Goal: Communication & Community: Answer question/provide support

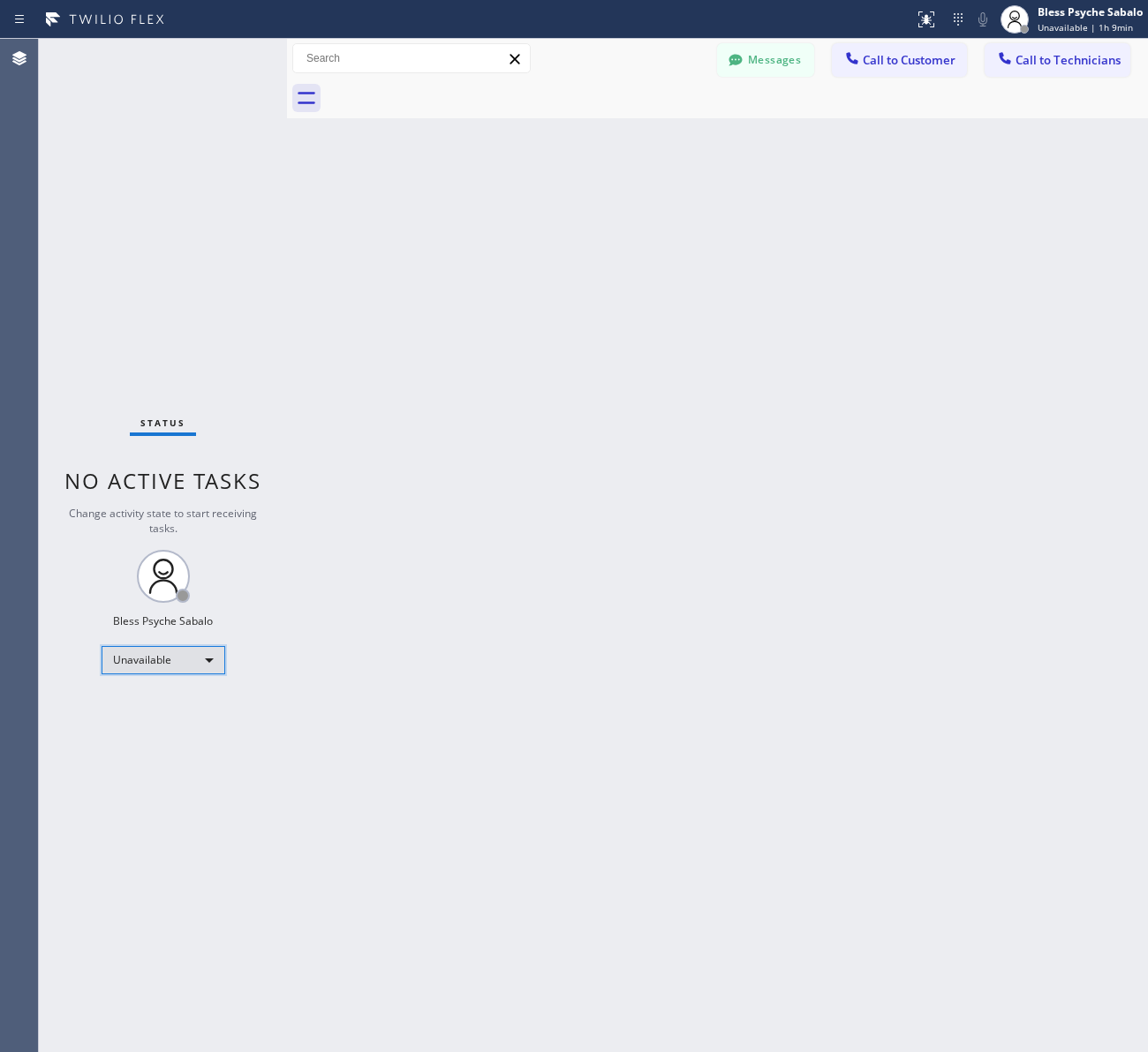
scroll to position [3215, 0]
click at [207, 663] on div "Unavailable" at bounding box center [163, 660] width 124 height 28
click at [192, 690] on li "Offline" at bounding box center [161, 684] width 120 height 21
click at [184, 646] on div "Unavailable" at bounding box center [163, 660] width 124 height 28
click at [177, 703] on li "Available" at bounding box center [161, 706] width 120 height 21
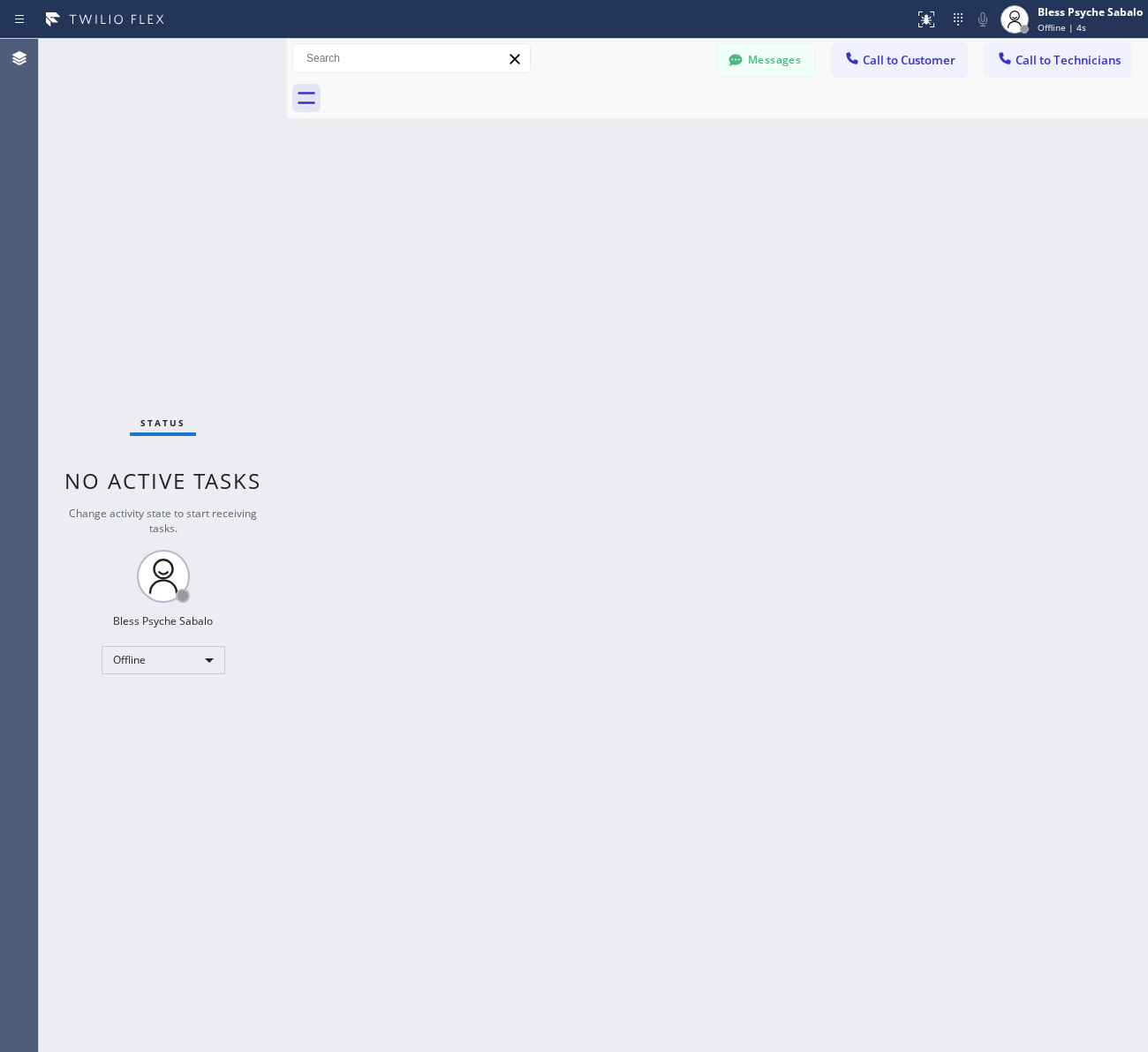
click at [320, 654] on div "Back to Dashboard Change Sender ID Customers Technicians [PERSON_NAME] [PERSON_…" at bounding box center [717, 545] width 861 height 1013
click at [1011, 116] on div at bounding box center [736, 98] width 822 height 40
drag, startPoint x: 994, startPoint y: 575, endPoint x: 1146, endPoint y: 561, distance: 152.6
click at [996, 575] on div "Back to Dashboard Change Sender ID Customers Technicians [PERSON_NAME] [PERSON_…" at bounding box center [717, 545] width 861 height 1013
click at [956, 796] on div "Back to Dashboard Change Sender ID Customers Technicians [PERSON_NAME] [PERSON_…" at bounding box center [717, 545] width 861 height 1013
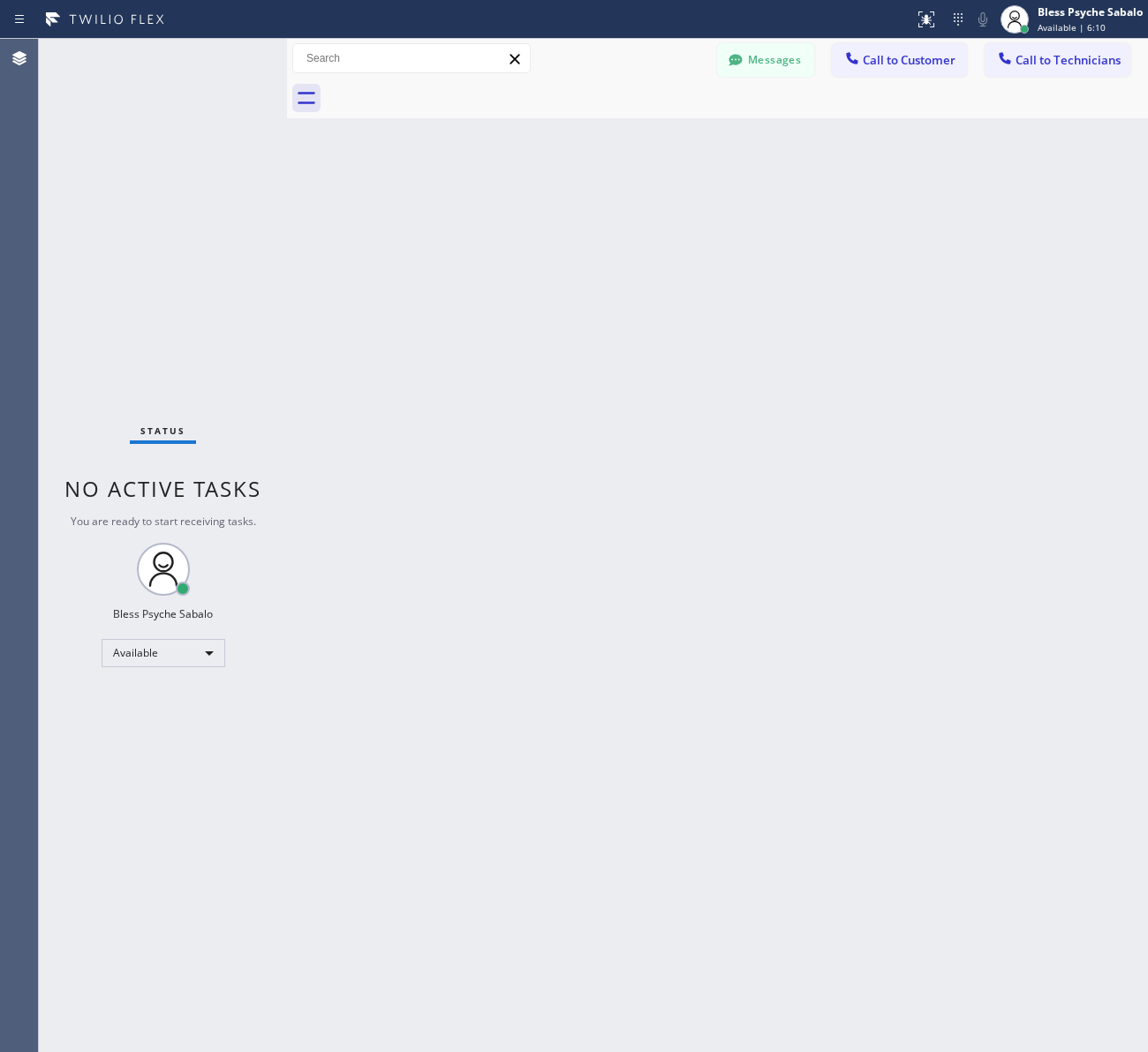
click at [912, 156] on div "Back to Dashboard Change Sender ID Customers Technicians [PERSON_NAME] [PERSON_…" at bounding box center [717, 545] width 861 height 1013
drag, startPoint x: 759, startPoint y: 174, endPoint x: 782, endPoint y: 162, distance: 25.9
click at [766, 175] on div "Back to Dashboard Change Sender ID Customers Technicians [PERSON_NAME] [PERSON_…" at bounding box center [717, 545] width 861 height 1013
click at [918, 45] on button "Call to Customer" at bounding box center [899, 60] width 135 height 33
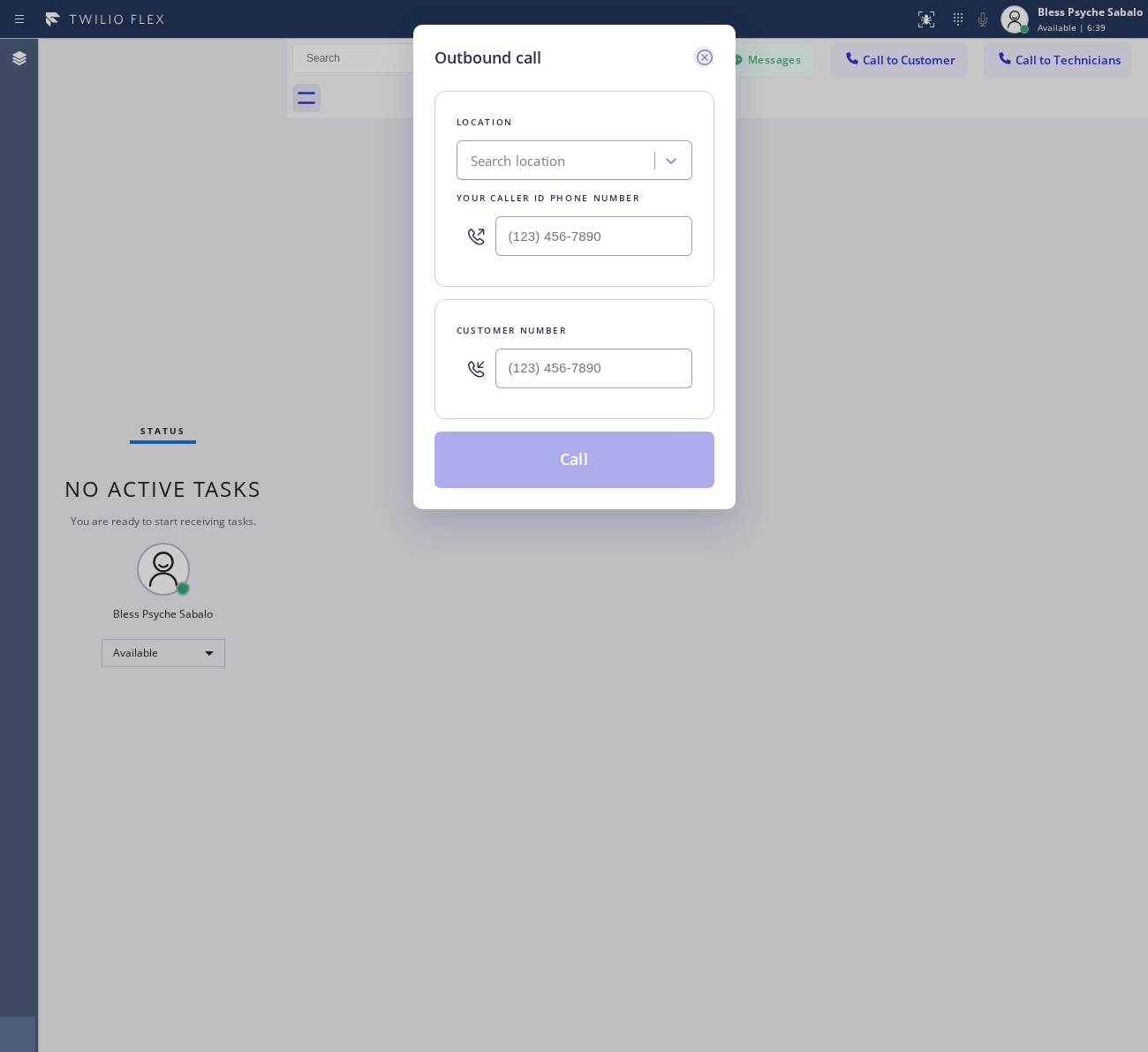
click at [706, 53] on icon at bounding box center [704, 57] width 21 height 21
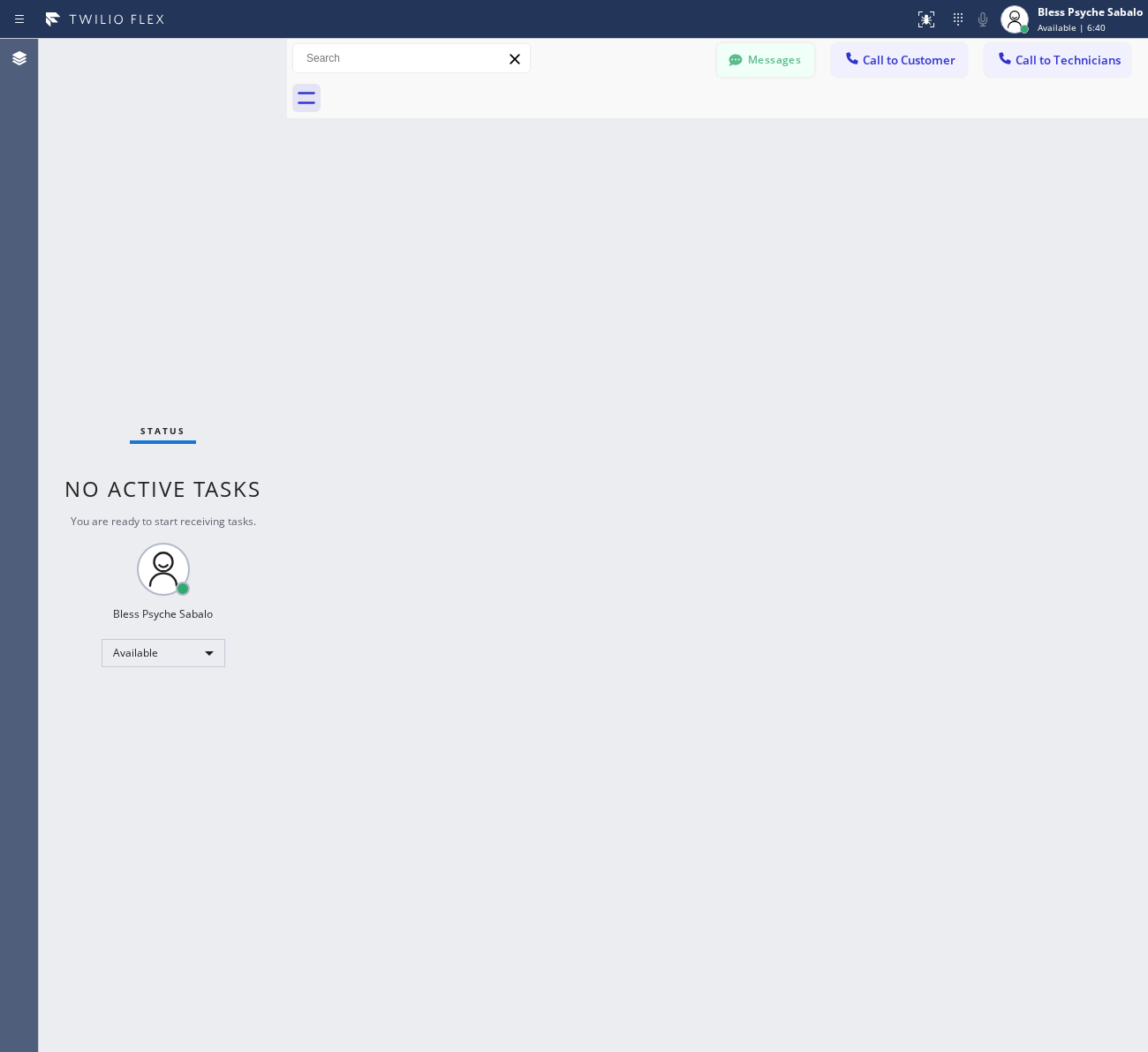
drag, startPoint x: 730, startPoint y: 99, endPoint x: 757, endPoint y: 61, distance: 46.6
click at [730, 99] on div at bounding box center [736, 98] width 822 height 40
click at [758, 61] on button "Messages" at bounding box center [766, 60] width 97 height 33
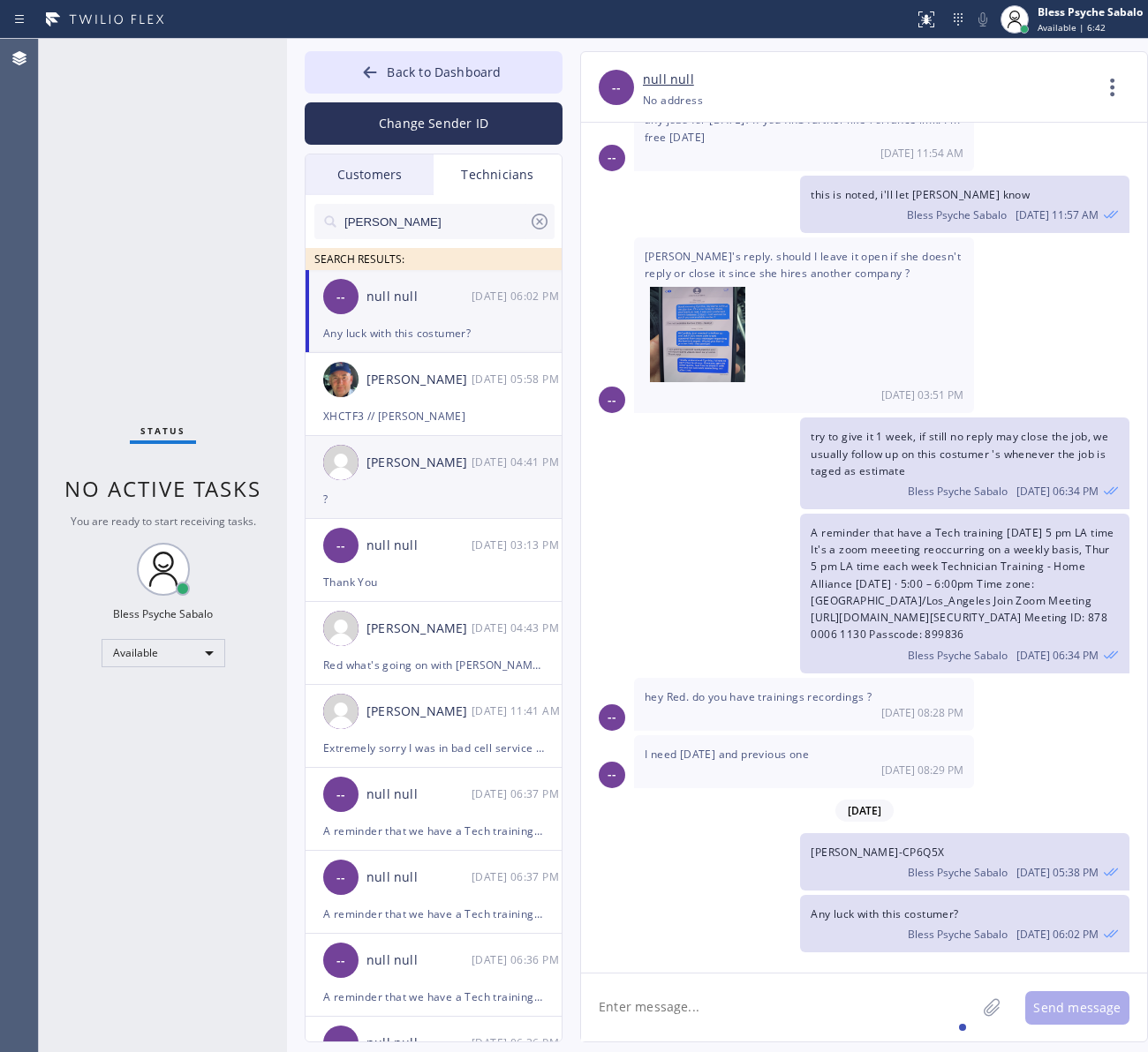
click at [465, 475] on div "[PERSON_NAME] [DATE] 04:41 PM" at bounding box center [434, 463] width 257 height 53
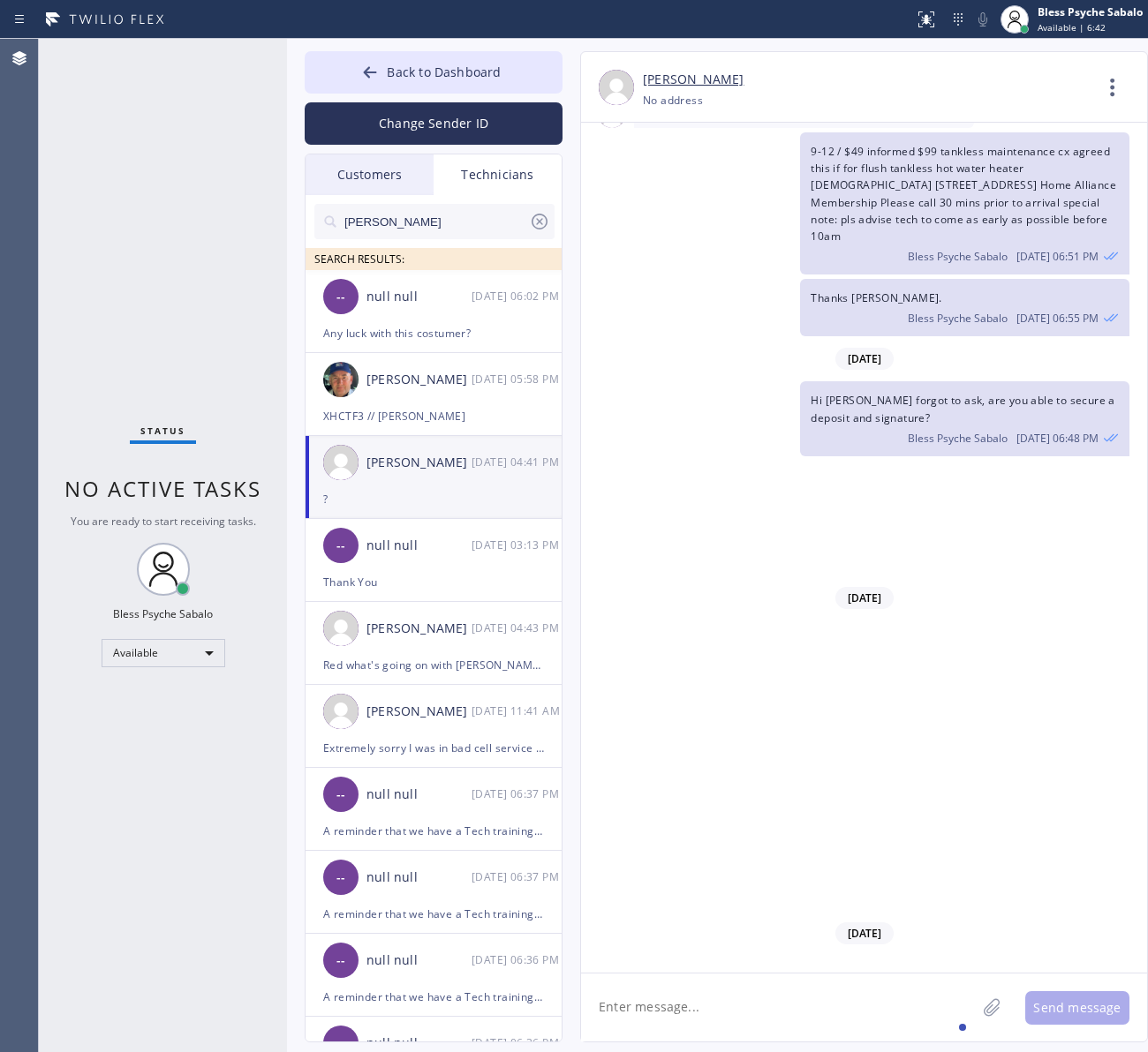
scroll to position [7800, 0]
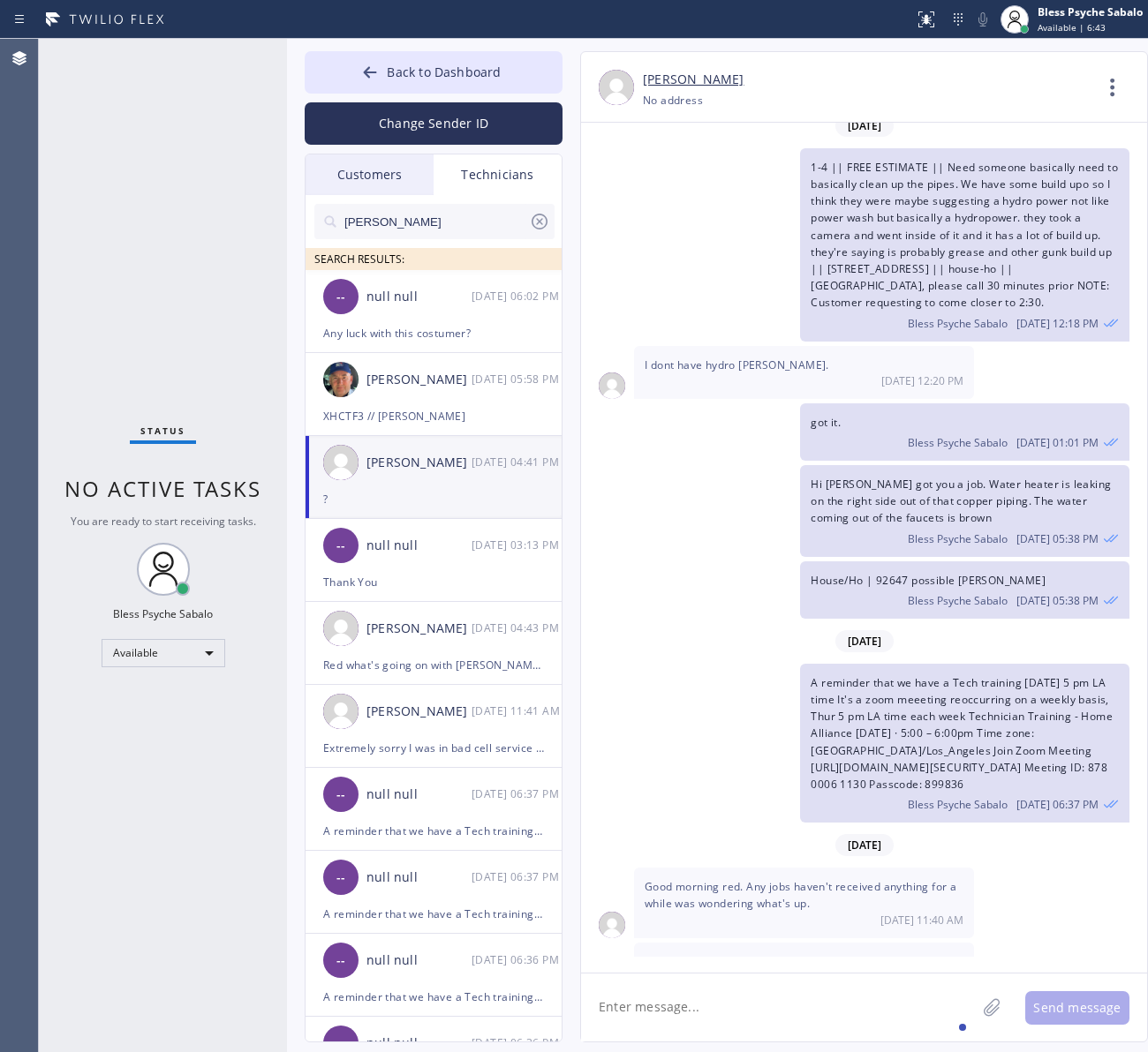
click at [779, 999] on textarea at bounding box center [778, 1008] width 395 height 68
click at [783, 991] on textarea at bounding box center [778, 1008] width 395 height 68
click at [843, 997] on textarea at bounding box center [778, 1008] width 395 height 68
click at [843, 994] on textarea at bounding box center [778, 1008] width 395 height 68
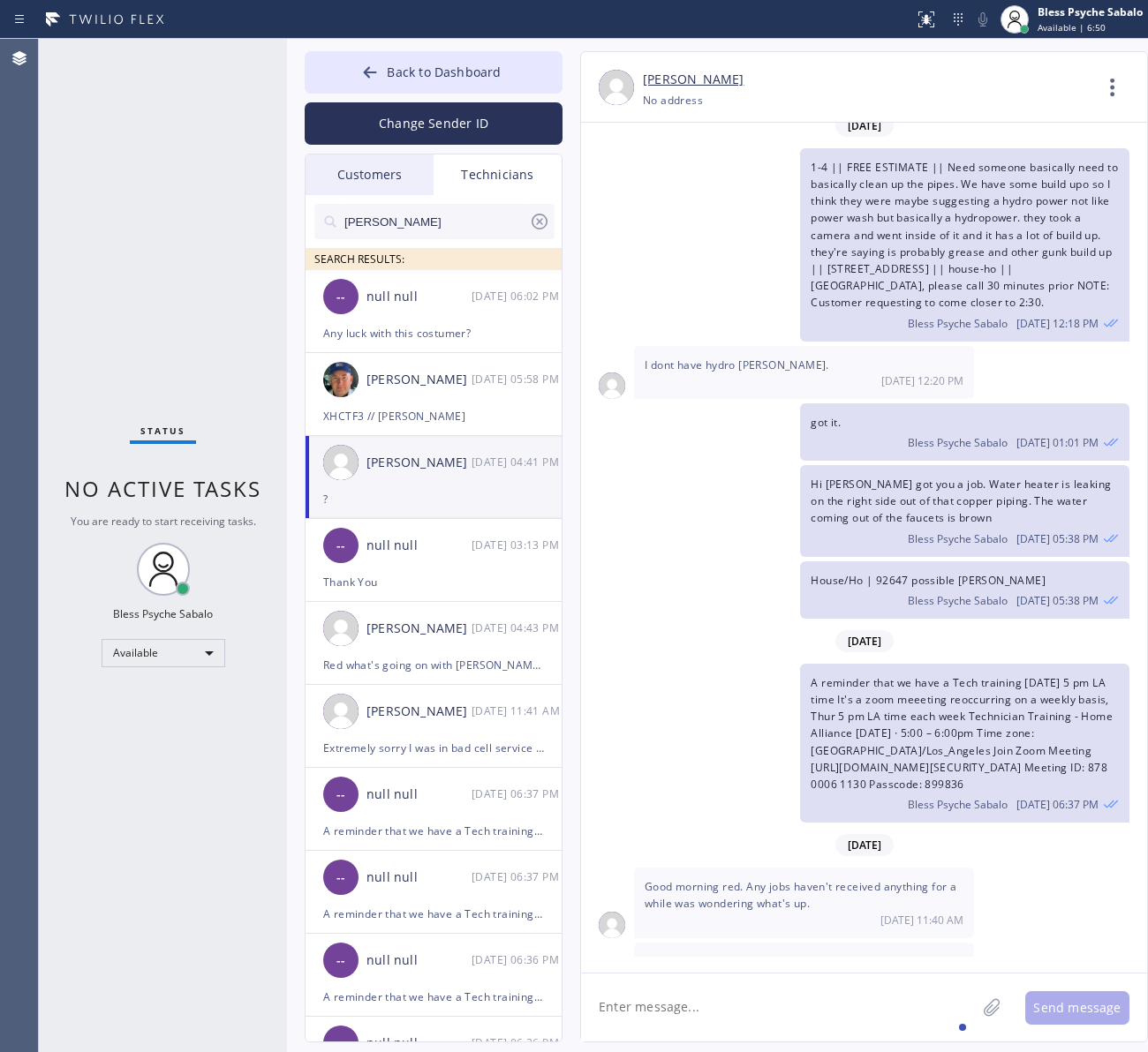
click at [550, 223] on div "[PERSON_NAME]" at bounding box center [434, 221] width 240 height 35
click at [543, 221] on icon at bounding box center [539, 221] width 21 height 21
click at [412, 77] on span "Back to Dashboard" at bounding box center [444, 72] width 114 height 17
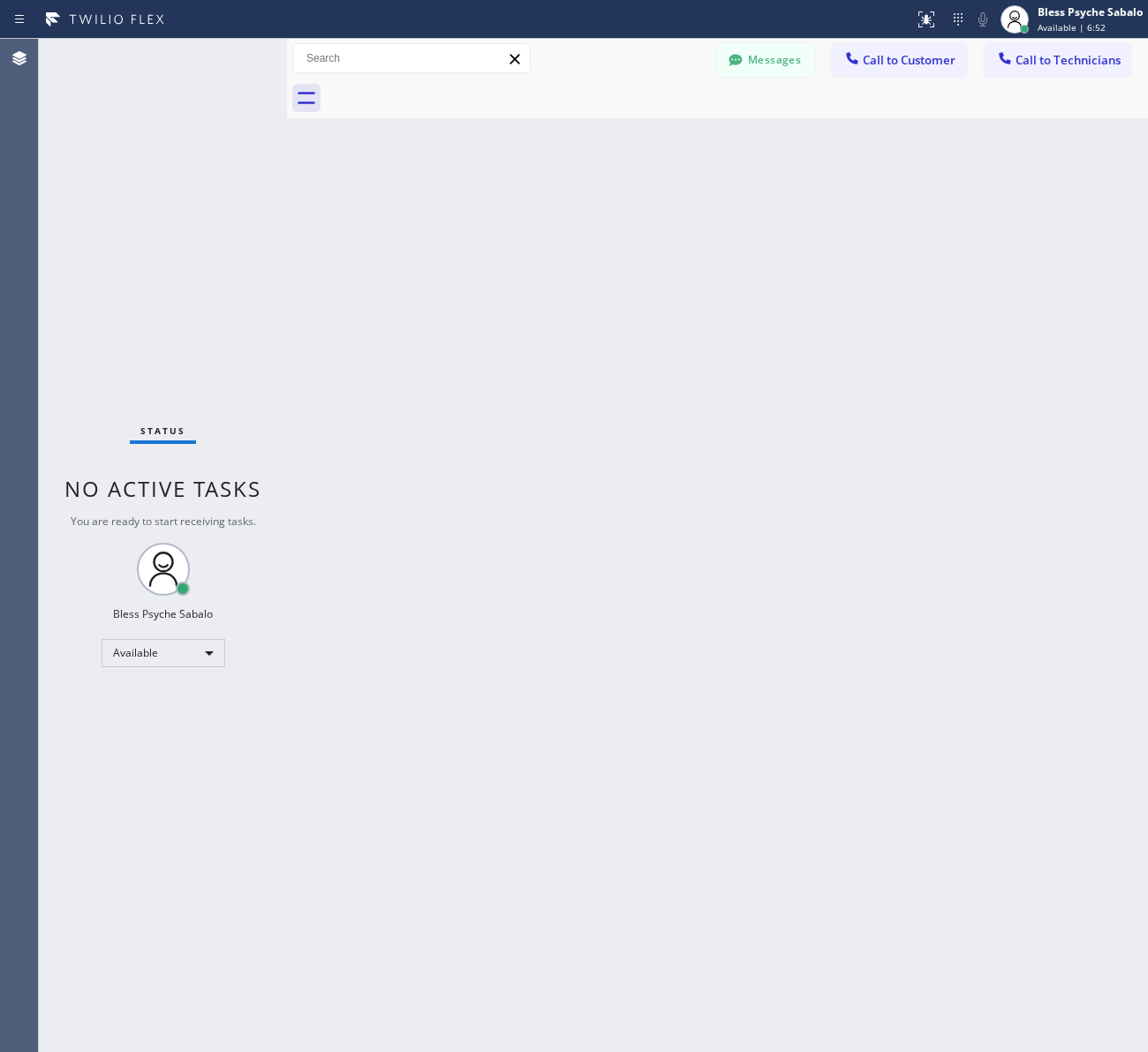
click at [667, 168] on div "Back to Dashboard Change Sender ID Customers Technicians [PERSON_NAME] [PERSON_…" at bounding box center [717, 545] width 861 height 1013
click at [752, 72] on button "Messages" at bounding box center [766, 60] width 97 height 33
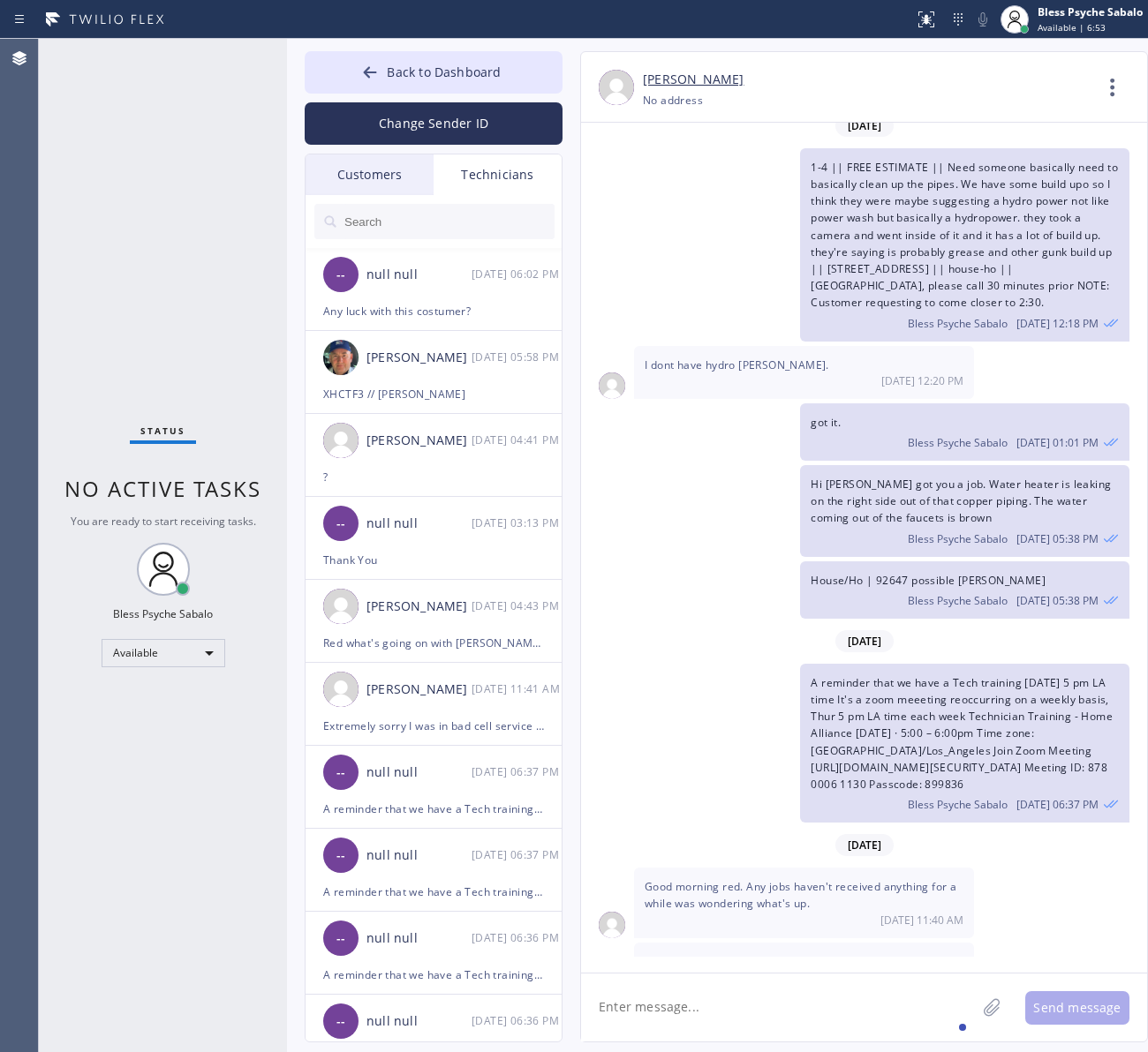
click at [484, 165] on div "Technicians" at bounding box center [497, 174] width 128 height 41
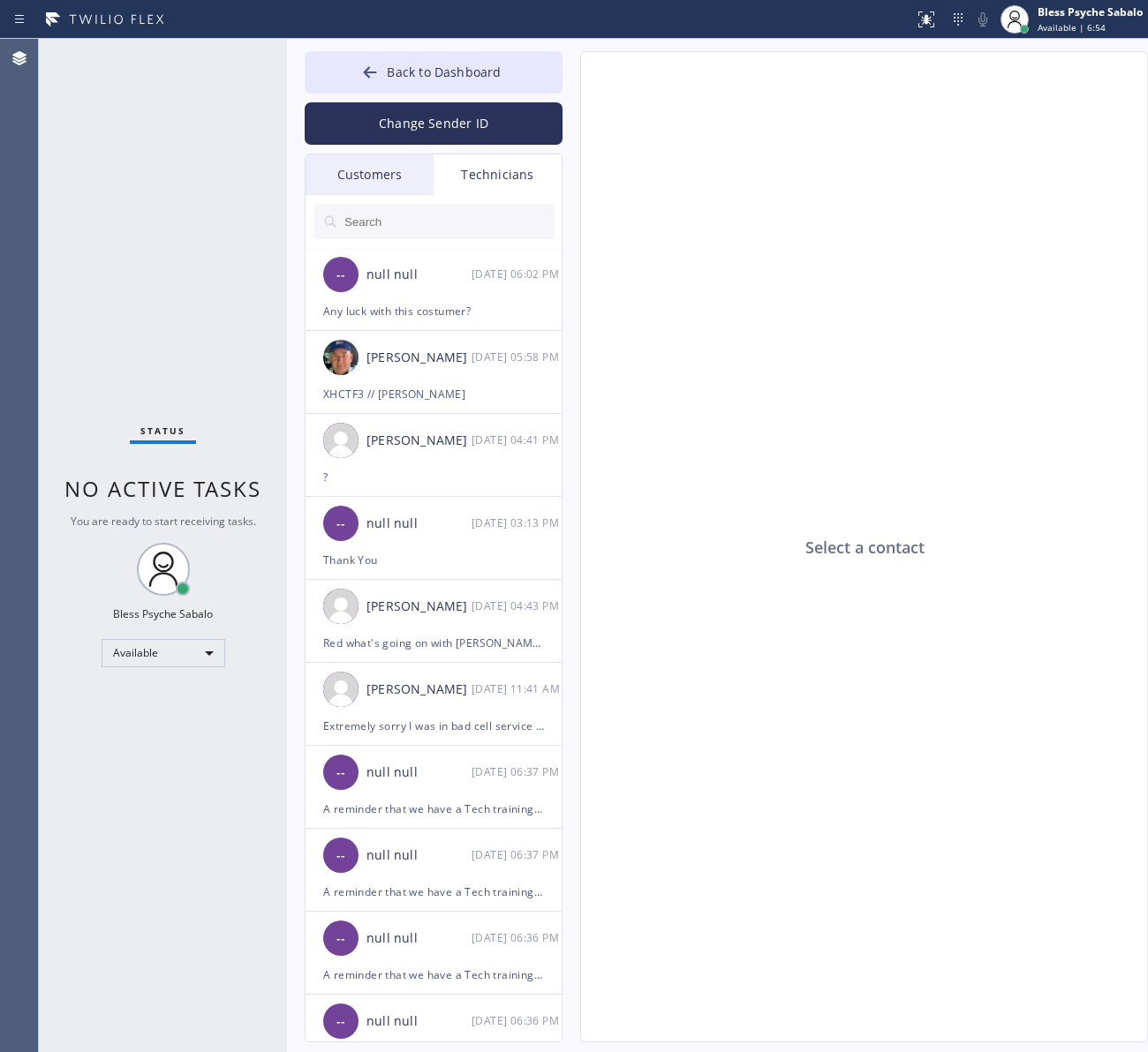
click at [429, 215] on input "text" at bounding box center [449, 221] width 212 height 35
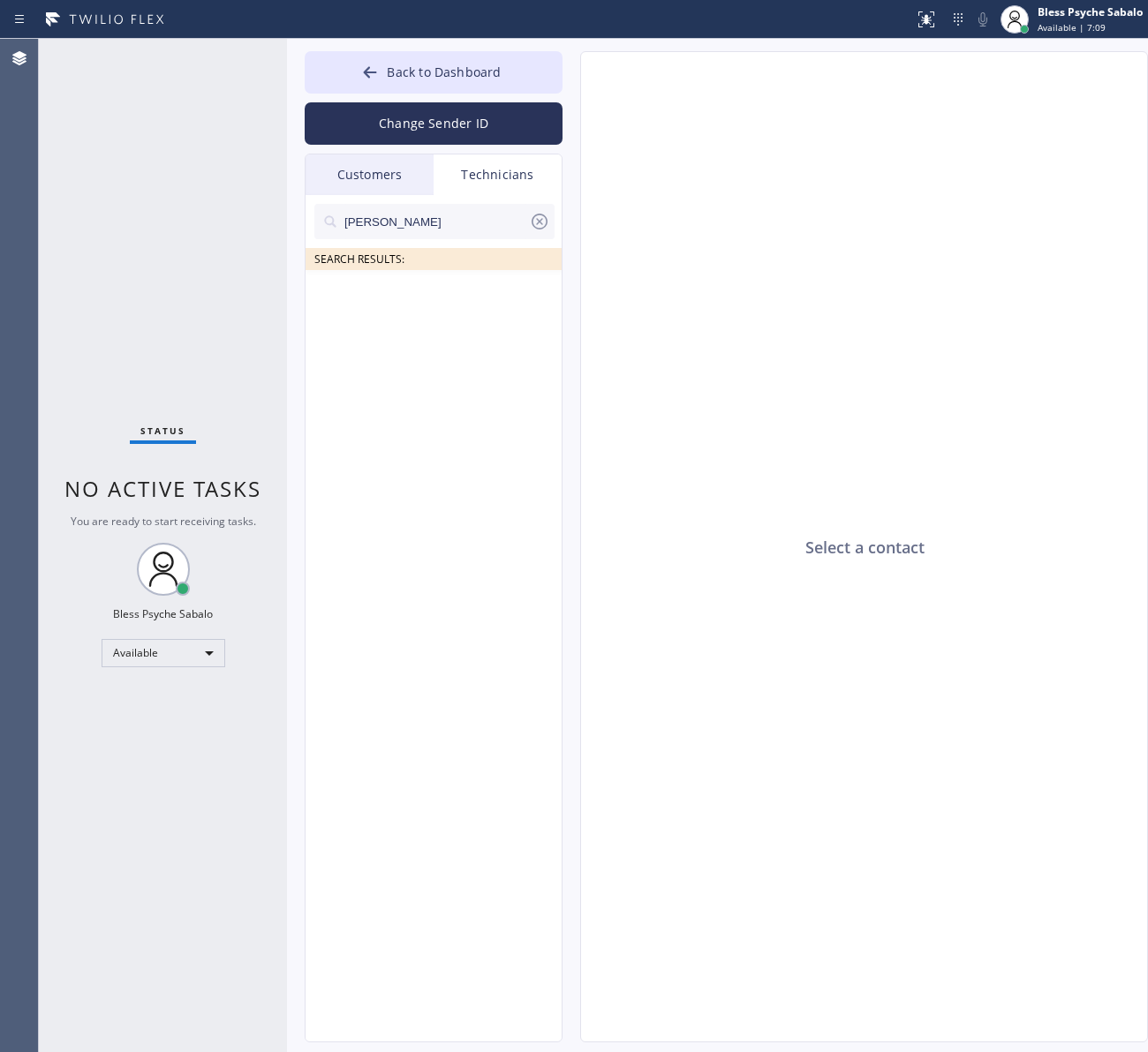
drag, startPoint x: 457, startPoint y: 220, endPoint x: 212, endPoint y: 227, distance: 245.1
click at [199, 230] on div "Status No active tasks You are ready to start receiving tasks. Bless Psyche Sab…" at bounding box center [593, 545] width 1109 height 1013
paste input "[PERSON_NAME]"
type input "[PERSON_NAME]"
click at [544, 217] on icon at bounding box center [539, 221] width 16 height 16
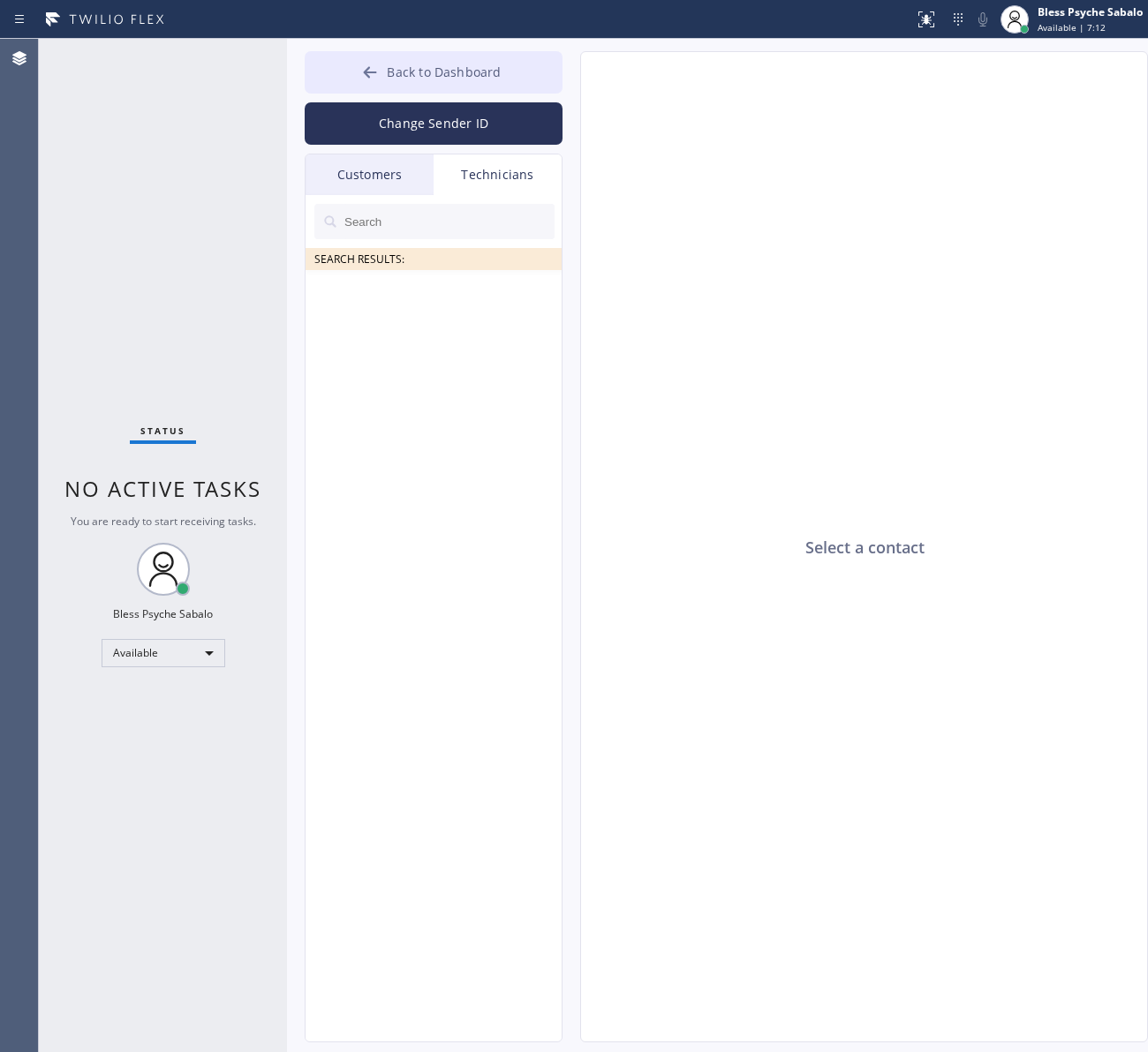
click at [514, 63] on button "Back to Dashboard" at bounding box center [433, 72] width 257 height 43
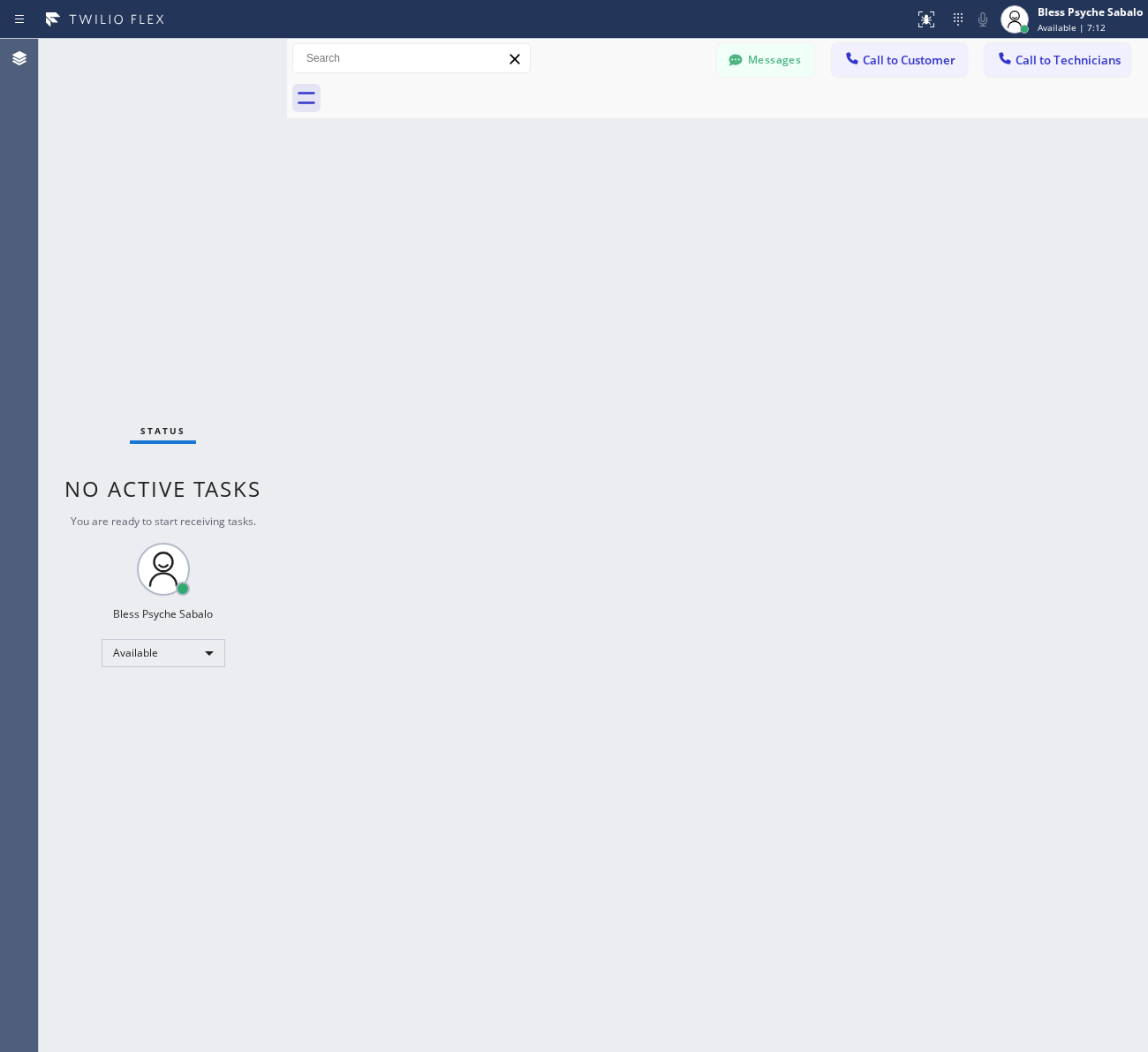
click at [795, 178] on div "Back to Dashboard Change Sender ID Customers Technicians [PERSON_NAME] [PERSON_…" at bounding box center [717, 545] width 861 height 1013
click at [1062, 56] on span "Call to Technicians" at bounding box center [1068, 60] width 105 height 16
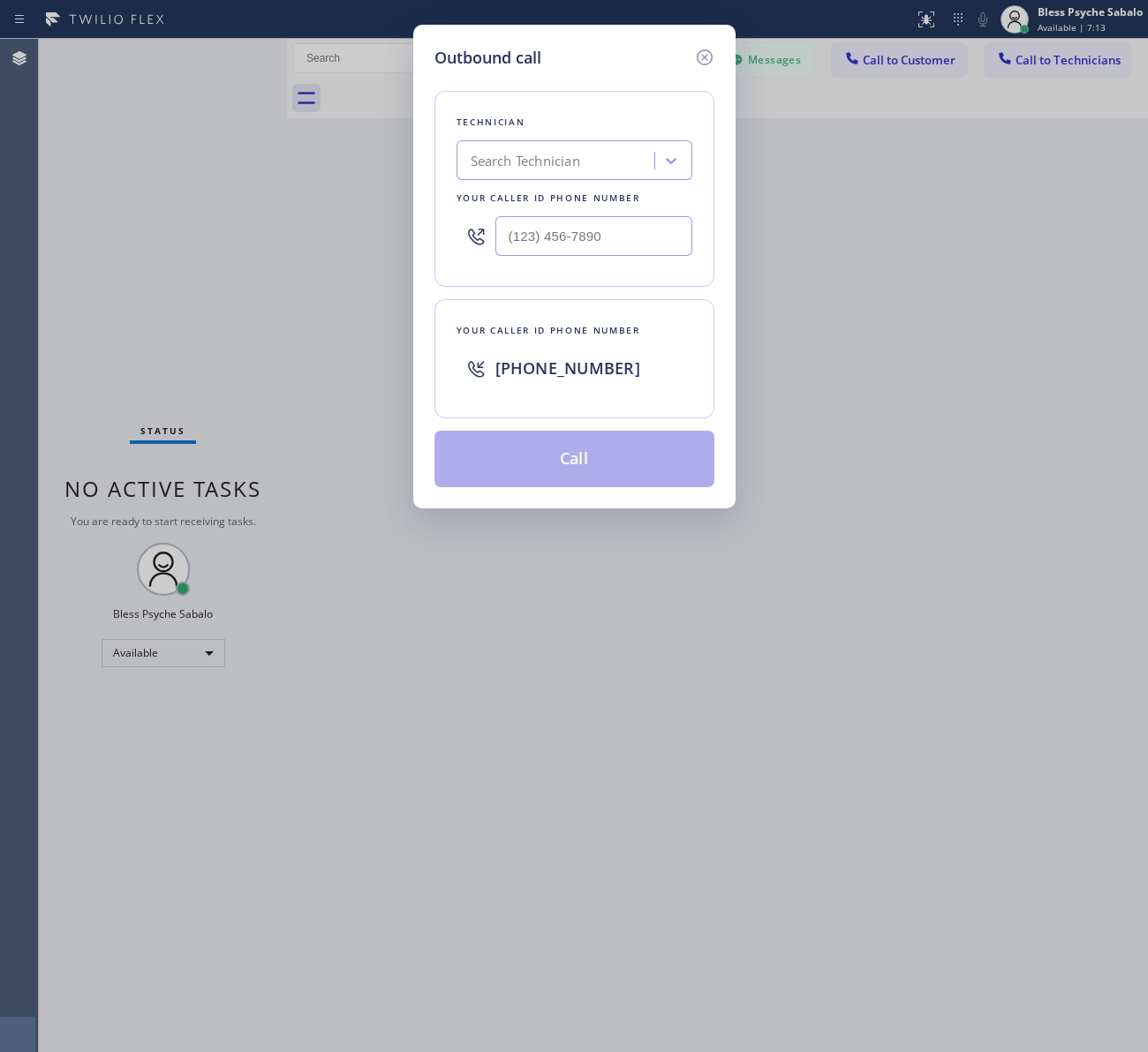
click at [850, 293] on div "Outbound call Technician Search Technician Your caller id phone number Your cal…" at bounding box center [574, 526] width 1148 height 1052
click at [572, 236] on input "(___) ___-____" at bounding box center [593, 237] width 197 height 40
paste input "909) 834-9086"
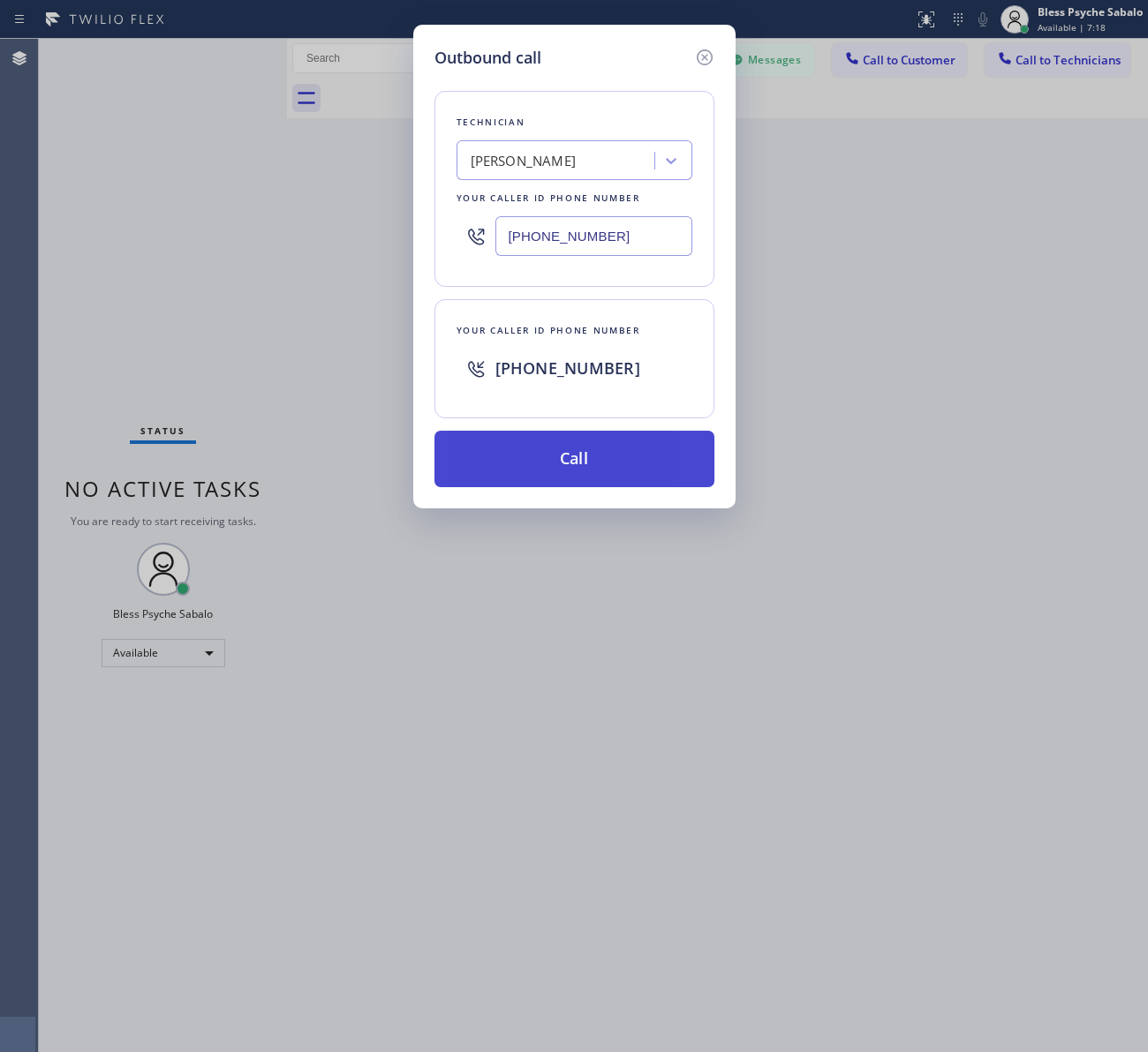
type input "[PHONE_NUMBER]"
click at [612, 448] on button "Call" at bounding box center [574, 459] width 280 height 57
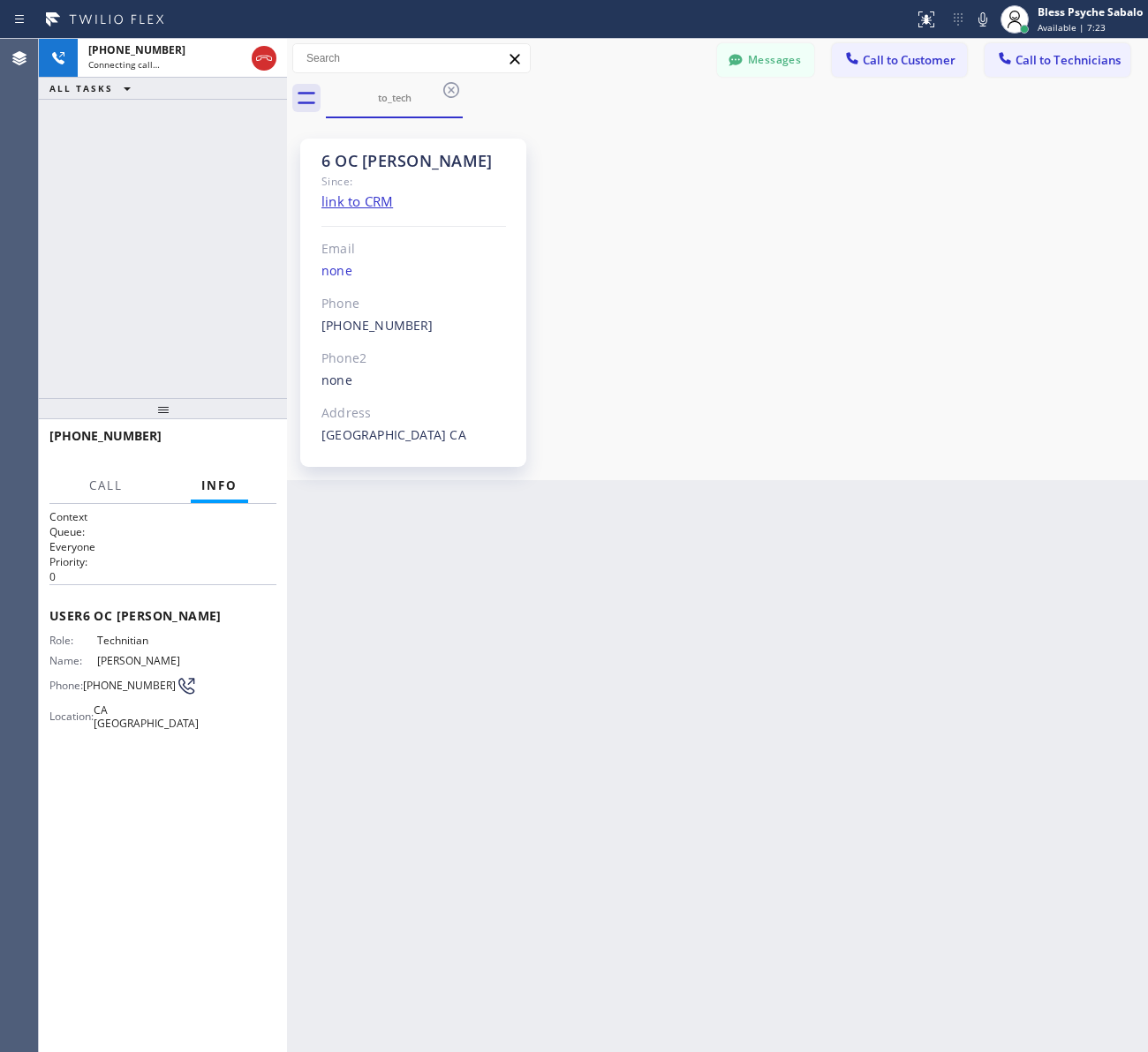
click at [933, 381] on div "6 OC [PERSON_NAME] Since: link to CRM Email none Phone [PHONE_NUMBER] Outbound …" at bounding box center [717, 299] width 852 height 353
click at [1027, 705] on div "Back to Dashboard Change Sender ID Customers Technicians [PERSON_NAME] [PERSON_…" at bounding box center [717, 545] width 861 height 1013
drag, startPoint x: 678, startPoint y: 313, endPoint x: 660, endPoint y: 307, distance: 19.0
click at [680, 313] on div "6 OC [PERSON_NAME] Since: link to CRM Email none Phone [PHONE_NUMBER] Outbound …" at bounding box center [717, 299] width 852 height 353
drag, startPoint x: 82, startPoint y: 674, endPoint x: 121, endPoint y: 667, distance: 39.6
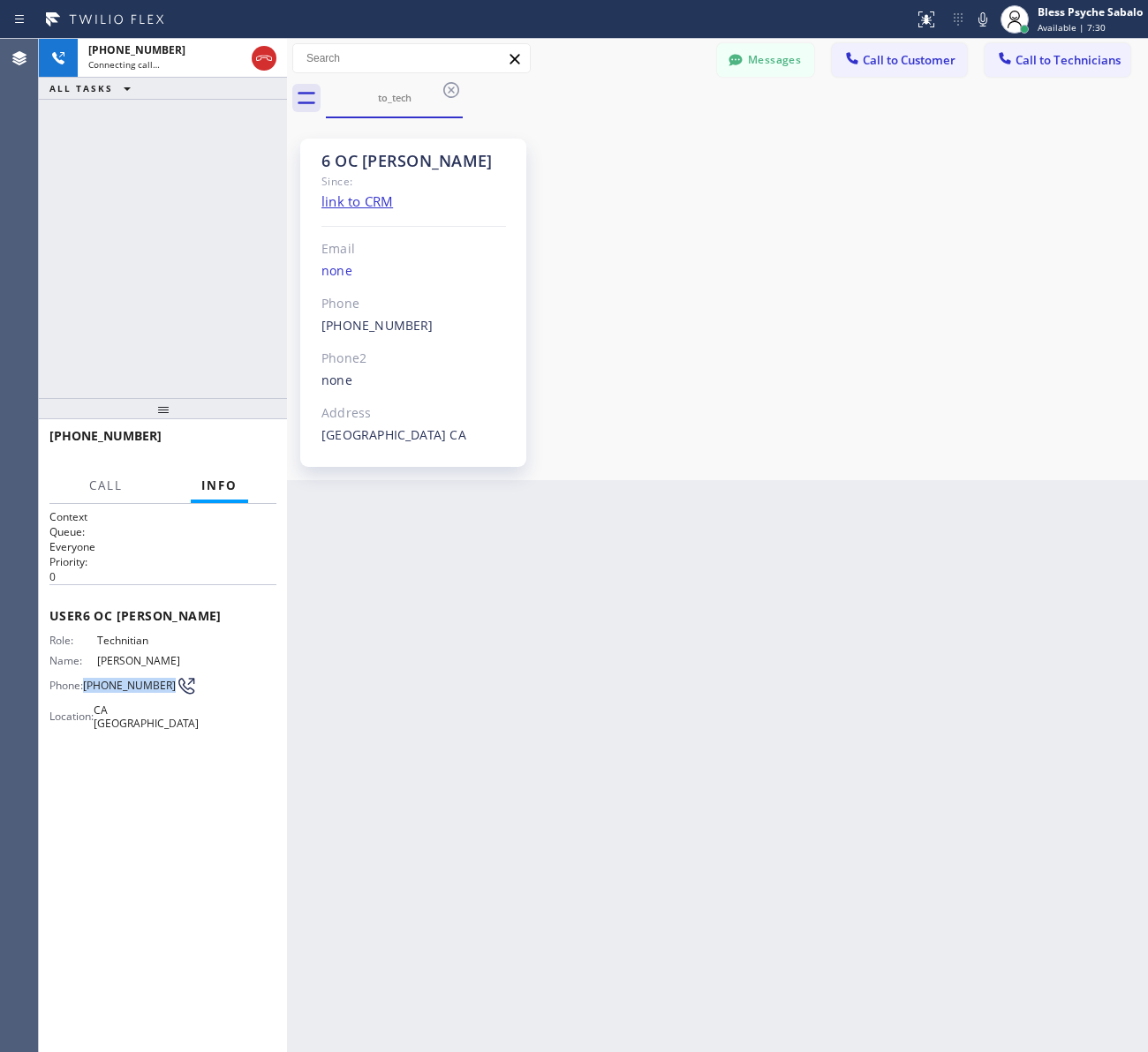
click at [159, 680] on div "Phone: [PHONE_NUMBER]" at bounding box center [117, 686] width 136 height 21
click at [125, 654] on span "[PERSON_NAME]" at bounding box center [142, 660] width 89 height 13
copy span "[PERSON_NAME]"
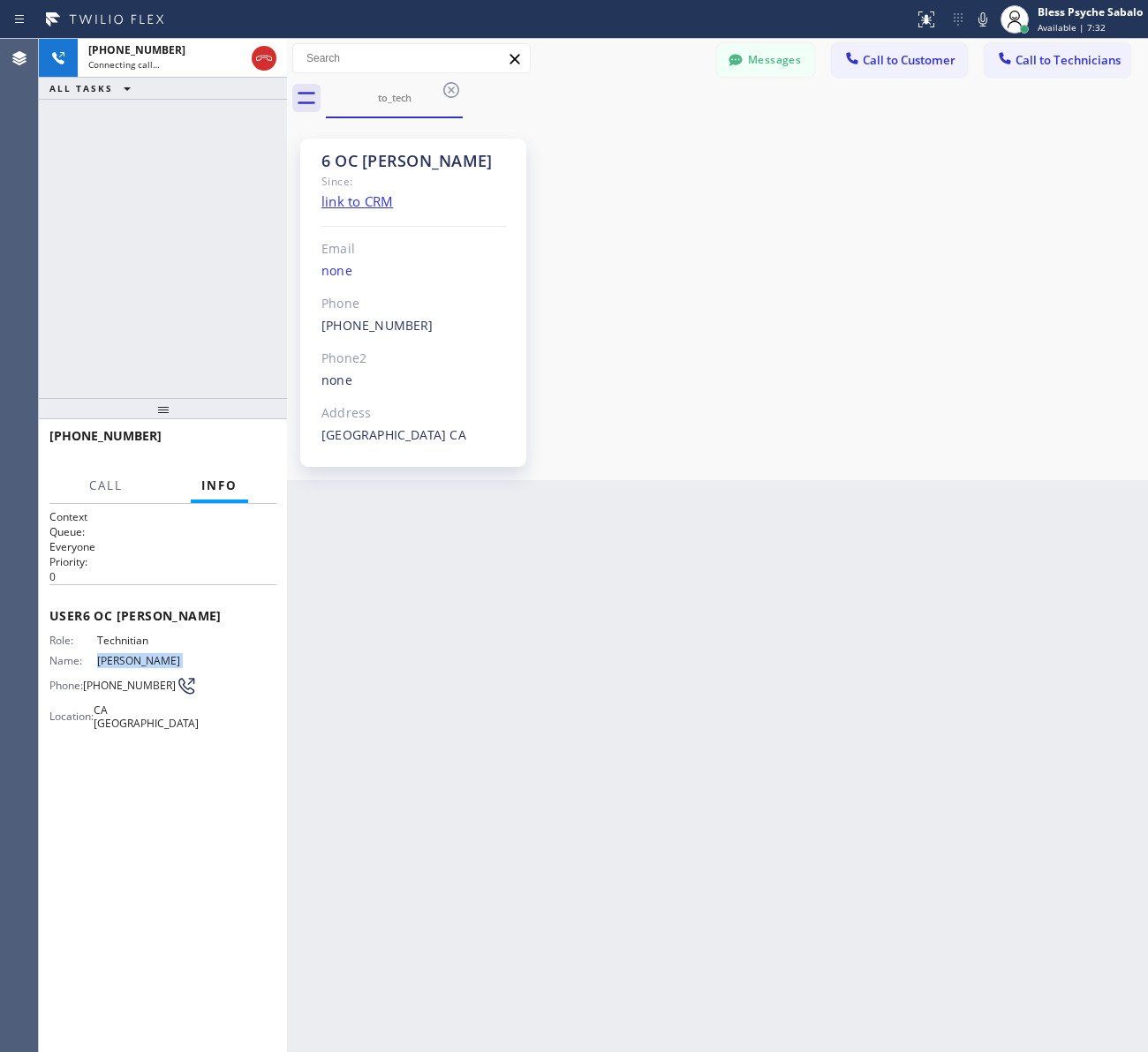
drag, startPoint x: 786, startPoint y: 58, endPoint x: 769, endPoint y: 72, distance: 22.0
click at [786, 58] on button "Messages" at bounding box center [766, 60] width 97 height 33
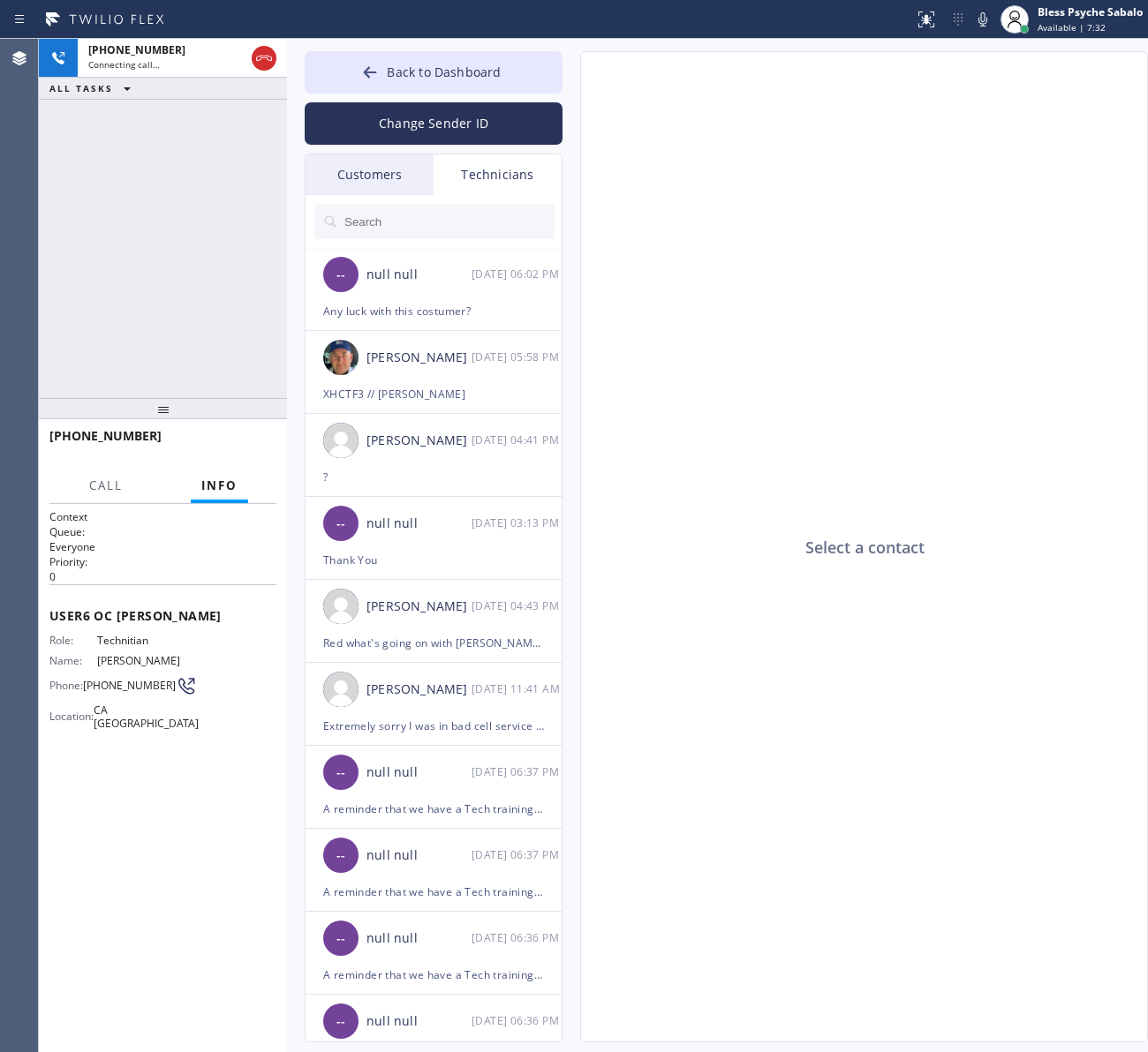
click at [495, 186] on div "Technicians" at bounding box center [497, 174] width 128 height 41
click at [457, 226] on input "text" at bounding box center [449, 221] width 212 height 35
paste input "[PERSON_NAME]"
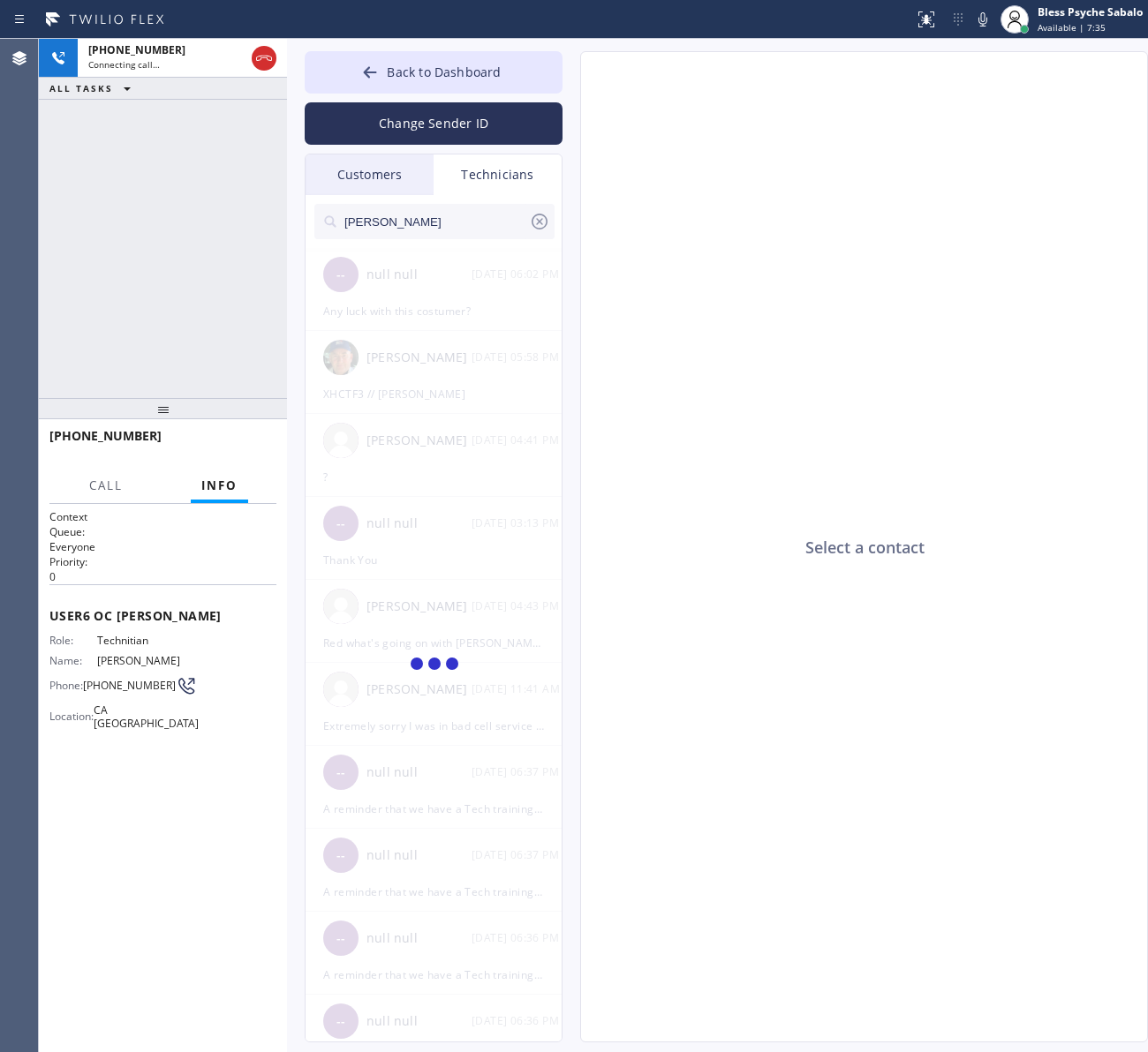
type input "[PERSON_NAME]"
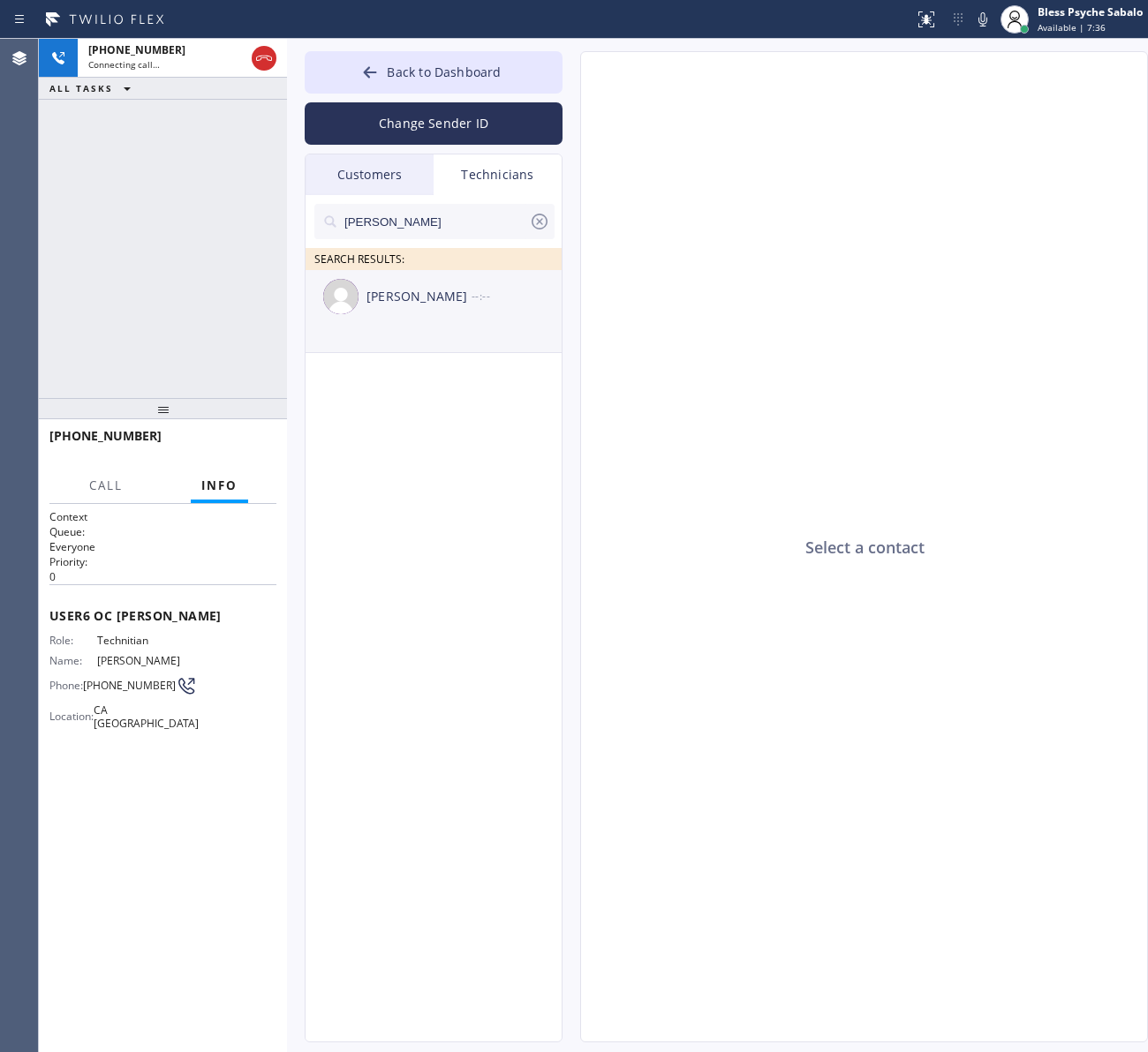
click at [380, 301] on div "[PERSON_NAME]" at bounding box center [418, 296] width 105 height 20
click at [685, 1008] on textarea at bounding box center [778, 1008] width 395 height 68
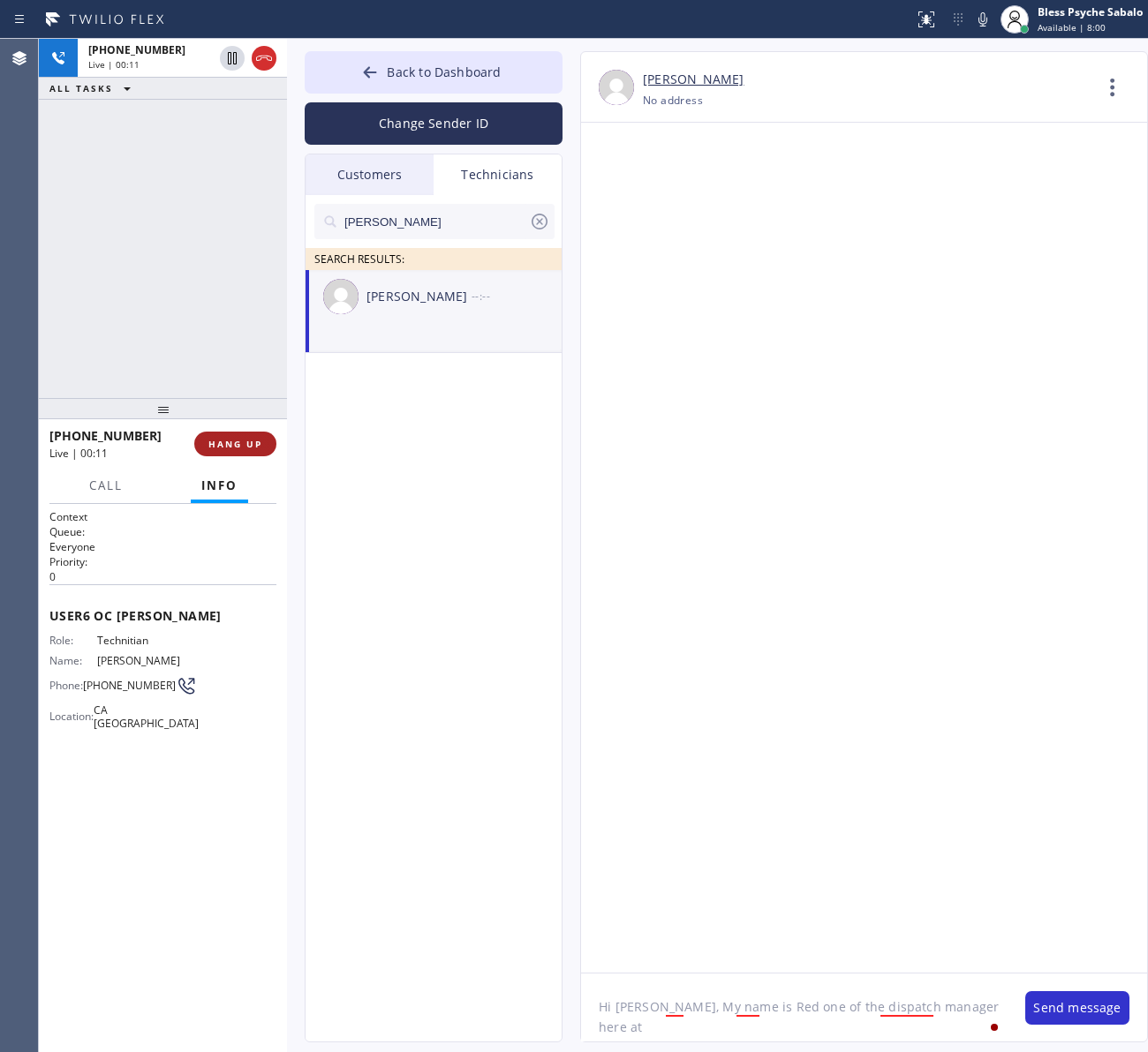
click at [247, 438] on span "HANG UP" at bounding box center [235, 444] width 54 height 12
click at [608, 492] on div at bounding box center [864, 548] width 566 height 850
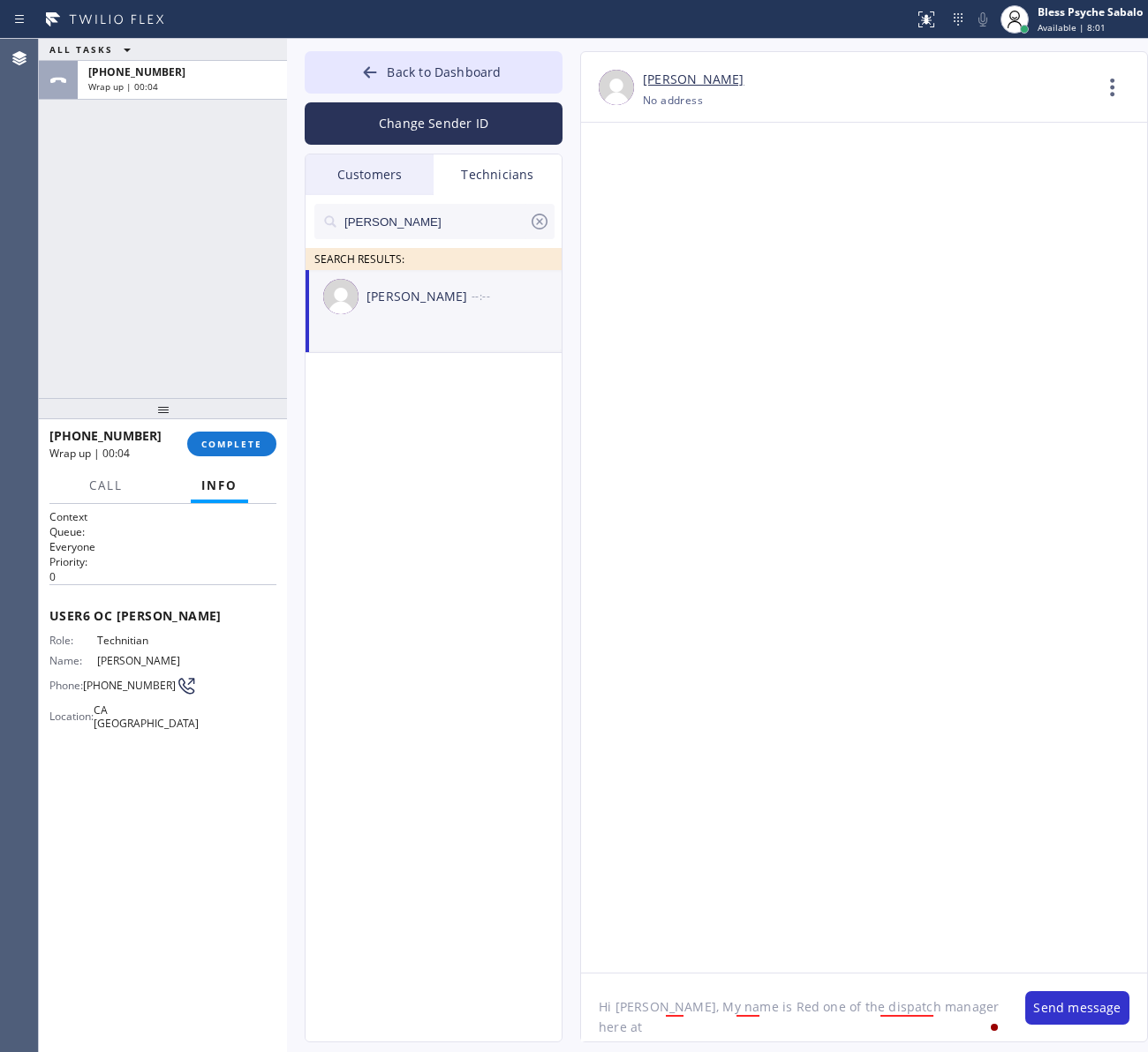
click at [1008, 1002] on div "Hi [PERSON_NAME], My name is Red one of the dispatch manager here at Hi [PERSON…" at bounding box center [864, 1007] width 566 height 69
click at [985, 995] on textarea "Hi [PERSON_NAME], My name is Red one of the dispatch manager here at" at bounding box center [794, 1008] width 427 height 68
click at [757, 1021] on textarea "Hi [PERSON_NAME], My name is Red one of the dispatch manager here at 5 Star Plu…" at bounding box center [794, 1008] width 427 height 68
click at [703, 959] on div "my" at bounding box center [695, 956] width 26 height 28
click at [774, 947] on div "Red," at bounding box center [772, 956] width 37 height 28
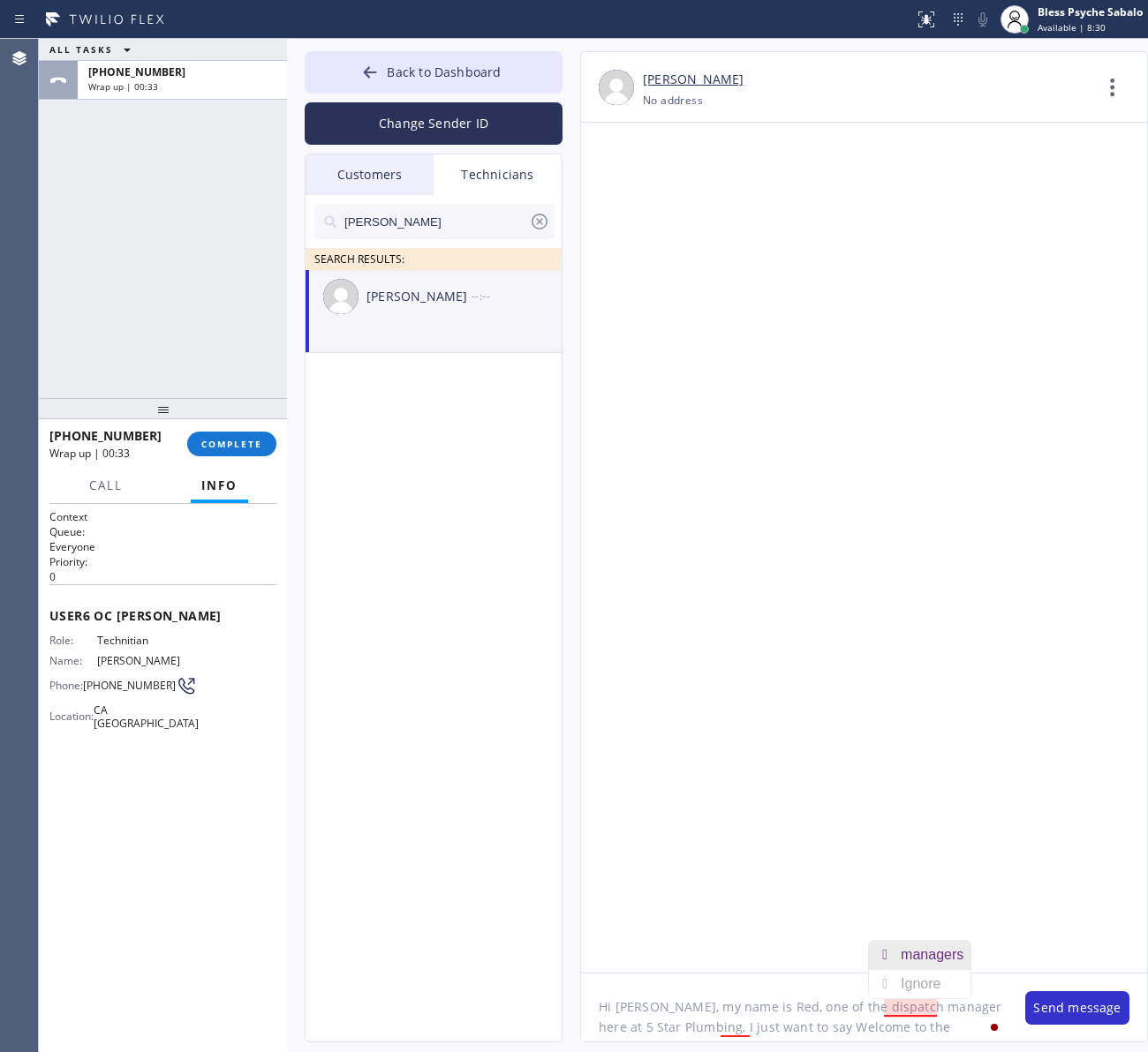
click at [911, 958] on div "managers" at bounding box center [936, 956] width 70 height 28
click at [745, 978] on textarea "Hi [PERSON_NAME], my name is Red, one of the dispatch managers here at 5 Star P…" at bounding box center [794, 1008] width 427 height 68
click at [973, 1026] on textarea "Hi [PERSON_NAME], my name is Red, one of the dispatch managers here at 5 Star P…" at bounding box center [794, 1008] width 427 height 68
type textarea "Hi [PERSON_NAME], my name is Red, one of the dispatch managers here at 5 Star P…"
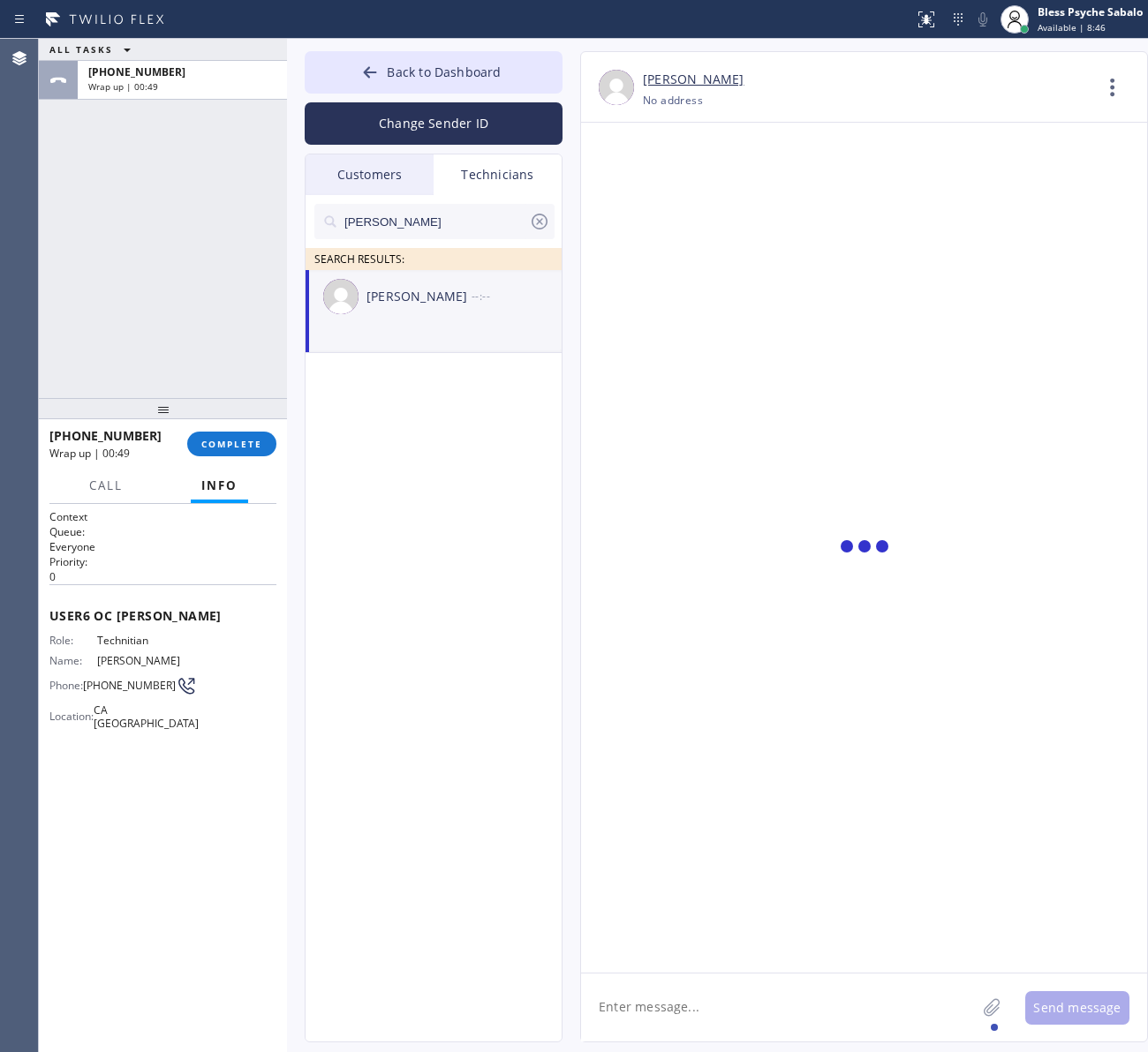
scroll to position [0, 0]
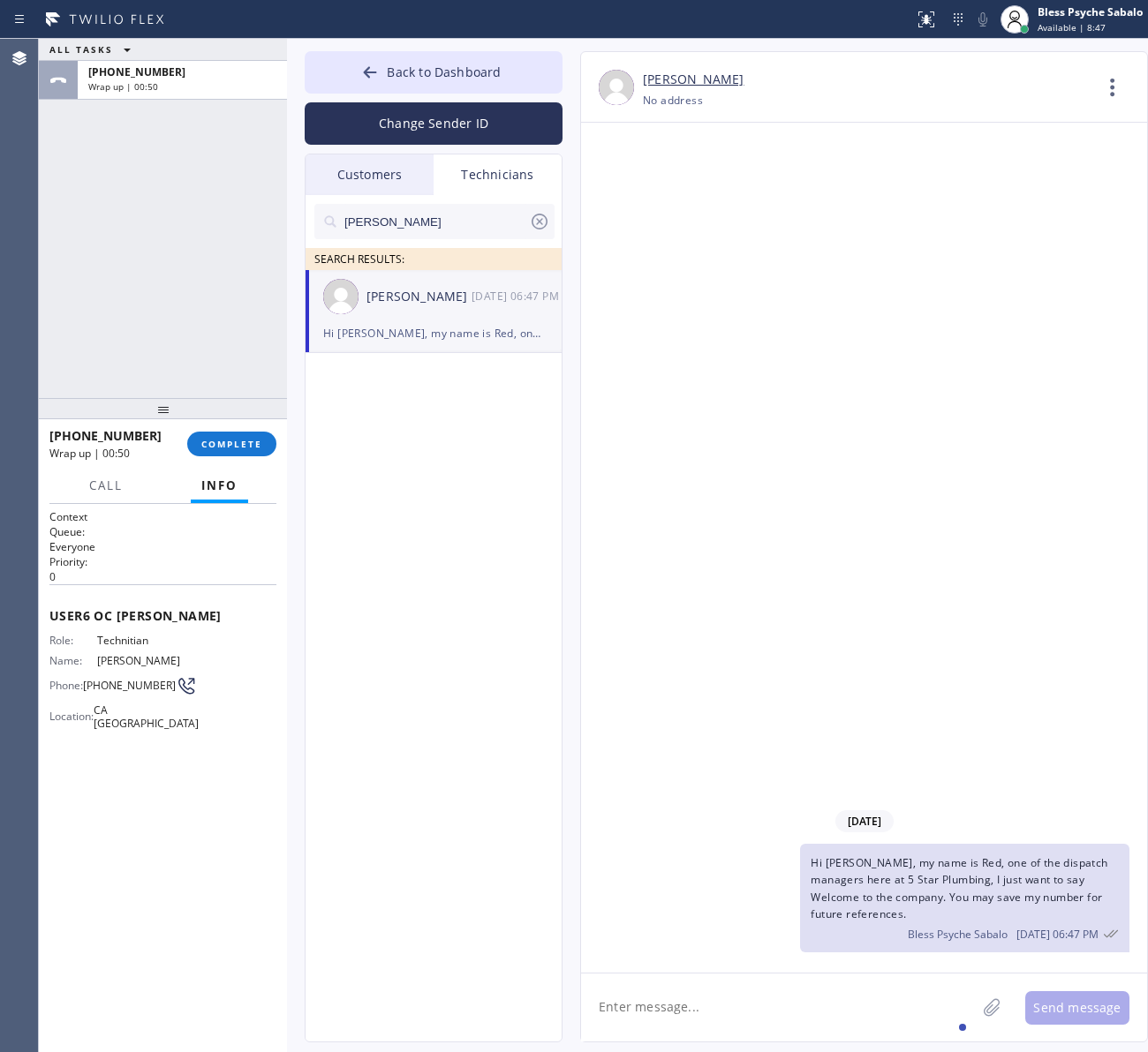
click at [910, 929] on div "Bless Psyche Sabalo [DATE] 06:47 PM" at bounding box center [965, 932] width 309 height 20
click at [852, 976] on textarea at bounding box center [778, 1008] width 395 height 68
drag, startPoint x: 819, startPoint y: 527, endPoint x: 965, endPoint y: 191, distance: 366.3
click at [822, 518] on div "[DATE] Hi [PERSON_NAME], my name is Red, one of the dispatch managers here at 5…" at bounding box center [864, 548] width 566 height 850
click at [1122, 73] on icon at bounding box center [1112, 87] width 43 height 43
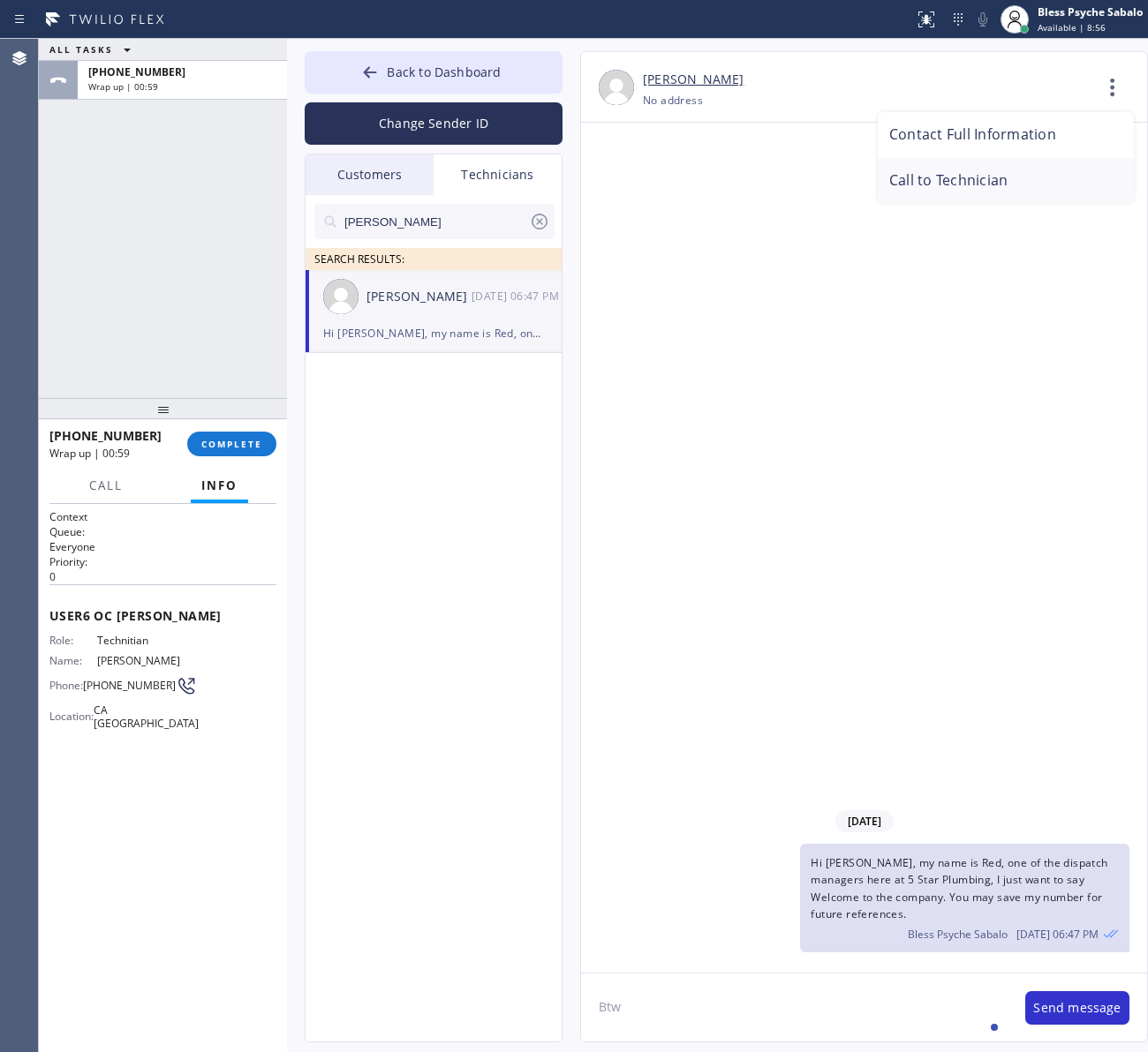
click at [989, 175] on li "Call to Technician" at bounding box center [1005, 181] width 256 height 46
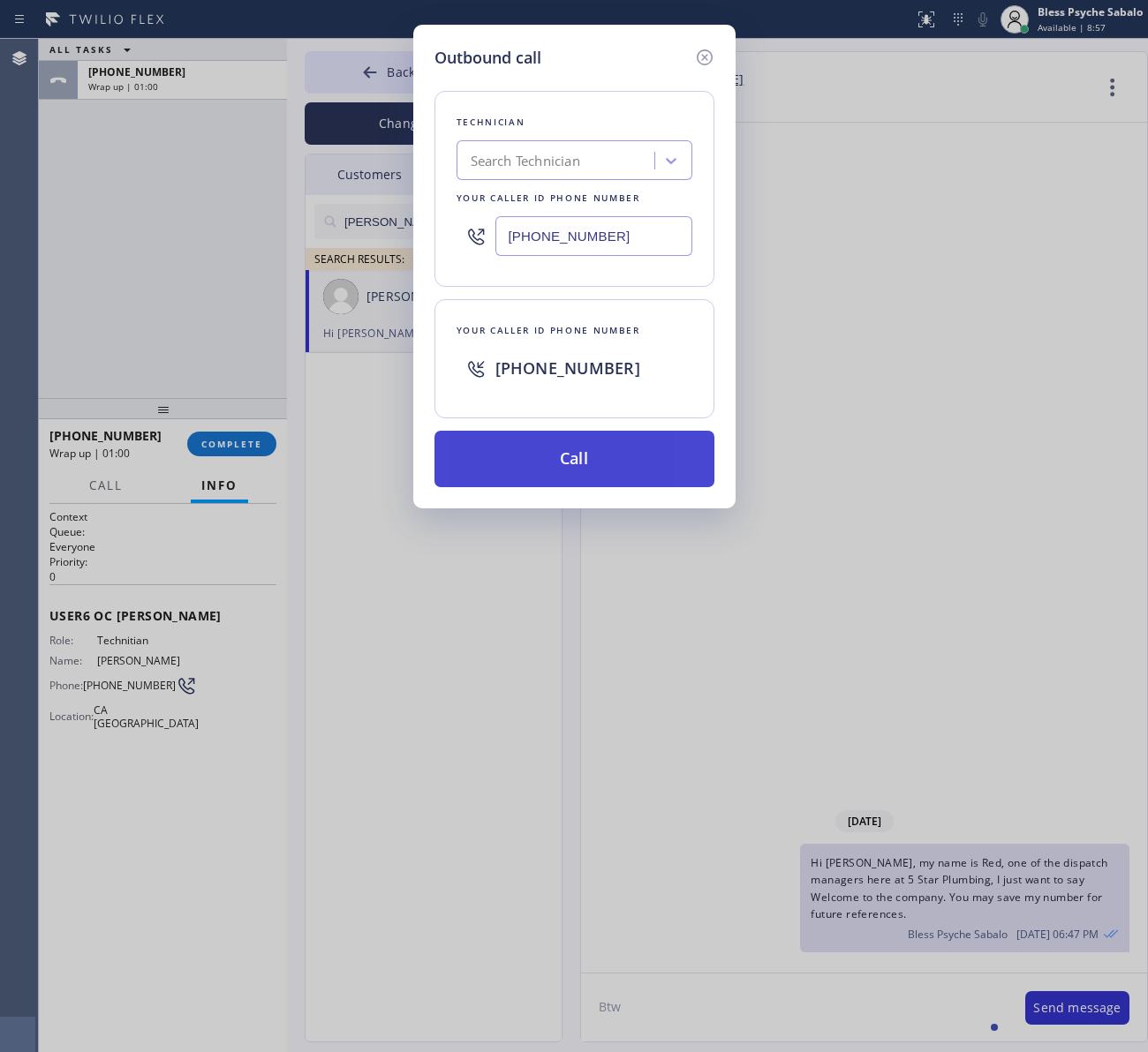
click at [672, 444] on button "Call" at bounding box center [574, 459] width 280 height 57
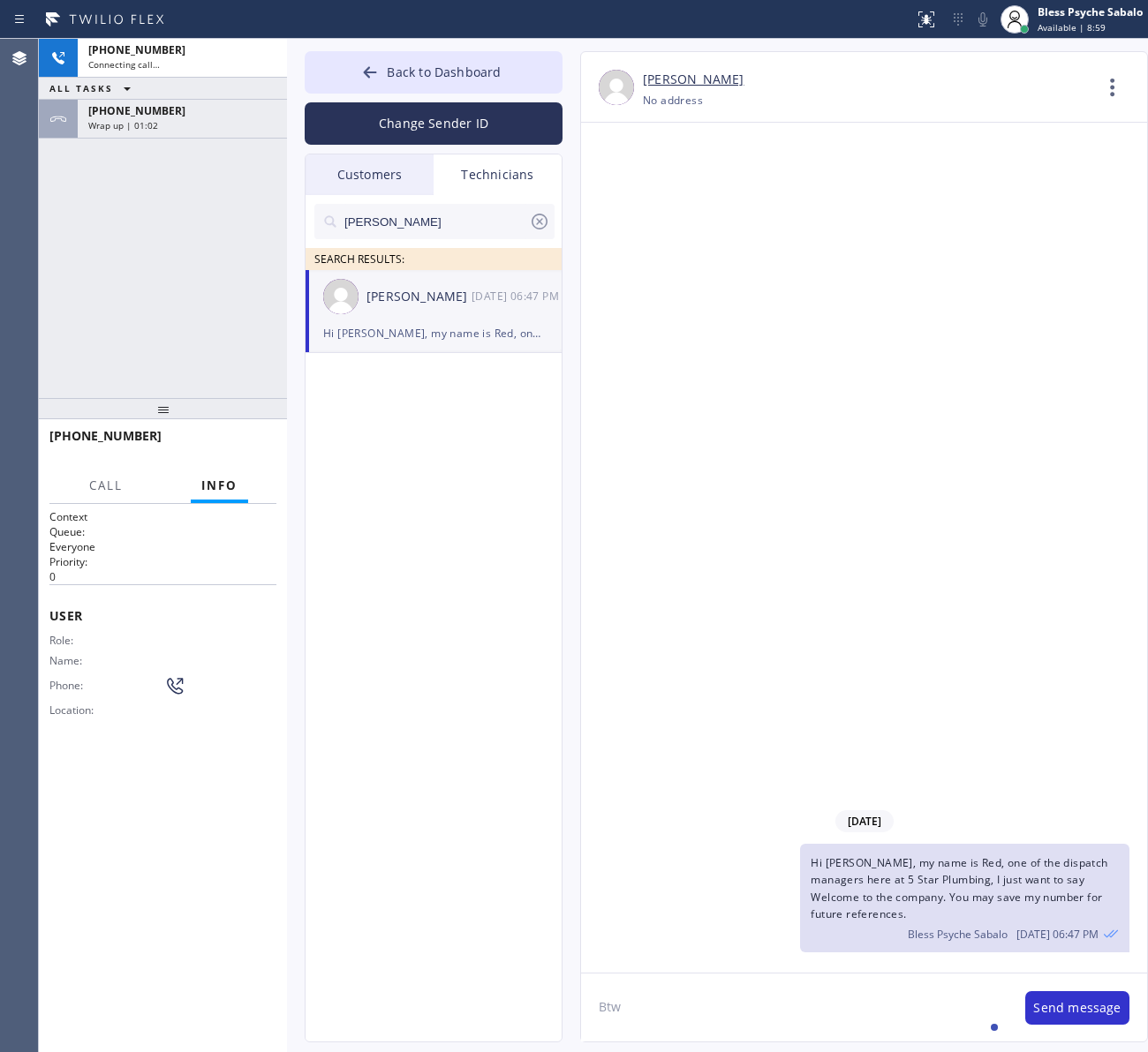
click at [819, 492] on div "[DATE] Hi [PERSON_NAME], my name is Red, one of the dispatch managers here at 5…" at bounding box center [864, 548] width 566 height 850
click at [717, 991] on textarea "Btw" at bounding box center [794, 1008] width 427 height 68
click at [600, 1010] on textarea "Btw I was actuall" at bounding box center [794, 1008] width 427 height 68
click at [764, 1004] on textarea "By the way I was actuall" at bounding box center [794, 1008] width 427 height 68
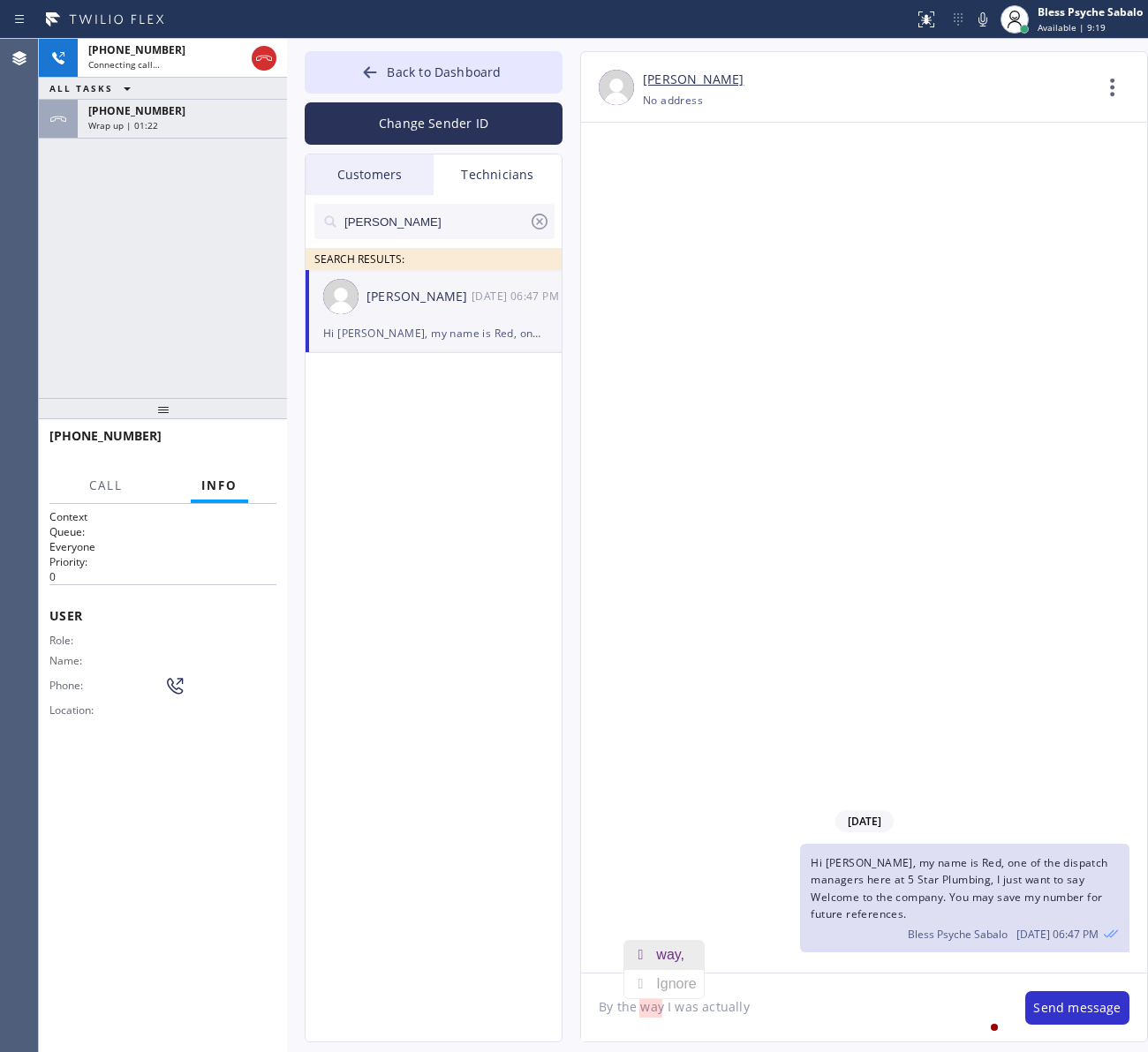
click at [687, 958] on div "way," at bounding box center [673, 956] width 35 height 28
click at [783, 1008] on textarea "By the way, I was actually" at bounding box center [794, 1008] width 427 height 68
click at [996, 1002] on textarea "By the way, I was actually calling to offer you a job form" at bounding box center [794, 1008] width 427 height 68
click at [1027, 903] on span "Hi [PERSON_NAME], my name is Red, one of the dispatch managers here at 5 Star P…" at bounding box center [960, 888] width 297 height 66
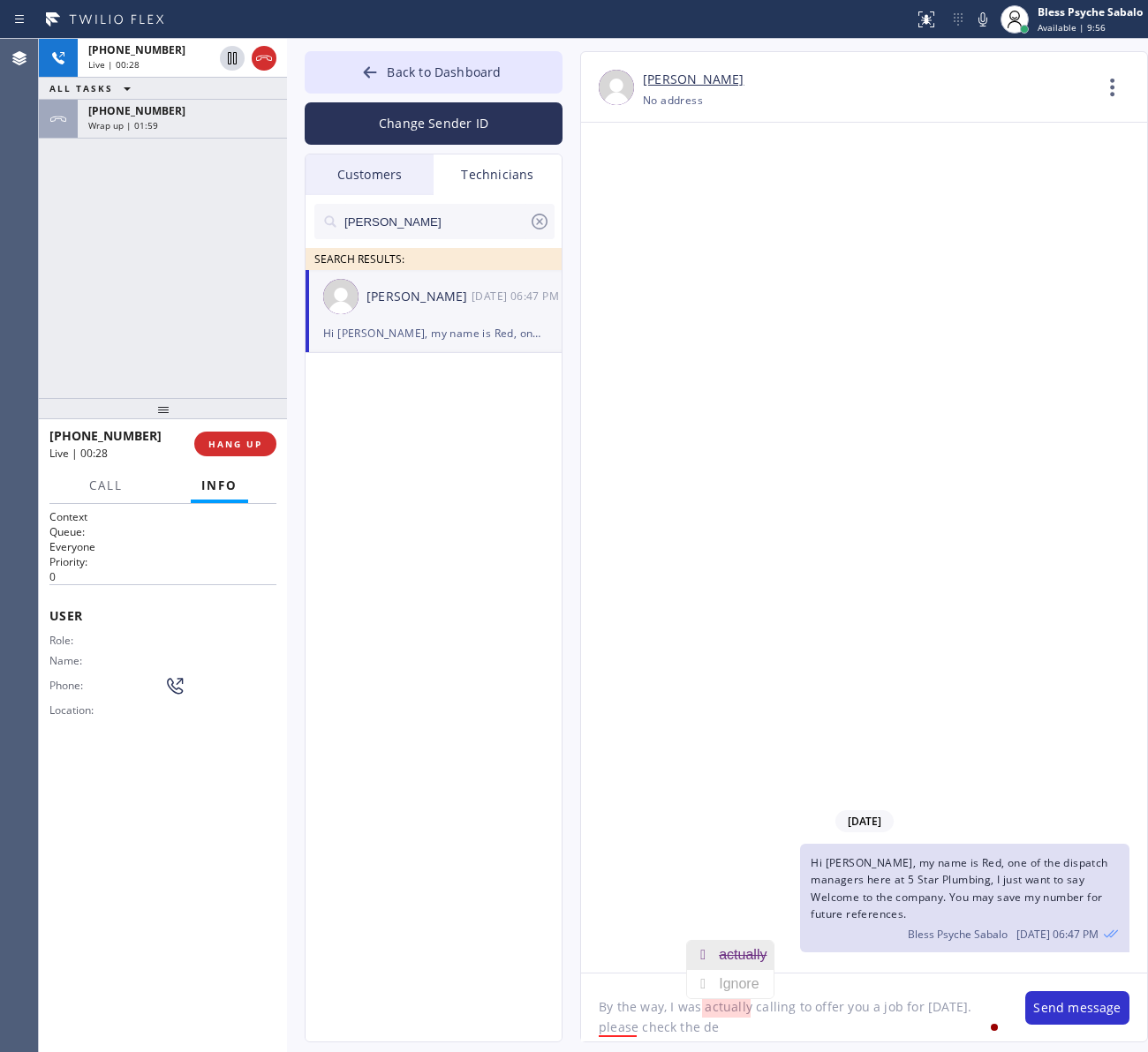
click at [748, 957] on del "actually" at bounding box center [742, 955] width 47 height 15
click at [249, 442] on span "HANG UP" at bounding box center [235, 444] width 54 height 12
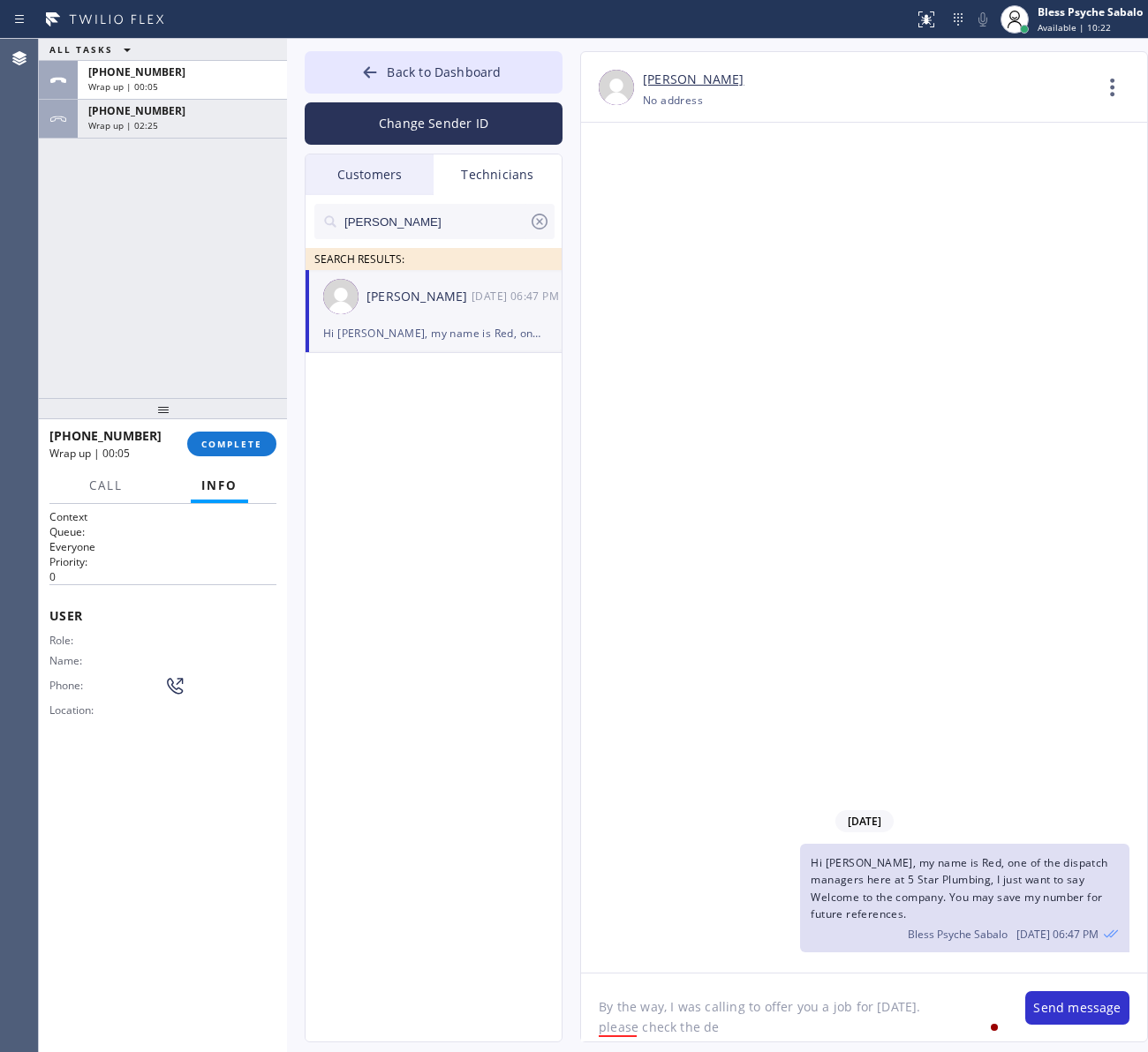
click at [740, 1010] on textarea "By the way, I was calling to offer you a job for [DATE]. please check the de" at bounding box center [794, 1008] width 427 height 68
click at [724, 1024] on textarea "By the way, I was calling to offer you a job for [DATE]. please check the de" at bounding box center [794, 1008] width 427 height 68
click at [713, 1028] on textarea "By the way, I was calling to offer you a job for [DATE]. please check the de" at bounding box center [794, 1008] width 427 height 68
click at [753, 1021] on textarea "By the way, I was calling to offer you a job for [DATE]. please check the de" at bounding box center [794, 1008] width 427 height 68
click at [645, 985] on div "Please" at bounding box center [640, 975] width 50 height 28
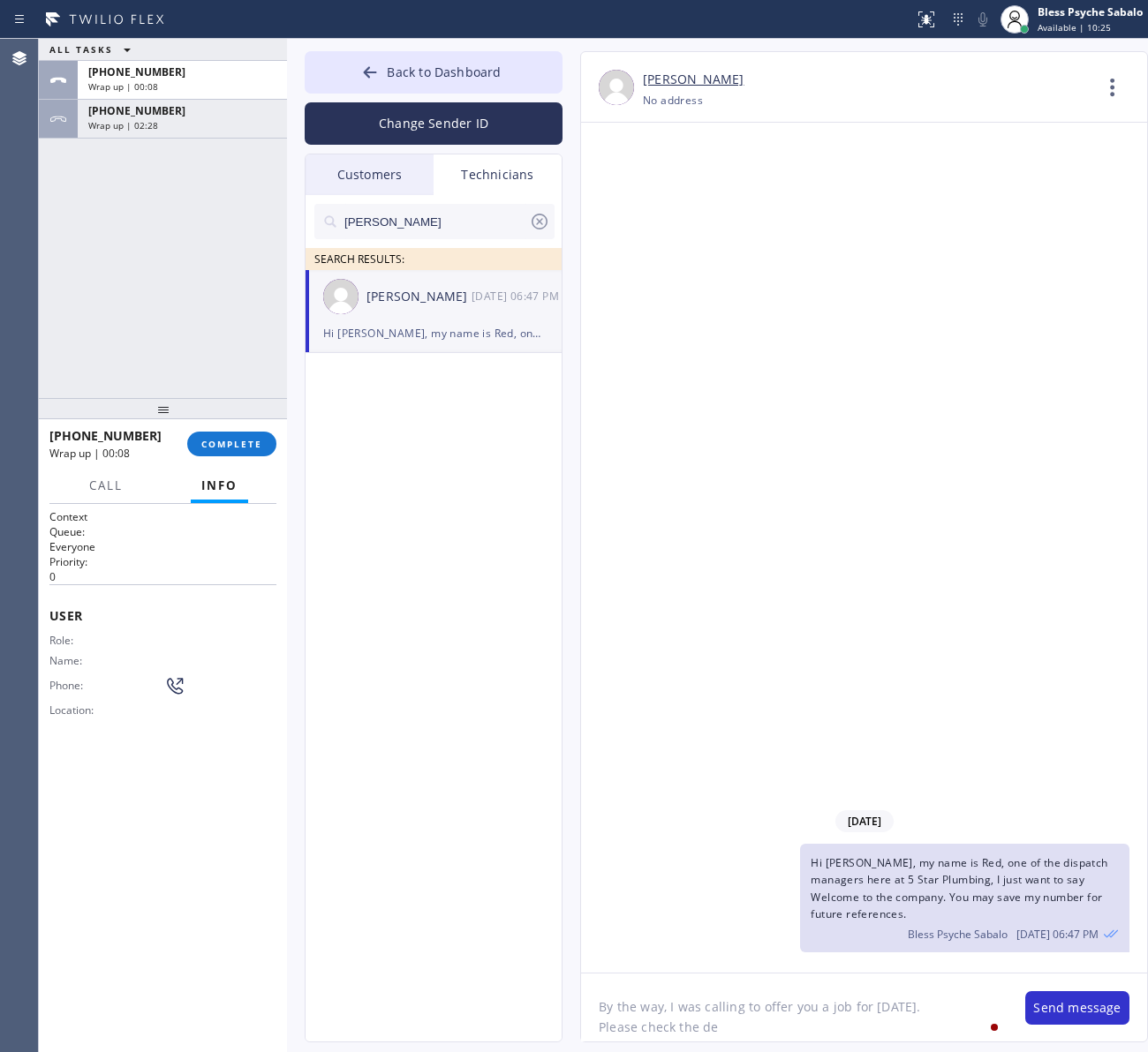
click at [753, 1028] on textarea "By the way, I was calling to offer you a job for [DATE]. Please check the de" at bounding box center [794, 1008] width 427 height 68
paste textarea "12-2, $99, tank wh for the last few months the hot water pipes has been really …"
type textarea "By the way, I was calling to offer you a job for [DATE]. Please check the detai…"
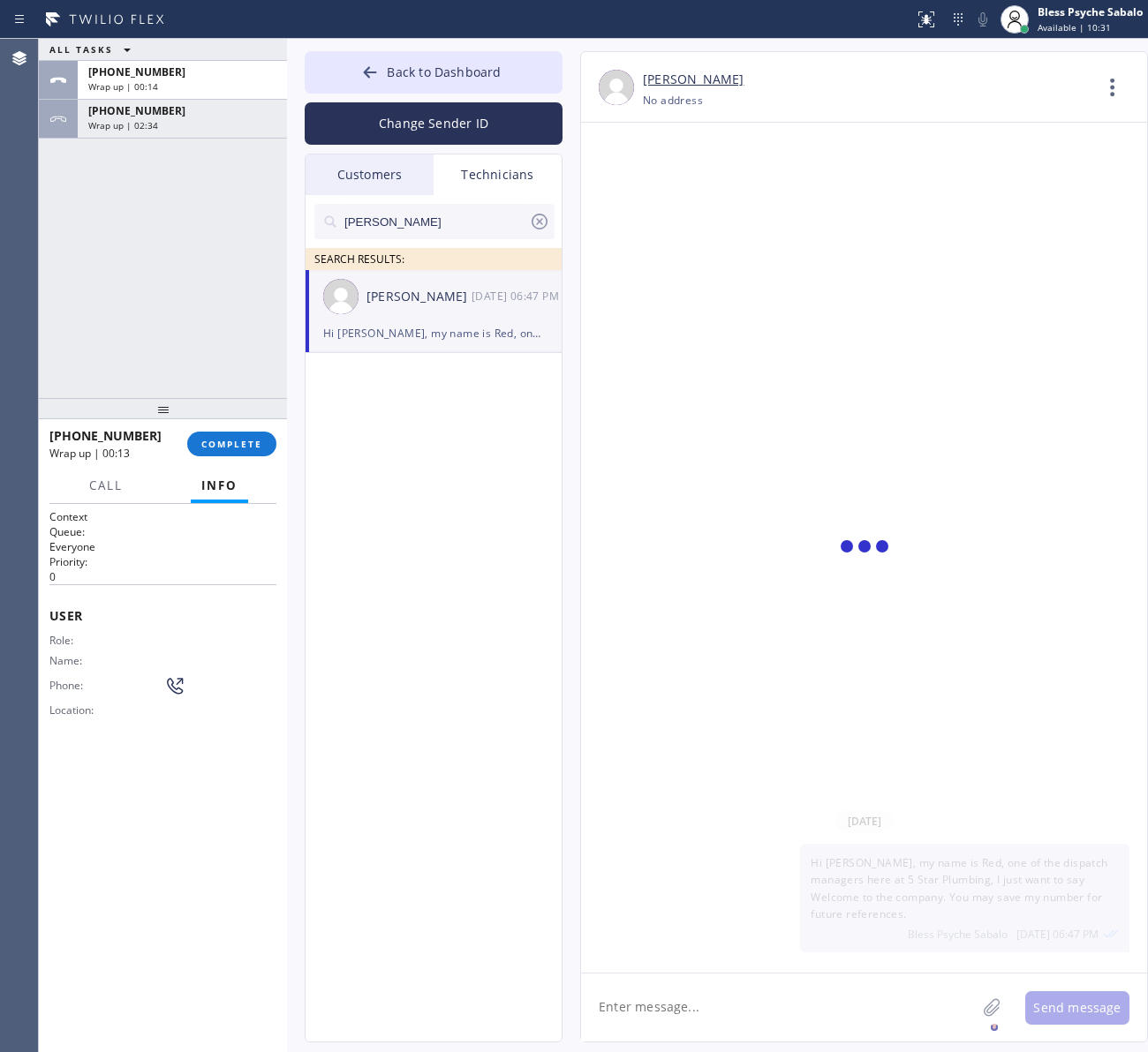
scroll to position [0, 0]
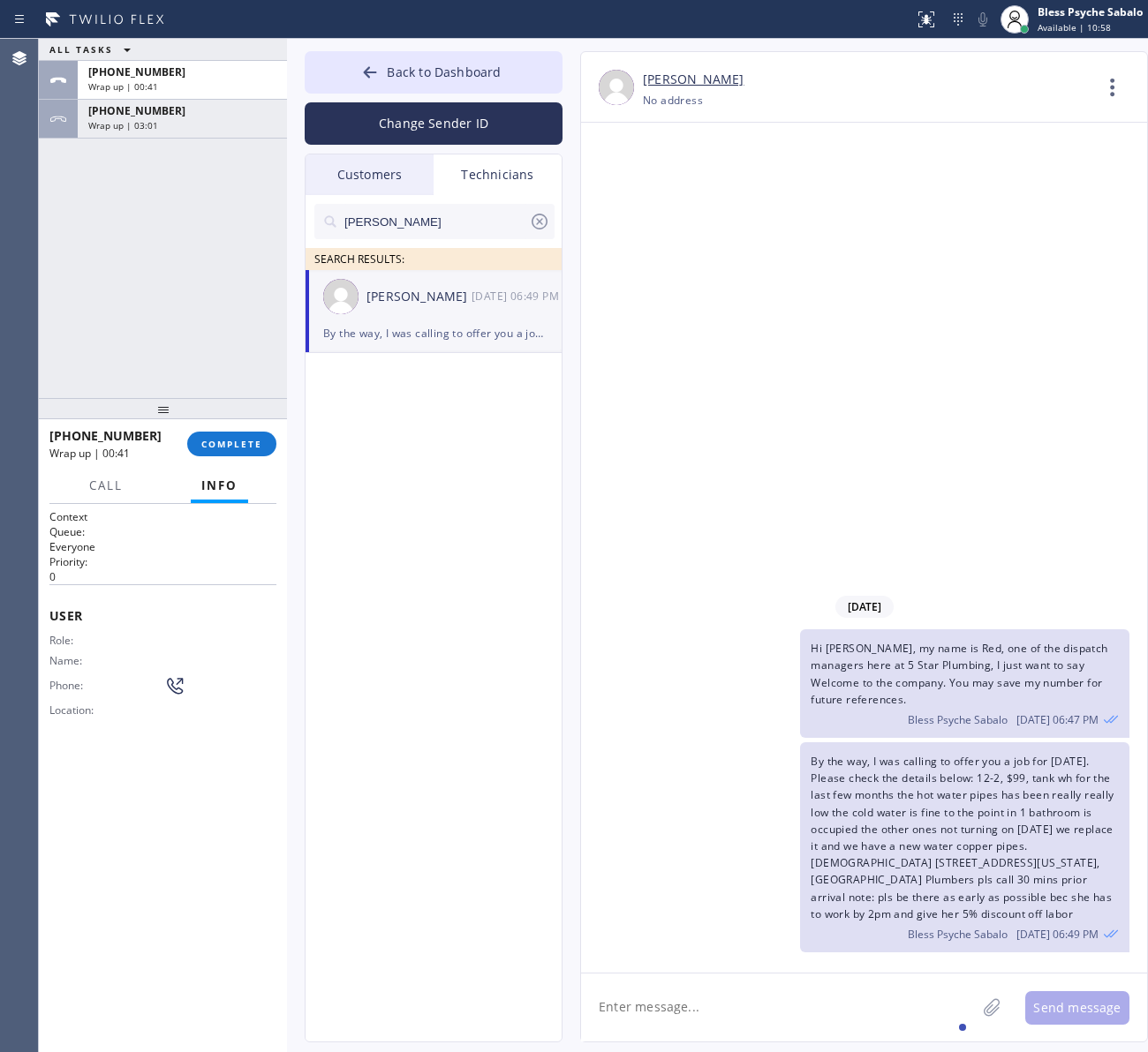
click at [632, 733] on div "Hi [PERSON_NAME], my name is Red, one of the dispatch managers here at 5 Star P…" at bounding box center [855, 683] width 548 height 109
click at [663, 373] on div "[DATE] Hi [PERSON_NAME], my name is Red, one of the dispatch managers here at 5…" at bounding box center [864, 548] width 566 height 850
click at [235, 119] on div "Wrap up | 03:50" at bounding box center [182, 125] width 188 height 12
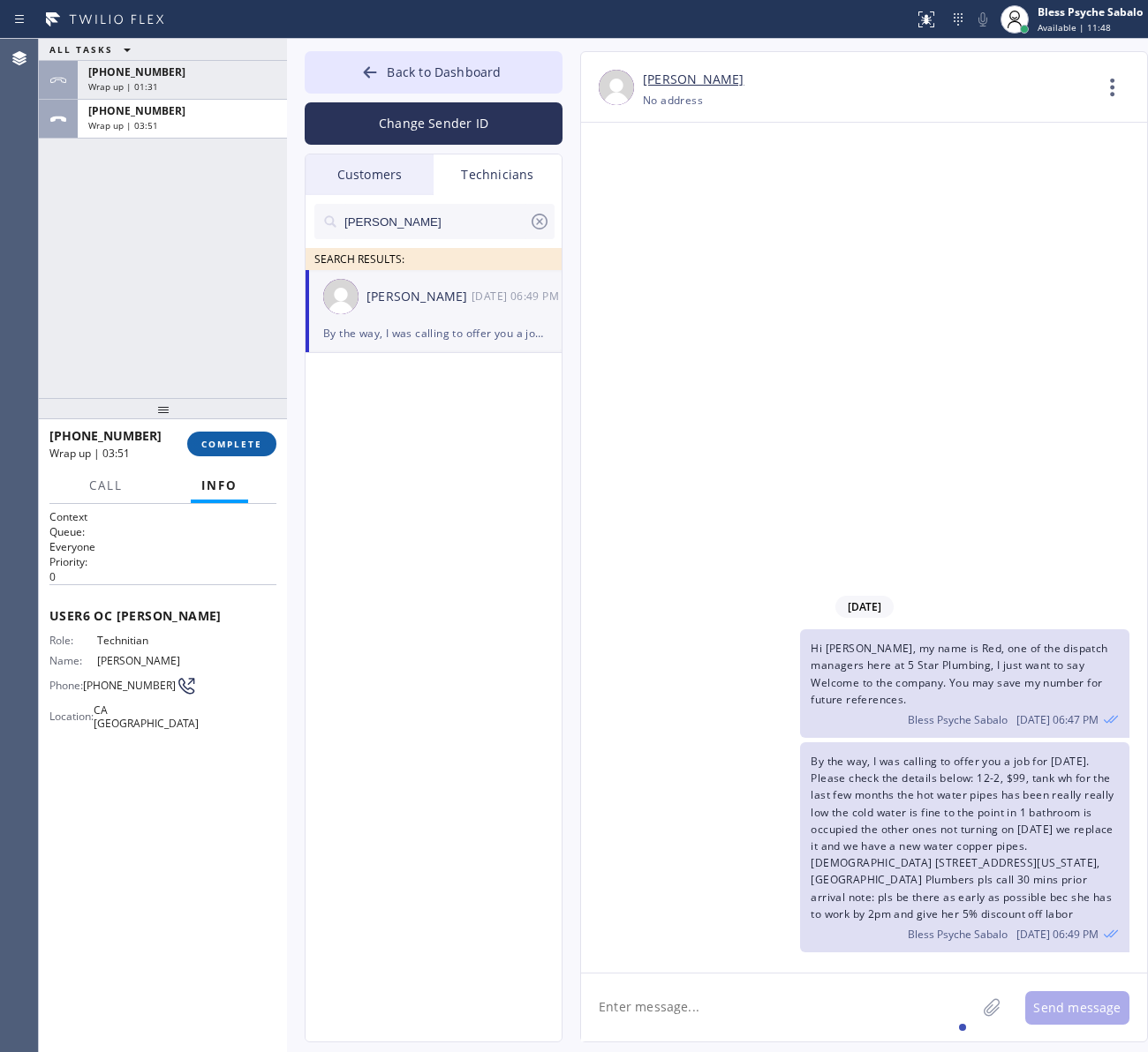
click at [245, 442] on span "COMPLETE" at bounding box center [232, 444] width 61 height 12
click at [249, 316] on div "ALL TASKS ALL TASKS ACTIVE TASKS TASKS IN WRAP UP [PHONE_NUMBER] Wrap up | 01:3…" at bounding box center [163, 219] width 248 height 359
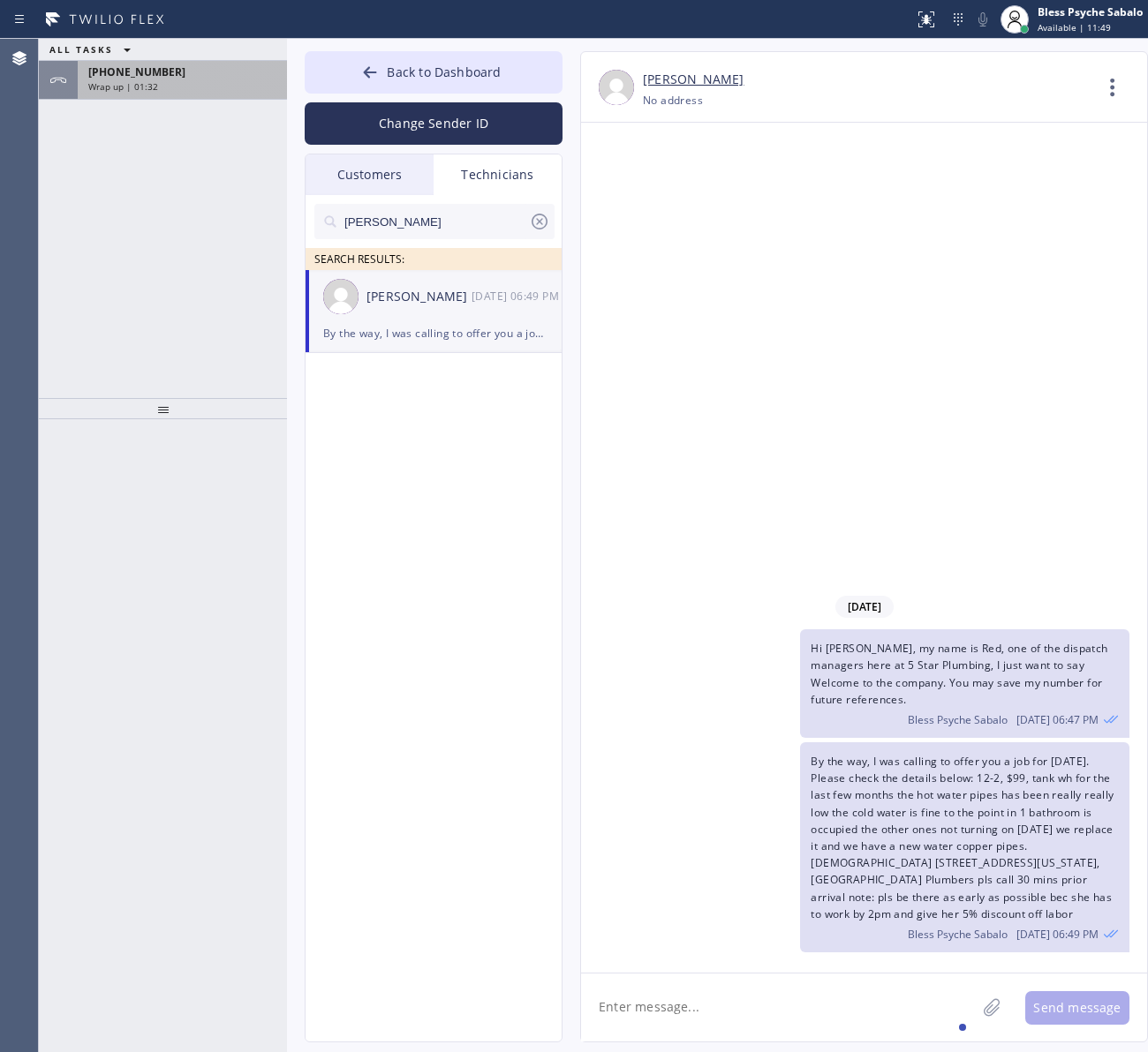
click at [174, 73] on div "[PHONE_NUMBER]" at bounding box center [182, 72] width 188 height 15
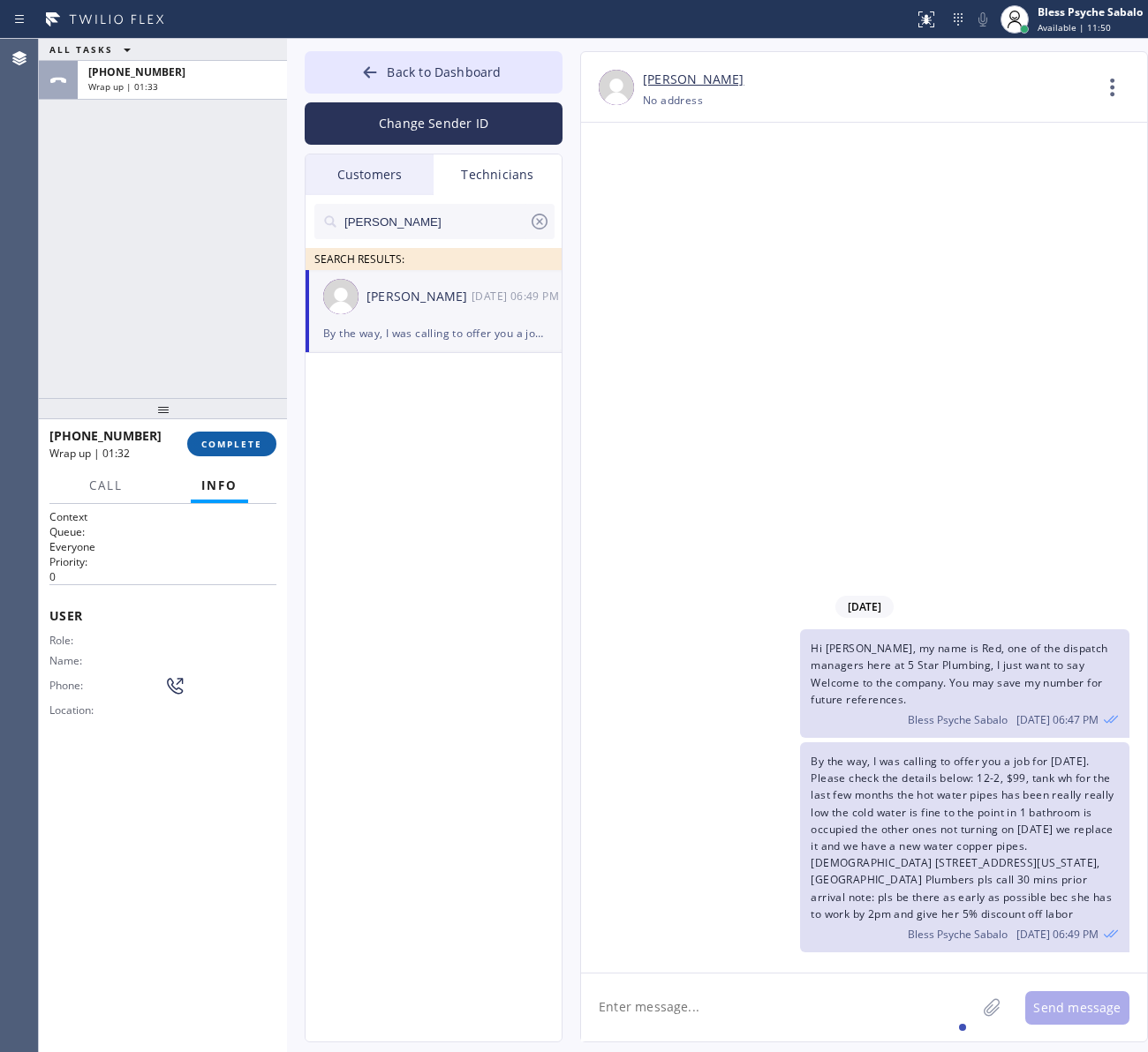
click at [236, 451] on button "COMPLETE" at bounding box center [232, 444] width 89 height 25
click at [705, 447] on div "[DATE] Hi [PERSON_NAME], my name is Red, one of the dispatch managers here at 5…" at bounding box center [864, 548] width 566 height 850
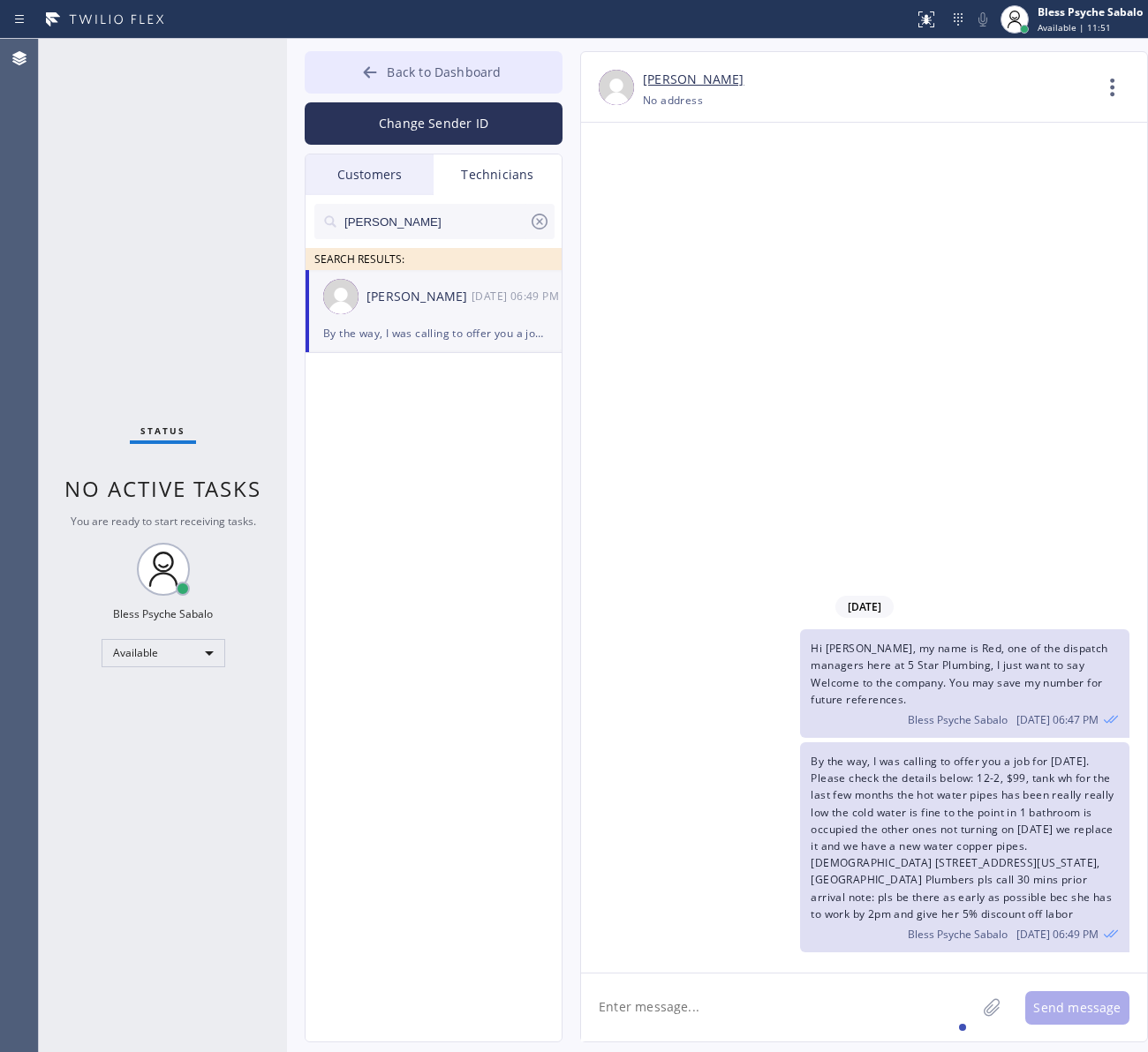
click at [403, 58] on button "Back to Dashboard" at bounding box center [433, 72] width 257 height 43
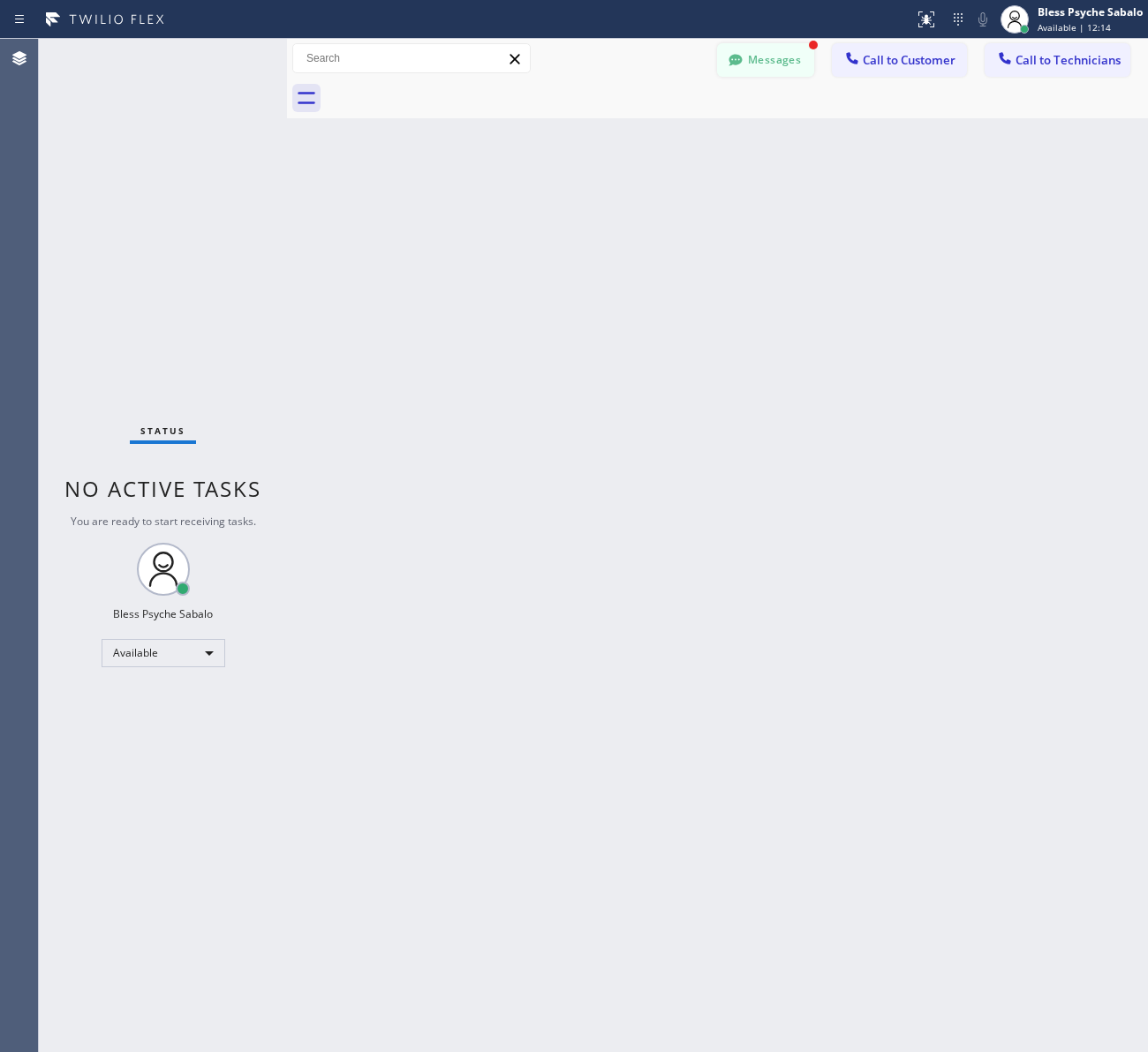
click at [745, 54] on div at bounding box center [735, 61] width 21 height 21
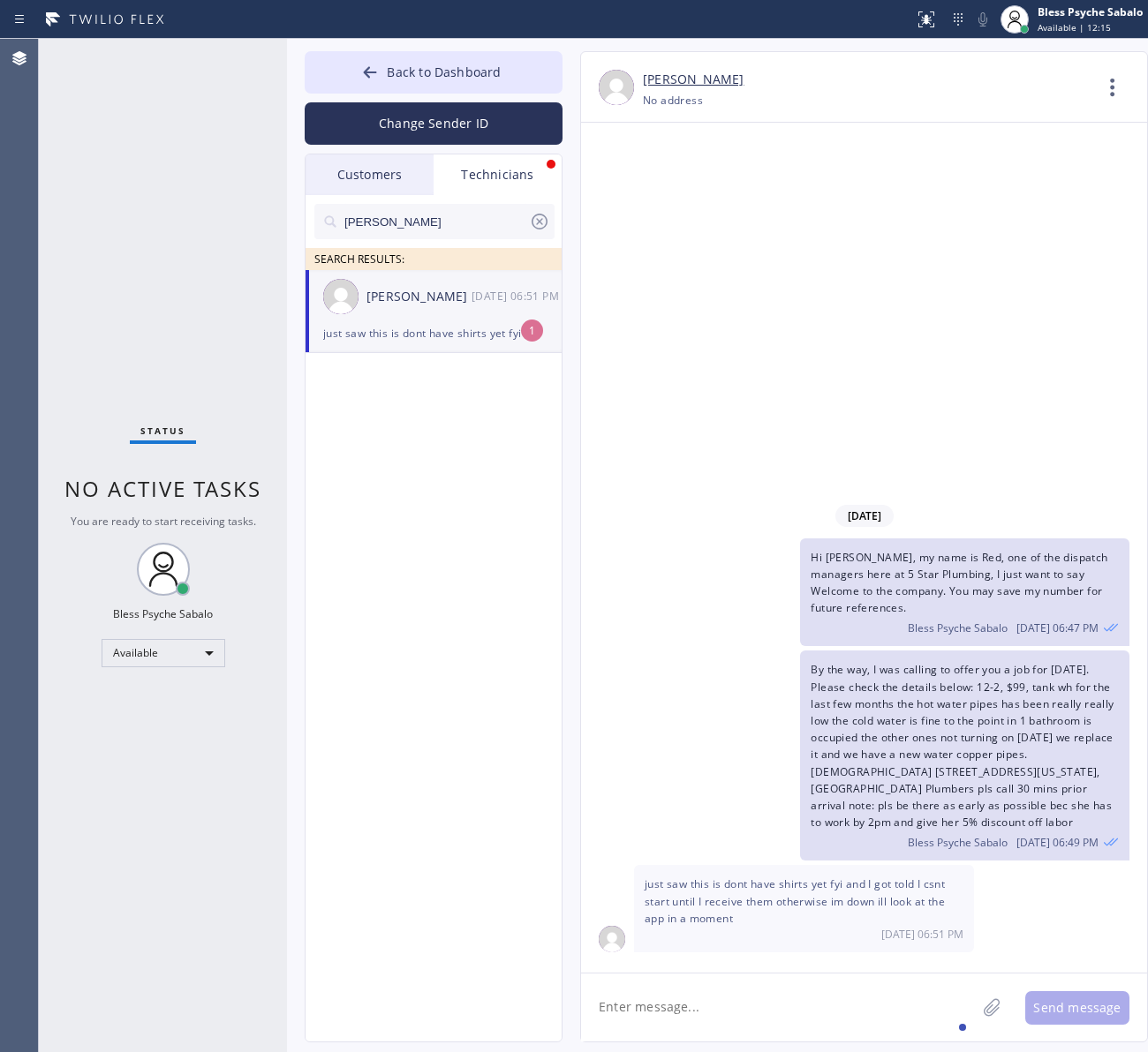
click at [455, 313] on div "[PERSON_NAME] [DATE] 06:51 PM" at bounding box center [434, 297] width 257 height 53
click at [824, 982] on textarea at bounding box center [778, 1008] width 395 height 68
click at [832, 1003] on textarea at bounding box center [778, 1008] width 395 height 68
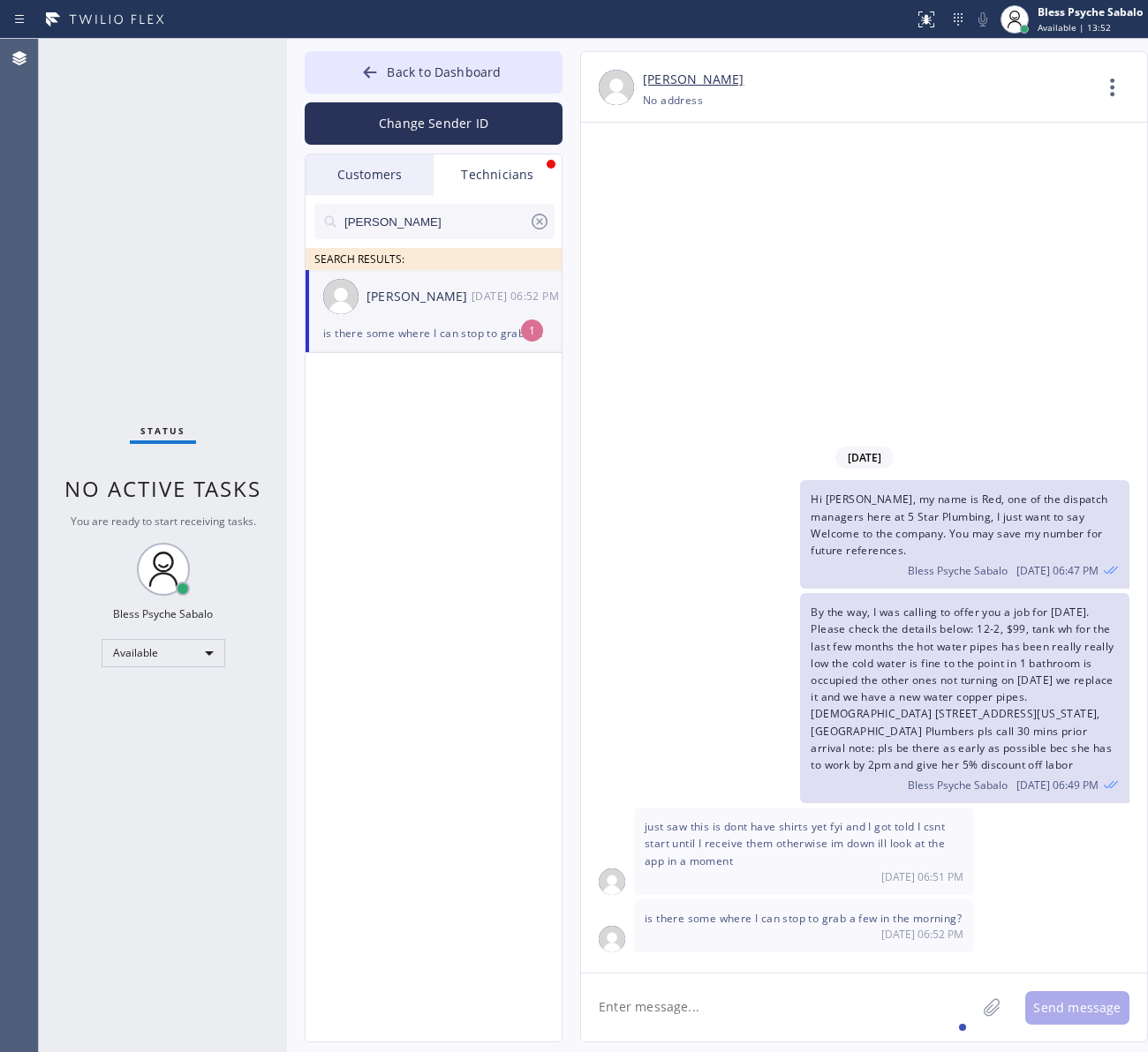
click at [716, 995] on textarea at bounding box center [778, 1008] width 395 height 68
paste textarea "it's fine for that job without t-shirt"
type textarea "it's fine for that job without t-shirt"
drag, startPoint x: 791, startPoint y: 1017, endPoint x: 525, endPoint y: 1016, distance: 266.0
click at [475, 1022] on div "Back to Dashboard Change Sender ID Customers Technicians [PERSON_NAME] [PERSON_…" at bounding box center [717, 545] width 861 height 1013
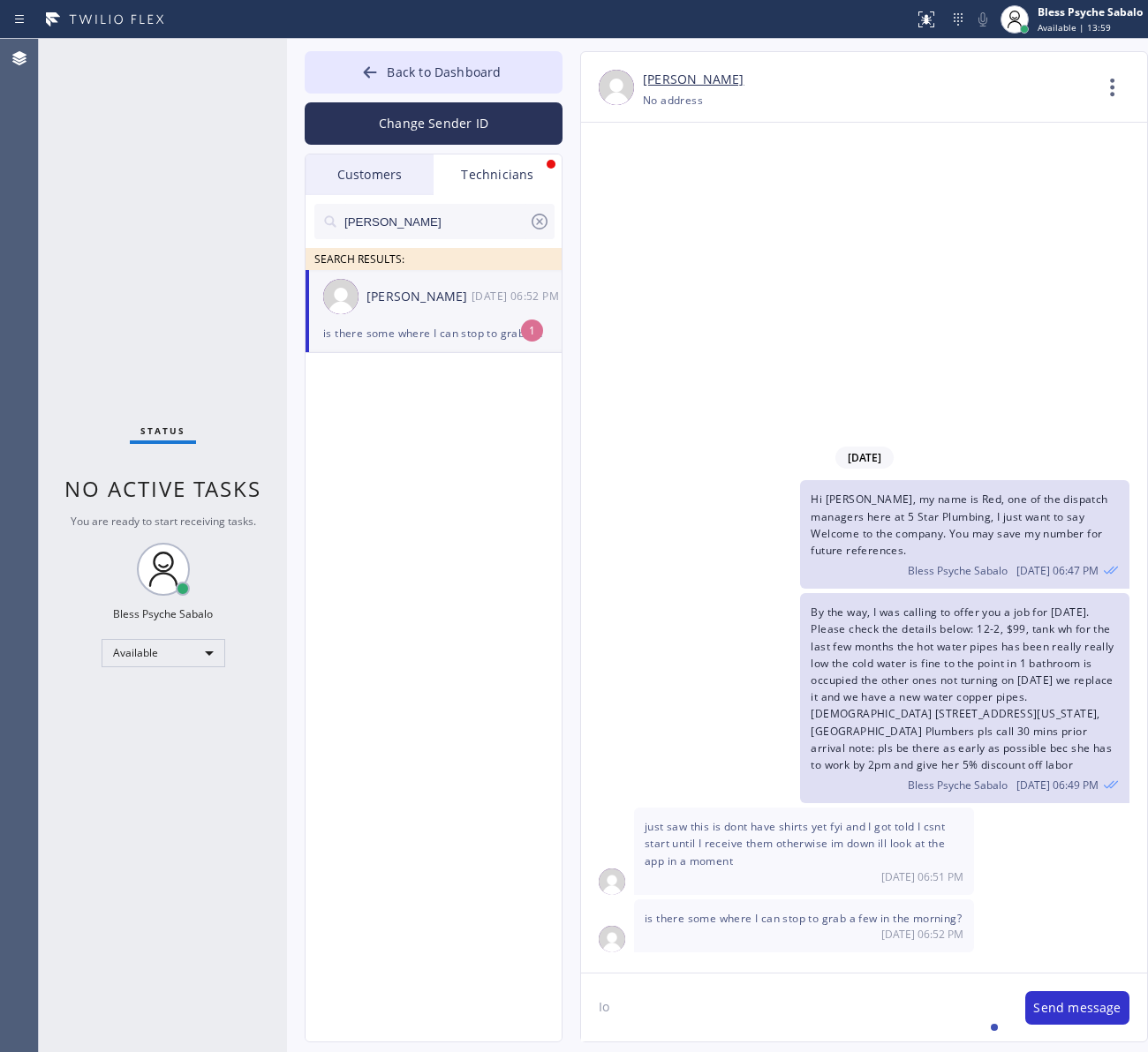
type textarea "I"
click at [678, 952] on del "actually" at bounding box center [660, 955] width 47 height 15
click at [761, 1018] on textarea "It's actually okay for that job without T-shirt" at bounding box center [794, 1008] width 427 height 68
click at [866, 1008] on textarea "It's actually okay for that job without T-shirt" at bounding box center [794, 1008] width 427 height 68
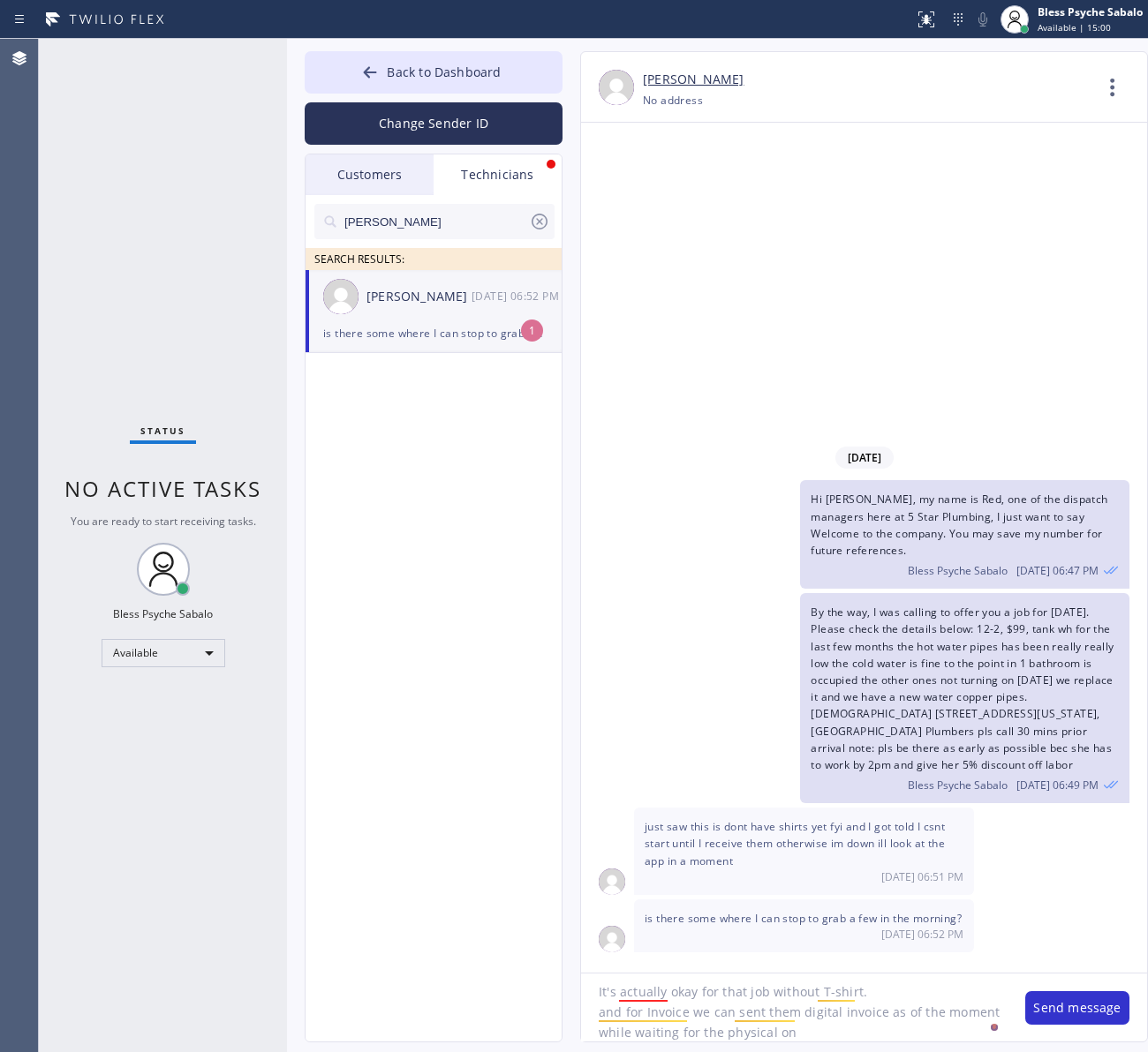
type textarea "It's actually okay for that job without T-shirt. and for Invoice we can sent th…"
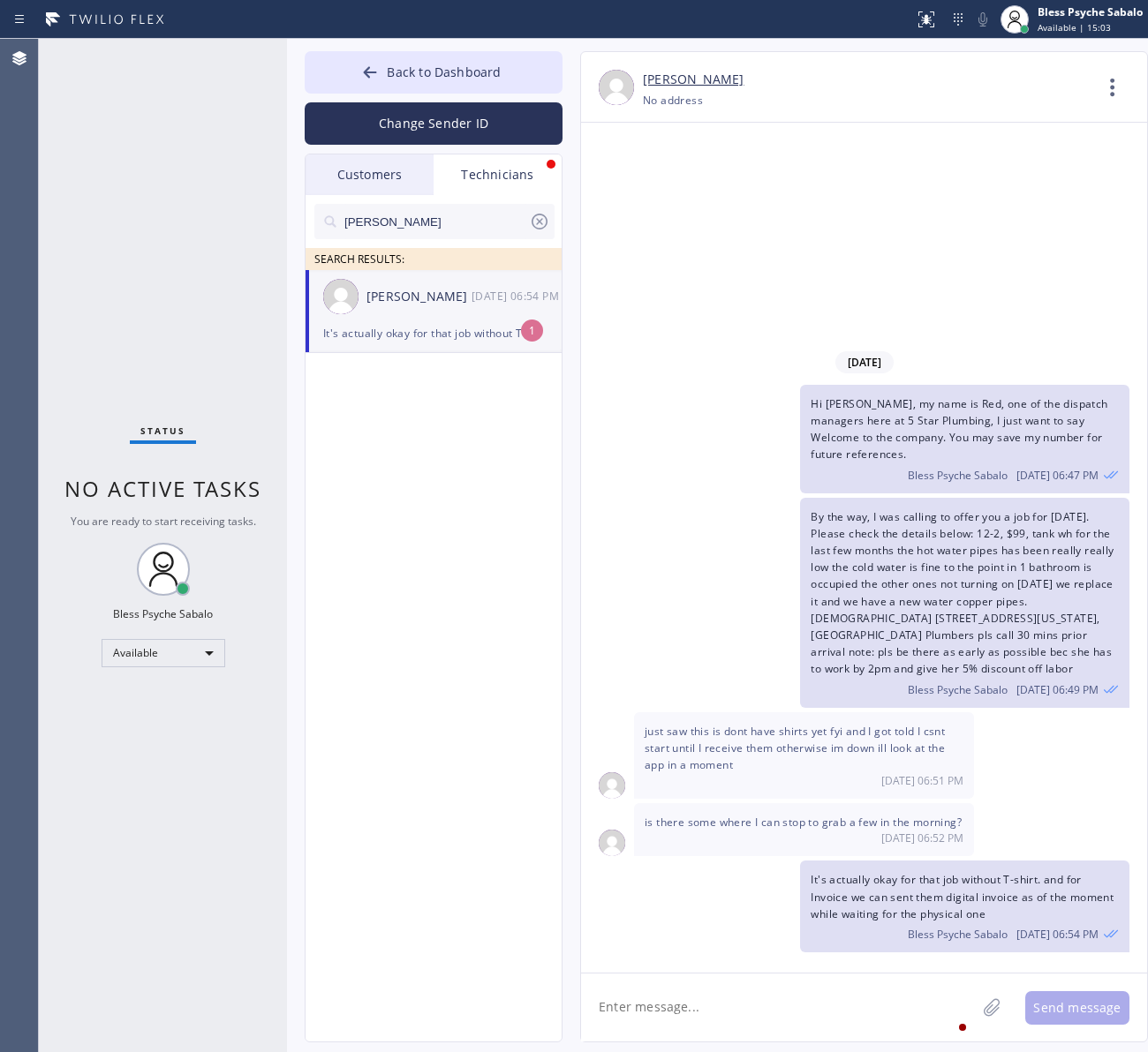
click at [850, 971] on div "[DATE] Hi [PERSON_NAME], my name is Red, one of the dispatch managers here at 5…" at bounding box center [864, 548] width 566 height 850
click at [801, 1002] on textarea at bounding box center [778, 1008] width 395 height 68
click at [815, 991] on textarea at bounding box center [778, 1008] width 395 height 68
click at [850, 973] on div "Send message" at bounding box center [864, 1007] width 566 height 69
click at [460, 334] on div "It's actually okay for that job without T-shirt. and for Invoice we can sent th…" at bounding box center [433, 332] width 221 height 20
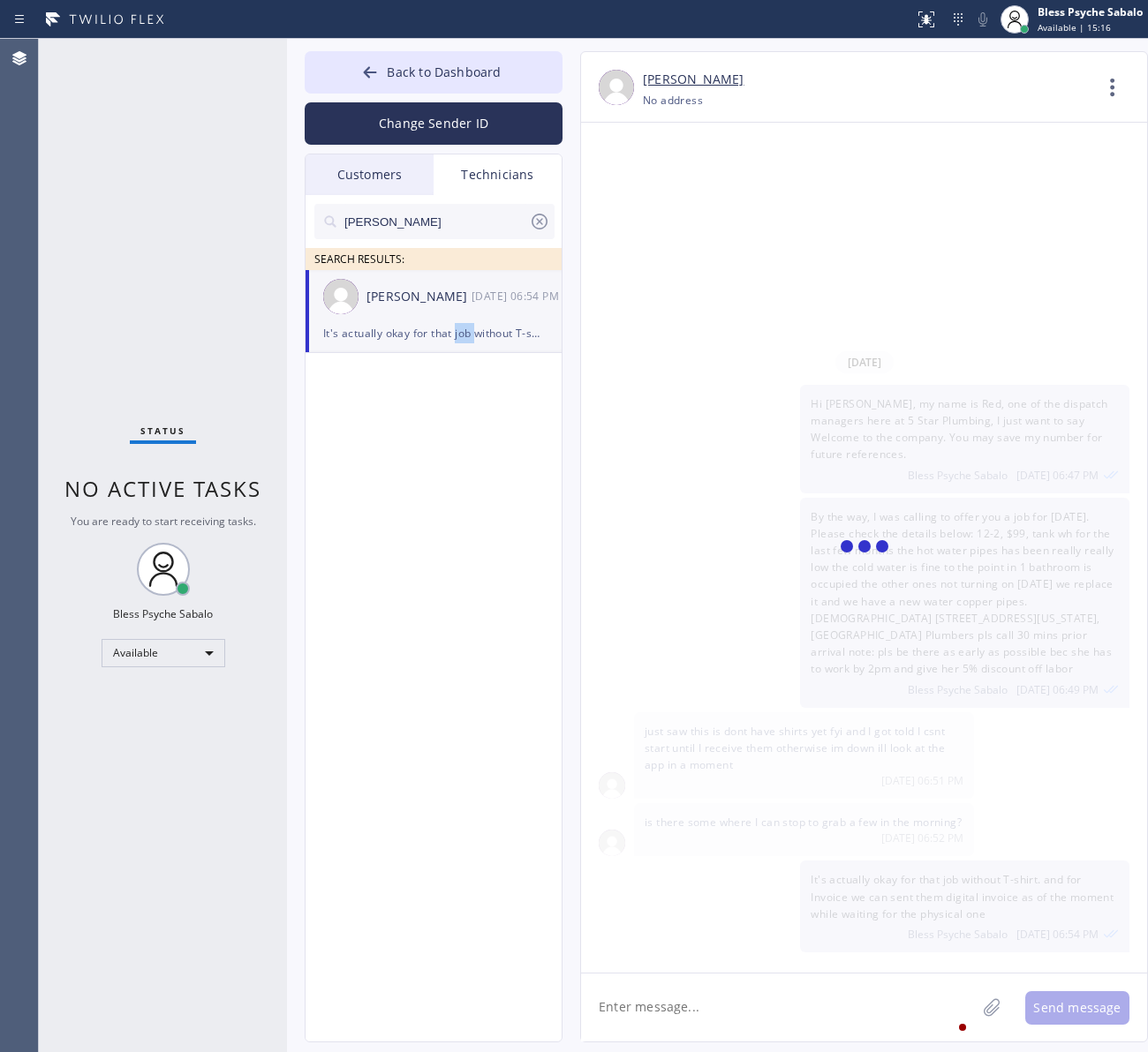
click at [460, 334] on div "It's actually okay for that job without T-shirt. and for Invoice we can sent th…" at bounding box center [433, 332] width 221 height 20
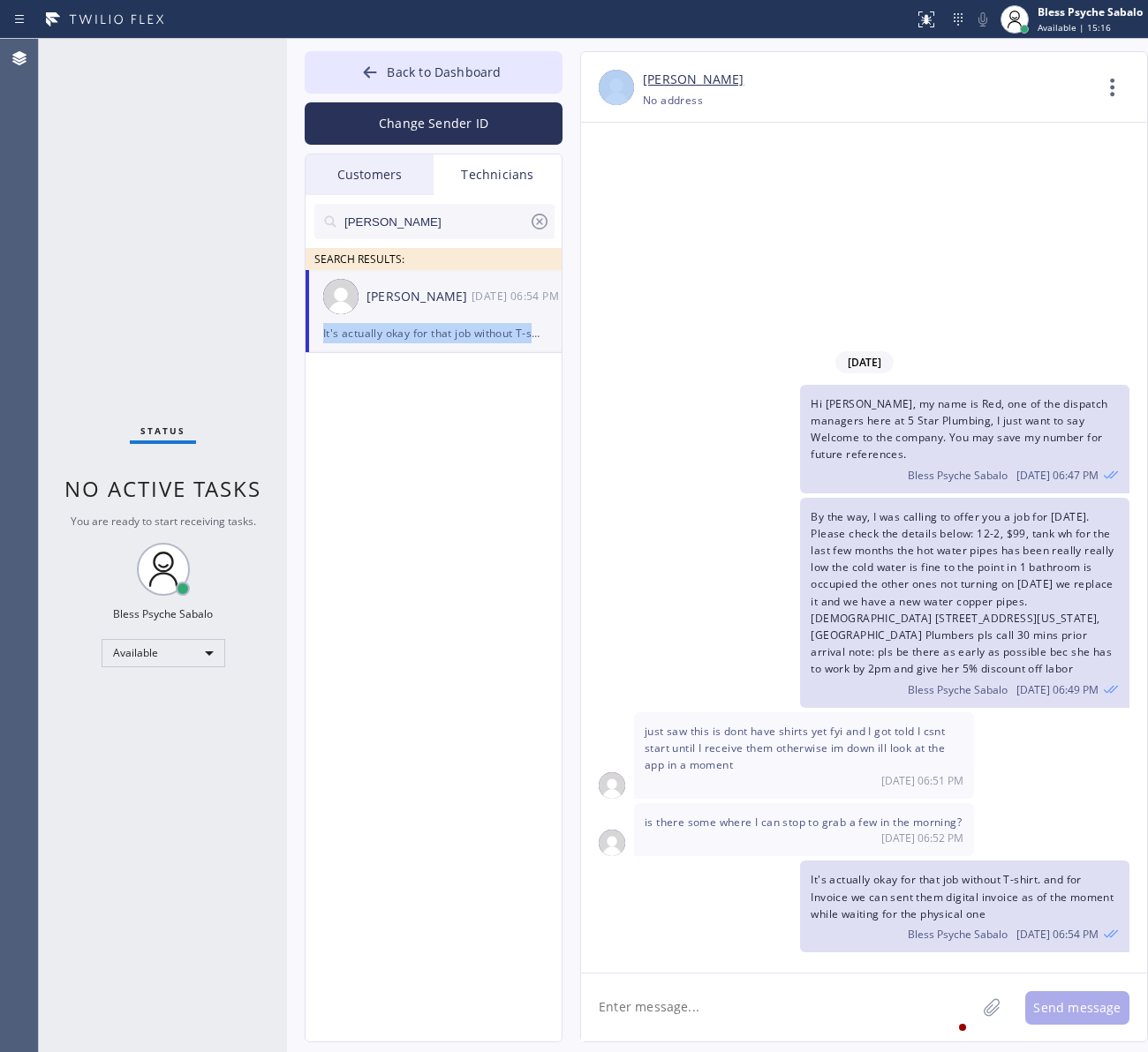
click at [460, 334] on div "It's actually okay for that job without T-shirt. and for Invoice we can sent th…" at bounding box center [433, 332] width 221 height 20
click at [802, 1008] on textarea at bounding box center [778, 1008] width 395 height 68
click at [815, 1022] on textarea at bounding box center [778, 1008] width 395 height 68
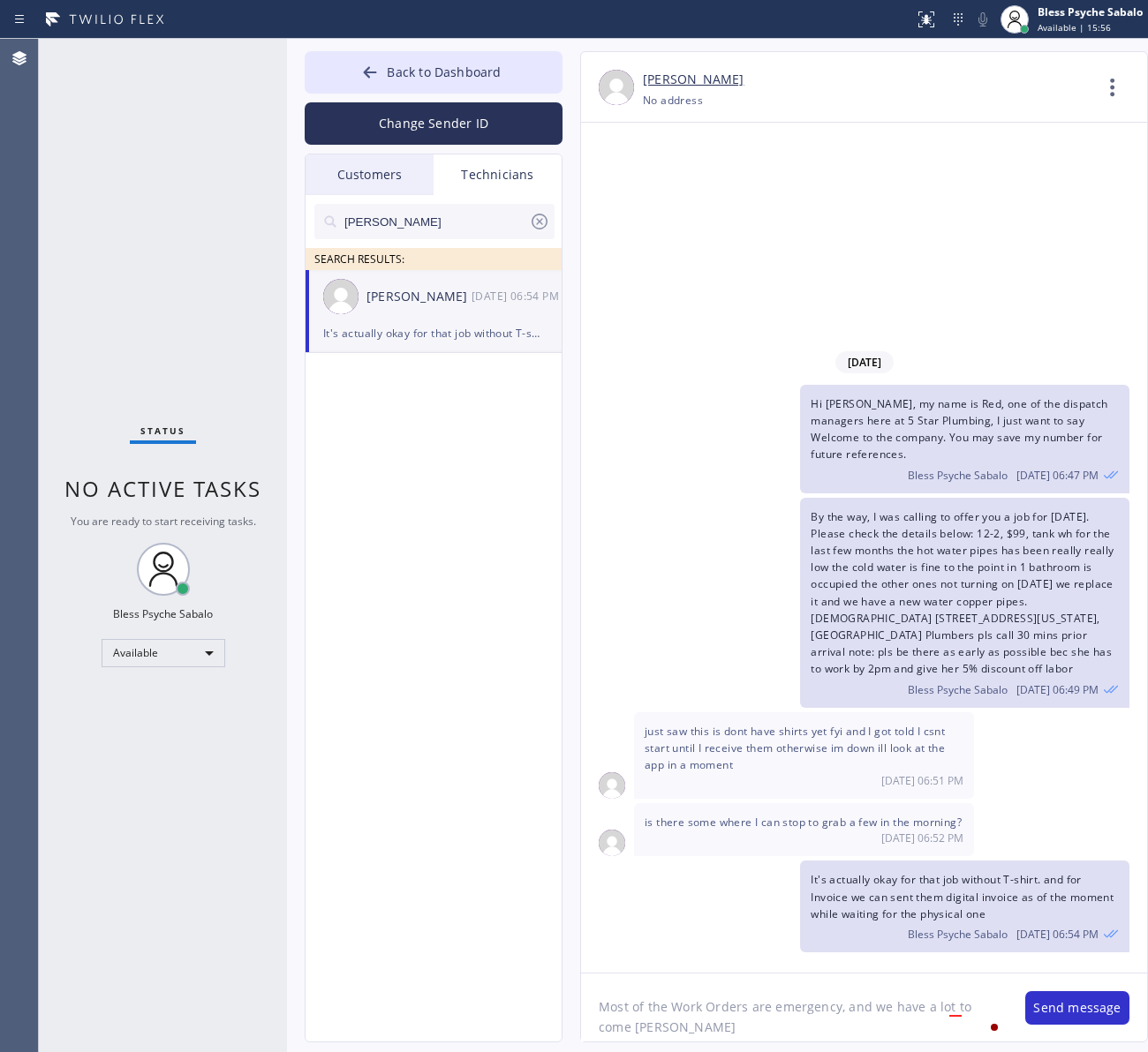
type textarea "Most of the Work Orders are emergency, and we have a lot to come [PERSON_NAME]"
click at [938, 999] on textarea "Most of the Work Orders are emergency, and we have a lot to come [PERSON_NAME]" at bounding box center [794, 1008] width 427 height 68
click at [943, 999] on textarea "Most of the Work Orders are emergency, and we have a lot to come [PERSON_NAME]" at bounding box center [794, 1008] width 427 height 68
click at [945, 999] on textarea "Most of the Work Orders are emergency, and we have a lot to come [PERSON_NAME]" at bounding box center [794, 1008] width 427 height 68
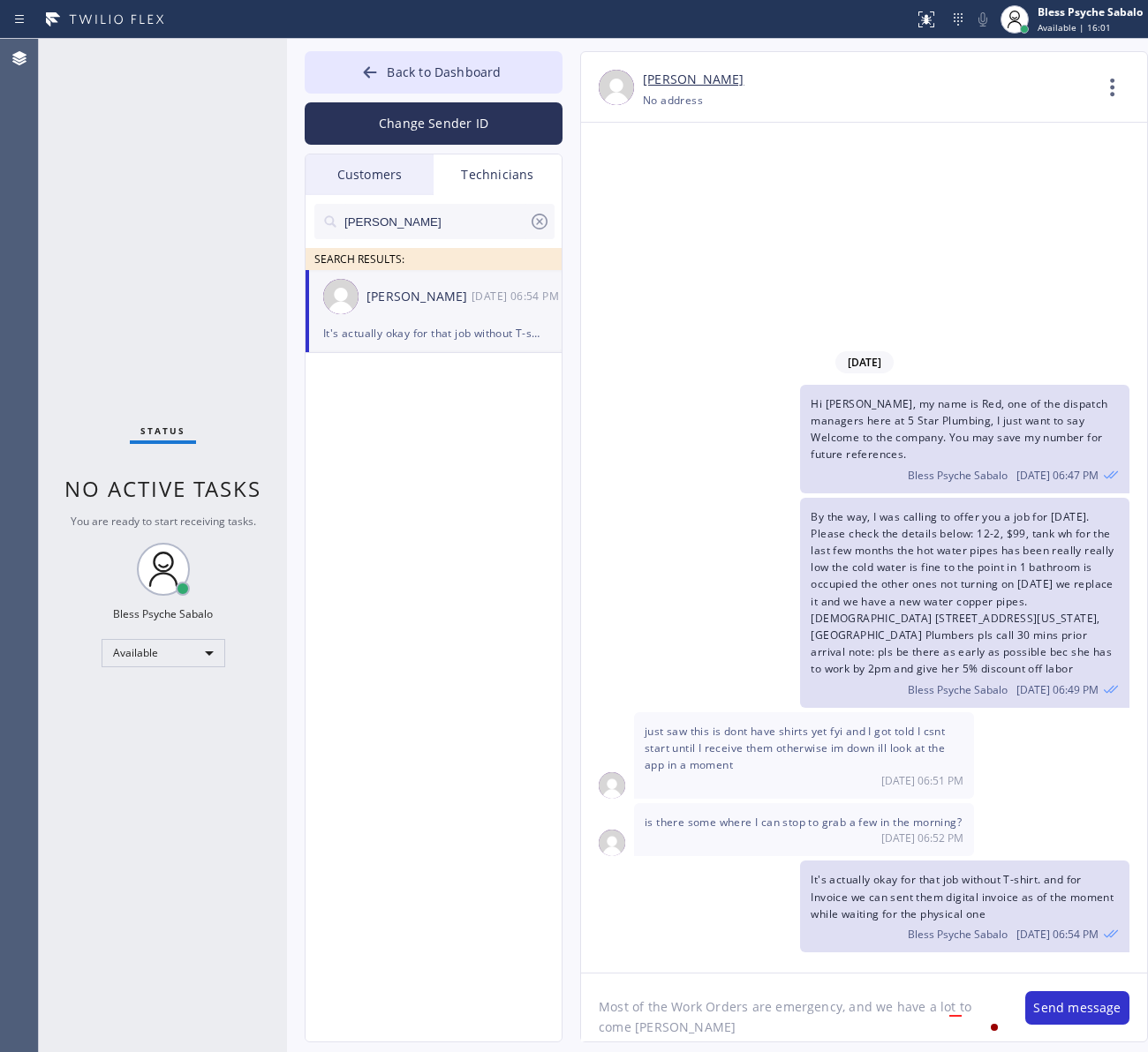
click at [949, 998] on textarea "Most of the Work Orders are emergency, and we have a lot to come [PERSON_NAME]" at bounding box center [794, 1008] width 427 height 68
click at [862, 993] on textarea "s" at bounding box center [794, 1008] width 427 height 68
paste textarea "maybe in the office, but it's in [GEOGRAPHIC_DATA], super far"
drag, startPoint x: 864, startPoint y: 991, endPoint x: 627, endPoint y: 1008, distance: 237.6
click at [318, 994] on div "Back to Dashboard Change Sender ID Customers Technicians [PERSON_NAME] [PERSON_…" at bounding box center [717, 545] width 861 height 1013
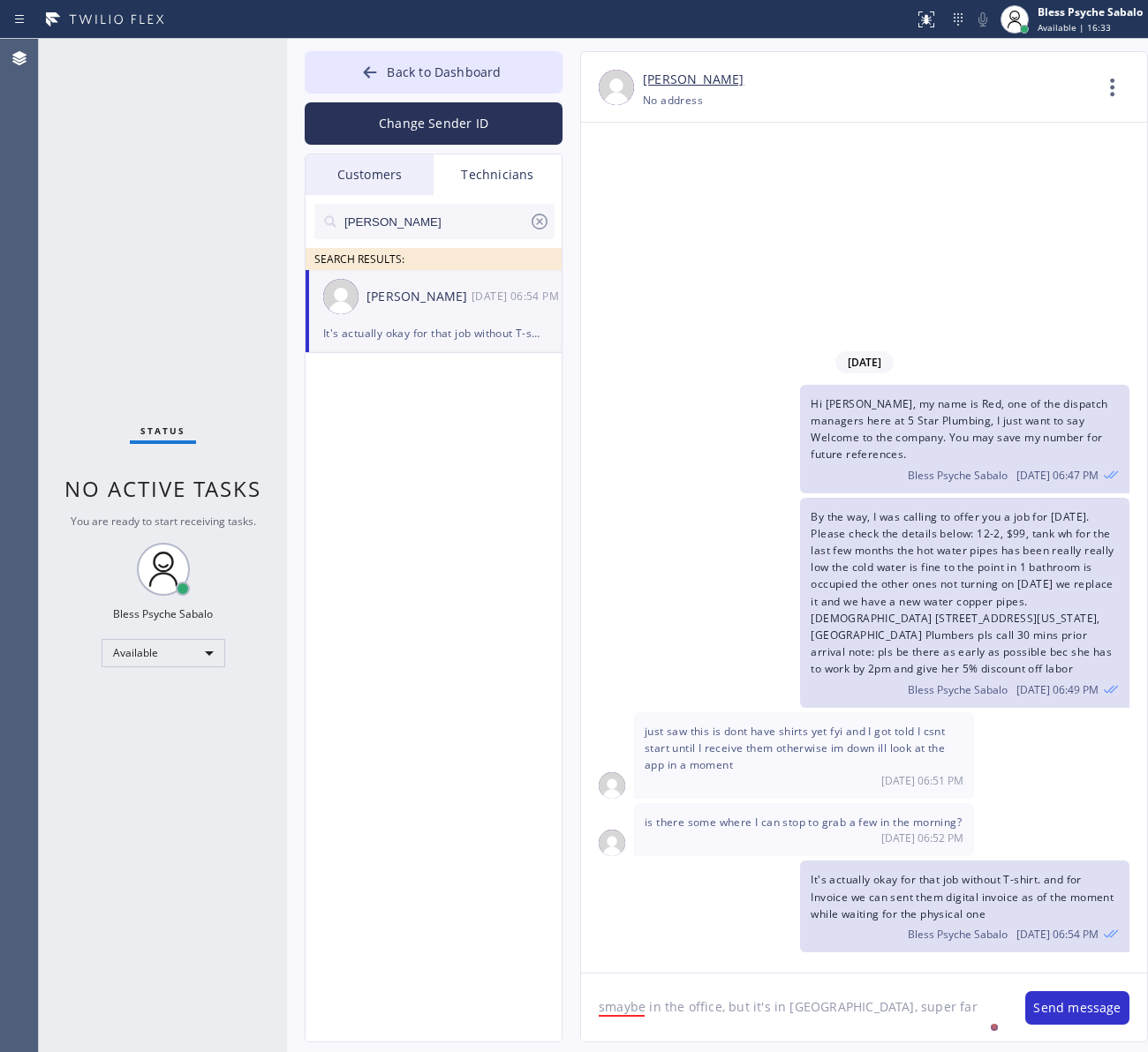
click at [929, 1018] on textarea "smaybe in the office, but it's in [GEOGRAPHIC_DATA], super far" at bounding box center [794, 1008] width 427 height 68
drag, startPoint x: 916, startPoint y: 1011, endPoint x: 493, endPoint y: 1028, distance: 423.3
click at [473, 1035] on div "Back to Dashboard Change Sender ID Customers Technicians [PERSON_NAME] [PERSON_…" at bounding box center [717, 545] width 861 height 1013
click at [921, 1008] on textarea "smaybe in the office, but it's in [GEOGRAPHIC_DATA], super far" at bounding box center [794, 1008] width 427 height 68
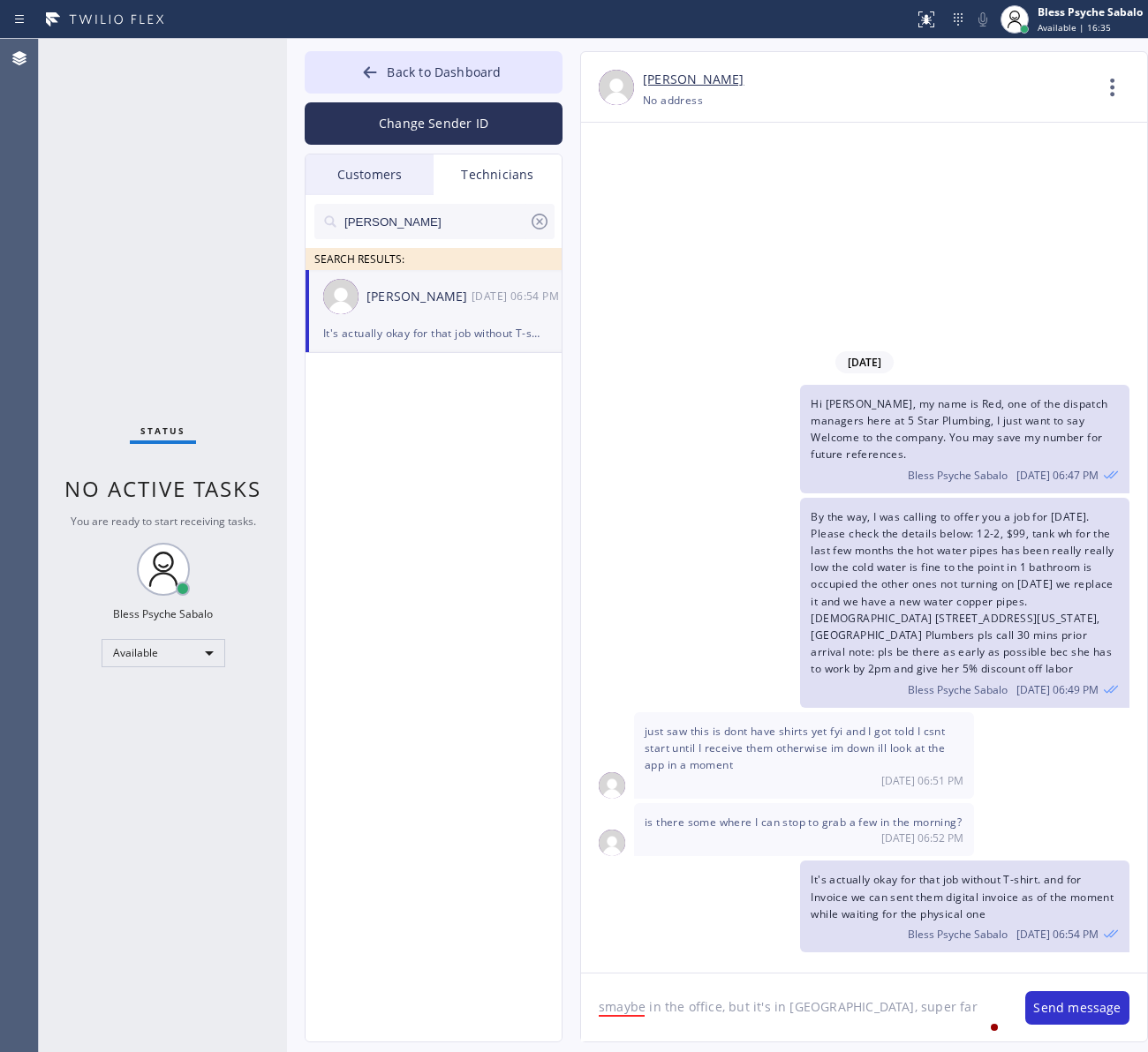
click at [921, 1008] on textarea "smaybe in the office, but it's in [GEOGRAPHIC_DATA], super far" at bounding box center [794, 1008] width 427 height 68
paste textarea
type textarea "maybe in the office, but it's in [GEOGRAPHIC_DATA], super far"
click at [911, 1000] on textarea "maybe in the office, but it's in [GEOGRAPHIC_DATA], super far" at bounding box center [794, 1008] width 427 height 68
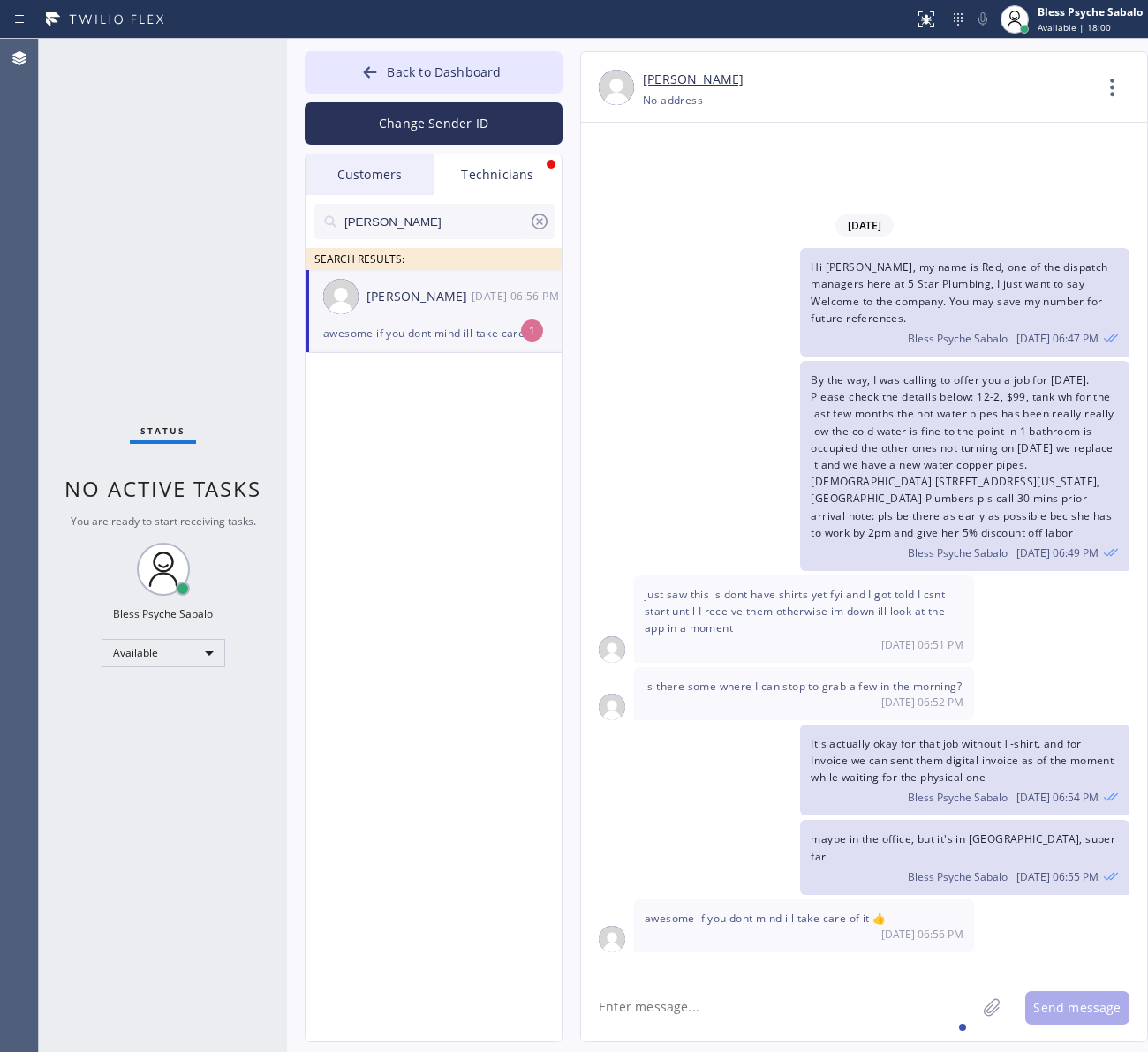
drag, startPoint x: 753, startPoint y: 1017, endPoint x: 963, endPoint y: 916, distance: 233.0
click at [756, 1017] on textarea at bounding box center [778, 1008] width 395 height 68
click at [676, 1008] on textarea "Niceee!! asigning" at bounding box center [794, 1008] width 427 height 68
type textarea "Niceee!! assigning the job now"
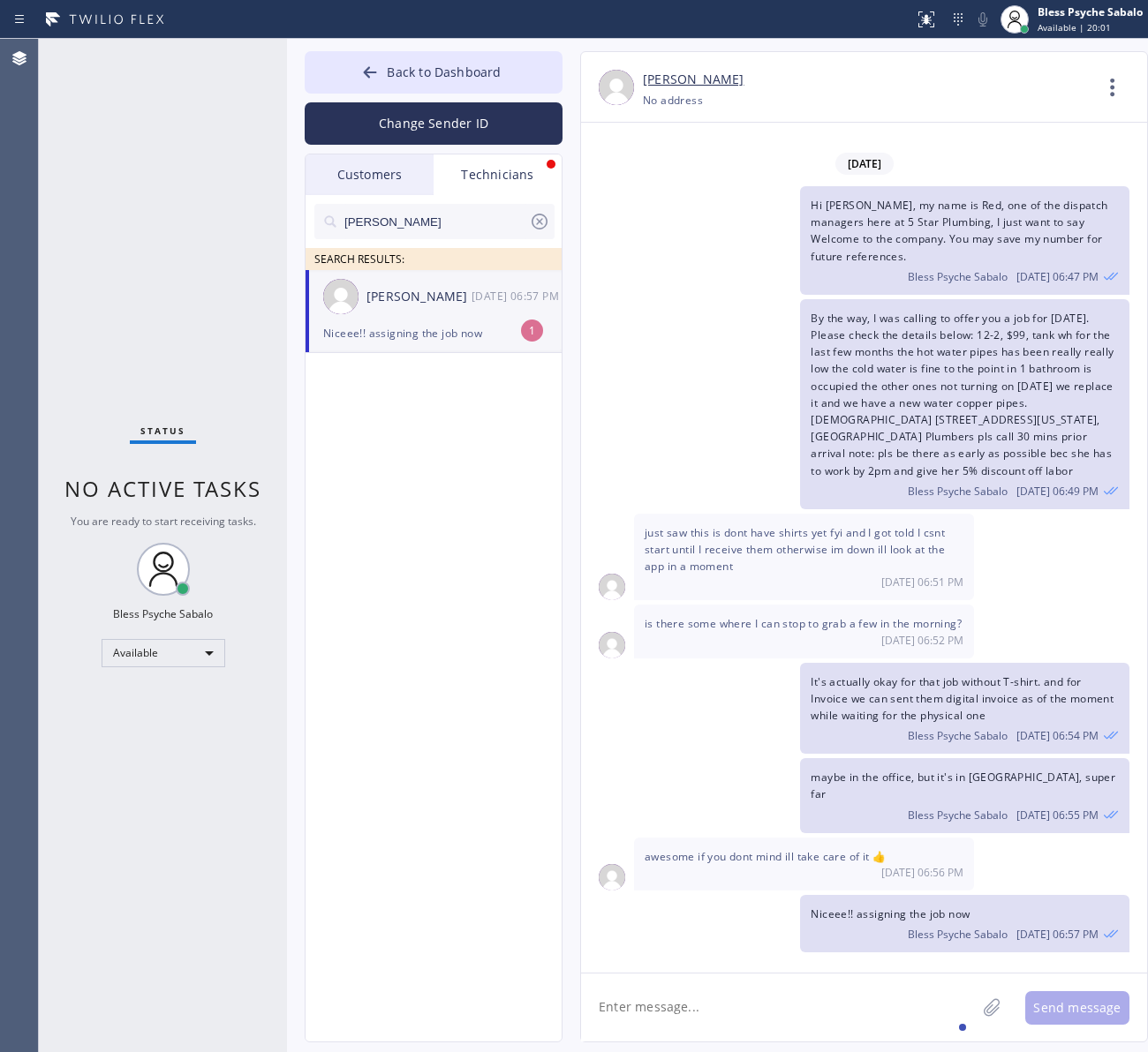
click at [411, 314] on div "[PERSON_NAME] [DATE] 06:57 PM" at bounding box center [434, 297] width 257 height 53
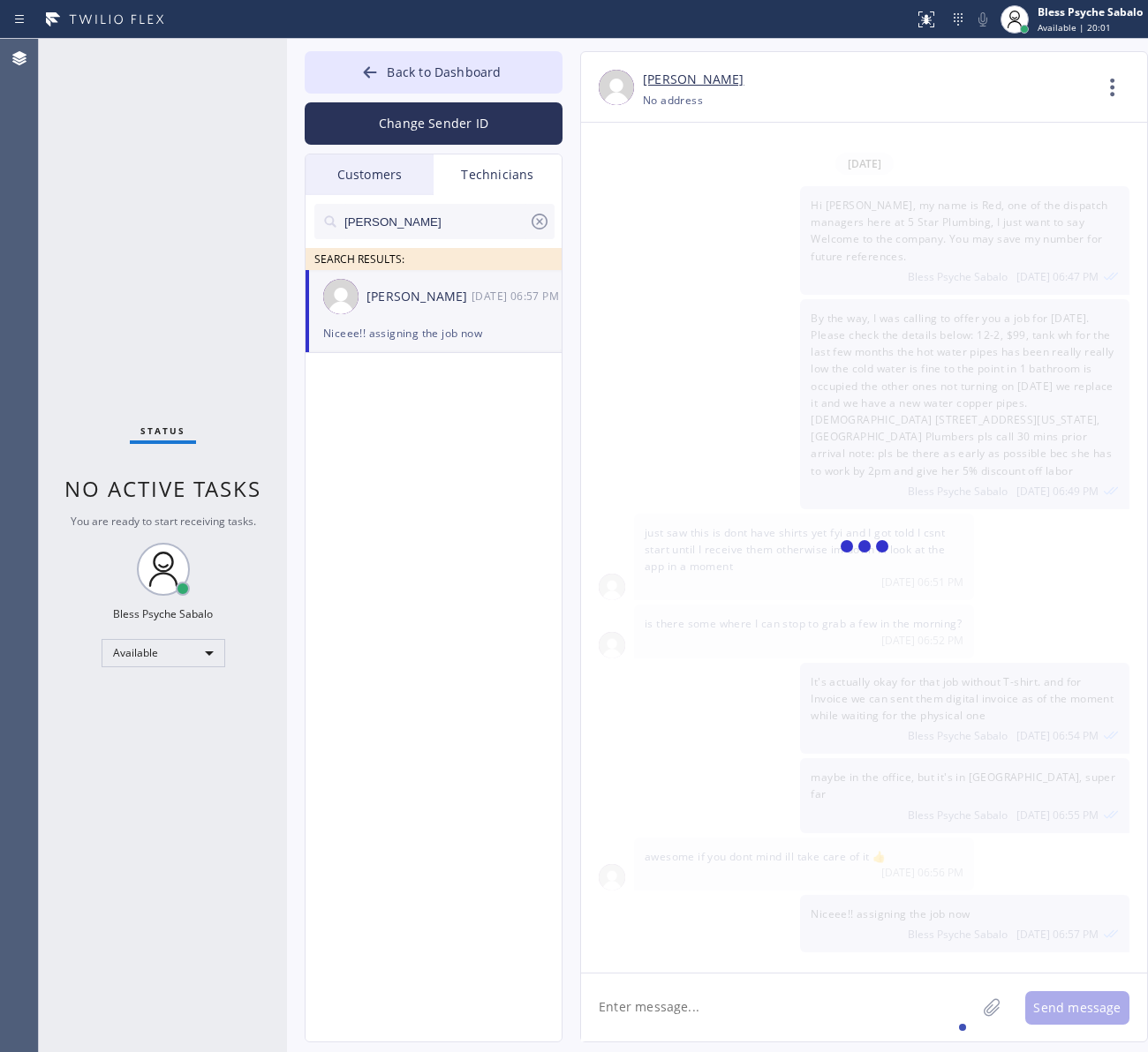
click at [408, 309] on div "[PERSON_NAME] [DATE] 06:57 PM" at bounding box center [434, 297] width 257 height 53
click at [407, 314] on div "[PERSON_NAME] [DATE] 06:57 PM" at bounding box center [434, 297] width 257 height 53
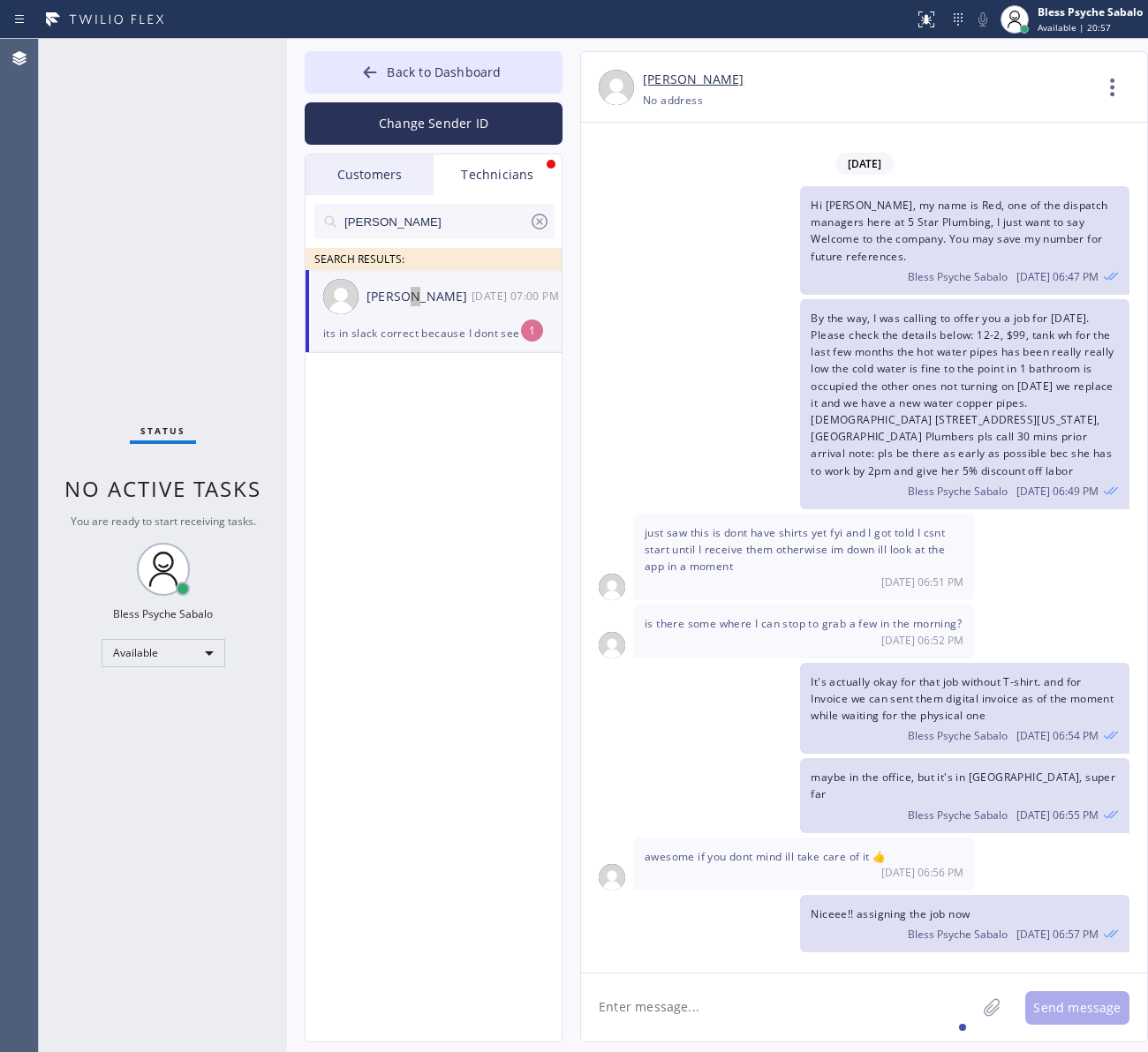
scroll to position [13, 0]
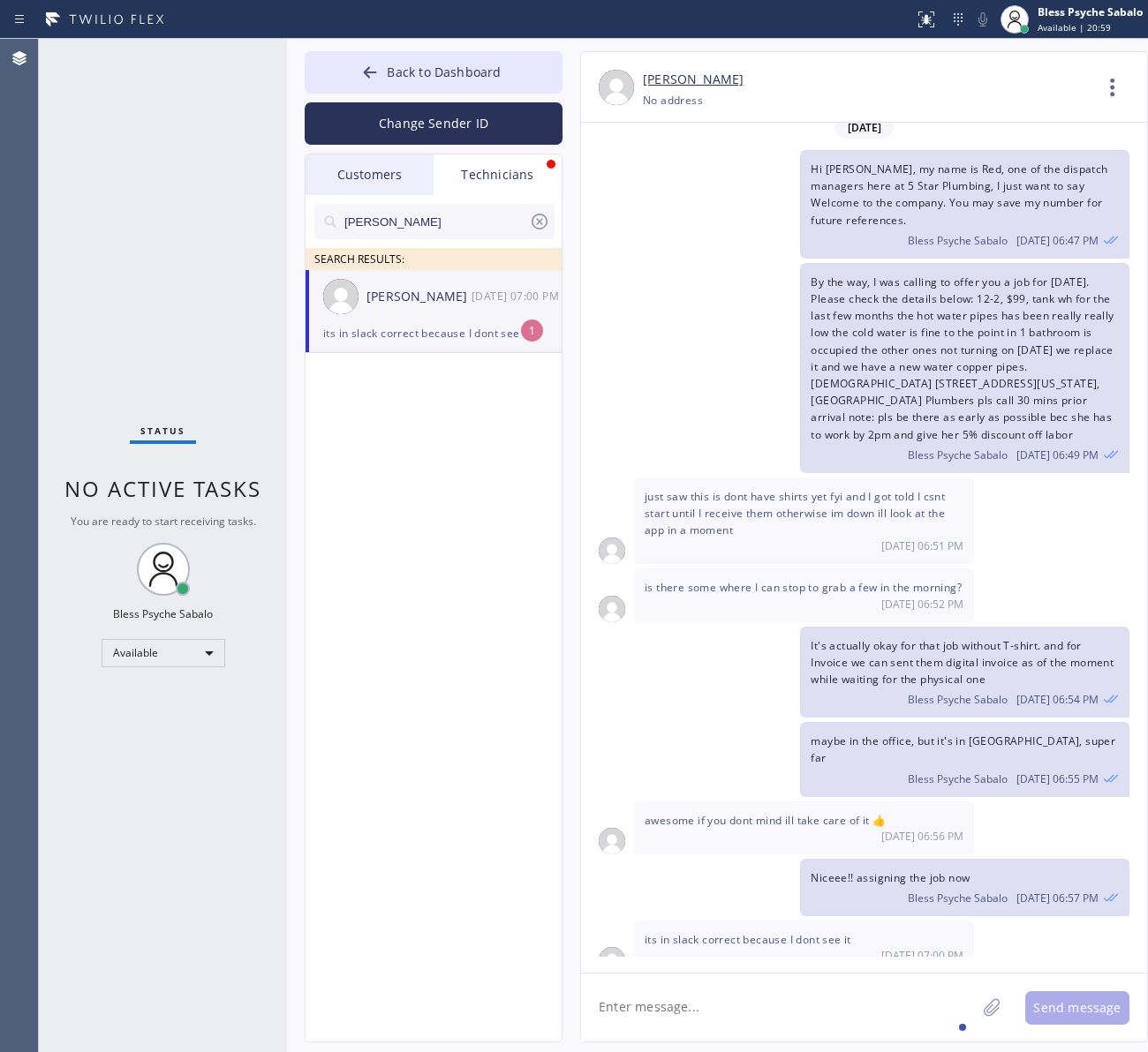
click at [813, 998] on textarea at bounding box center [778, 1008] width 395 height 68
drag, startPoint x: 709, startPoint y: 1000, endPoint x: 722, endPoint y: 1002, distance: 13.2
click at [717, 1003] on textarea "It's on" at bounding box center [794, 1008] width 427 height 68
type textarea "It's on Apollo"
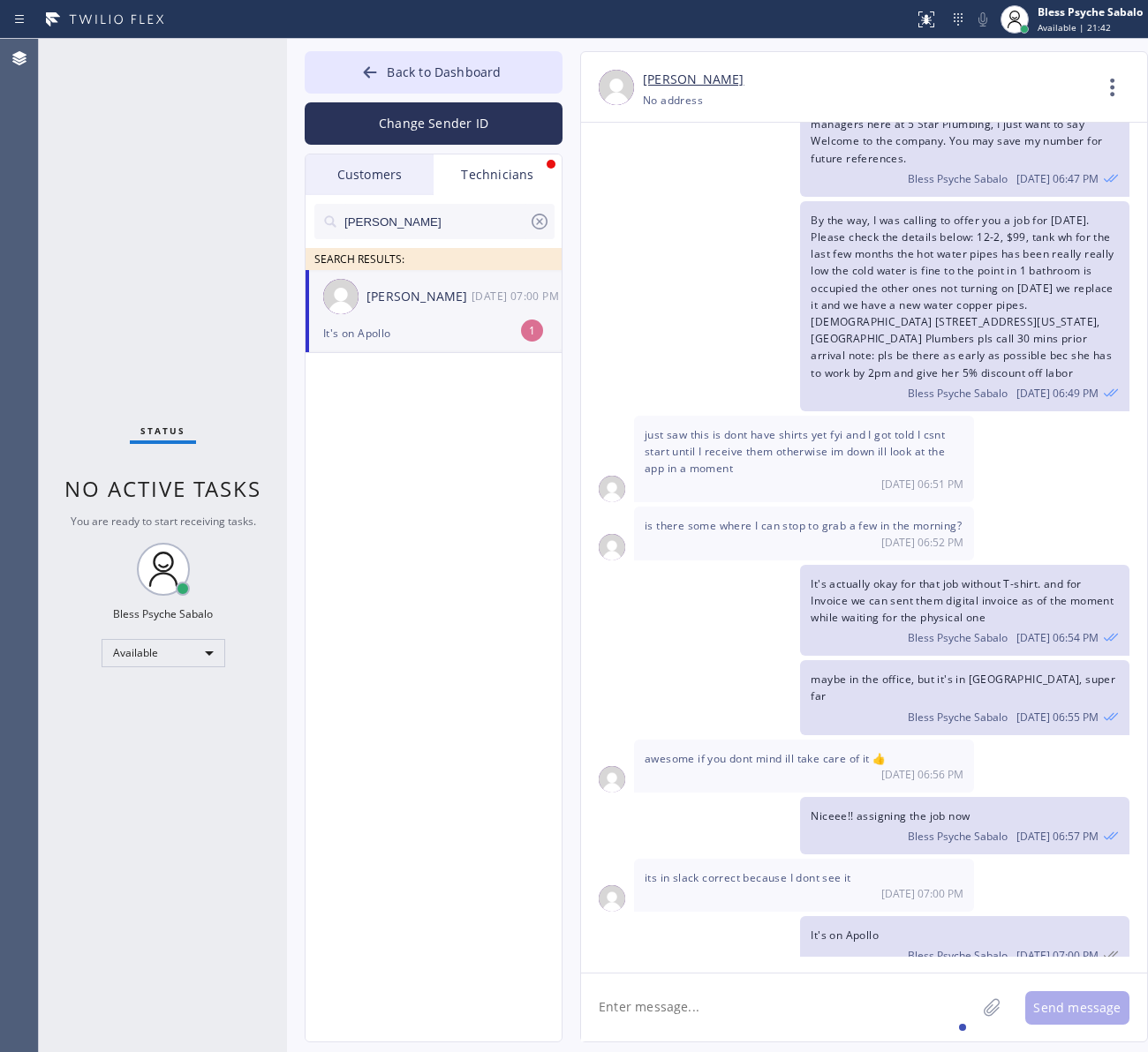
click at [956, 740] on div "awesome if you dont mind ill take care of it 👍 [DATE] 06:56 PM" at bounding box center [804, 766] width 340 height 53
click at [888, 596] on span "It's actually okay for that job without T-shirt. and for Invoice we can sent th…" at bounding box center [963, 600] width 303 height 48
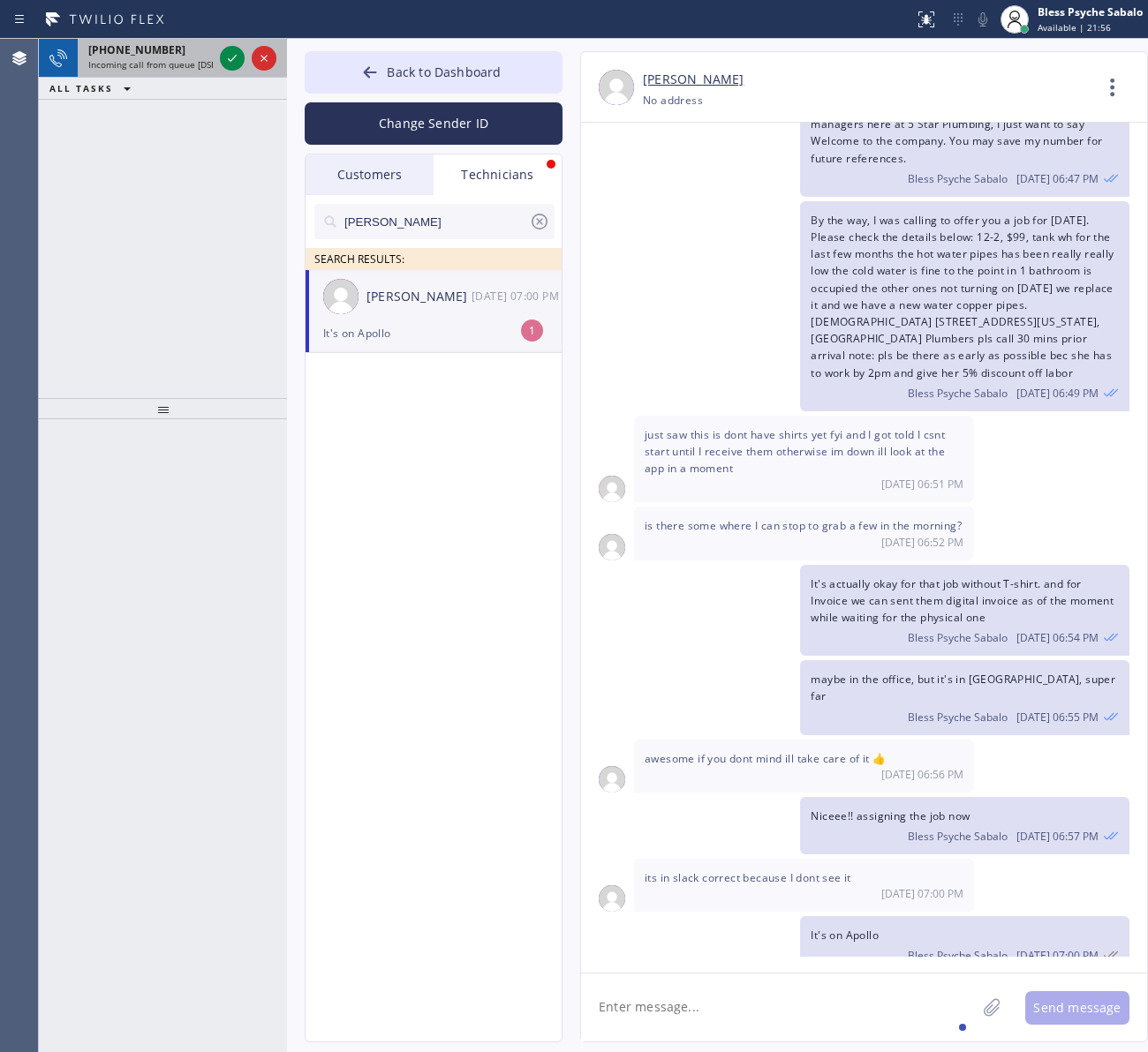
click at [169, 68] on div "[PHONE_NUMBER] Incoming call from queue [DSRs]" at bounding box center [147, 58] width 138 height 39
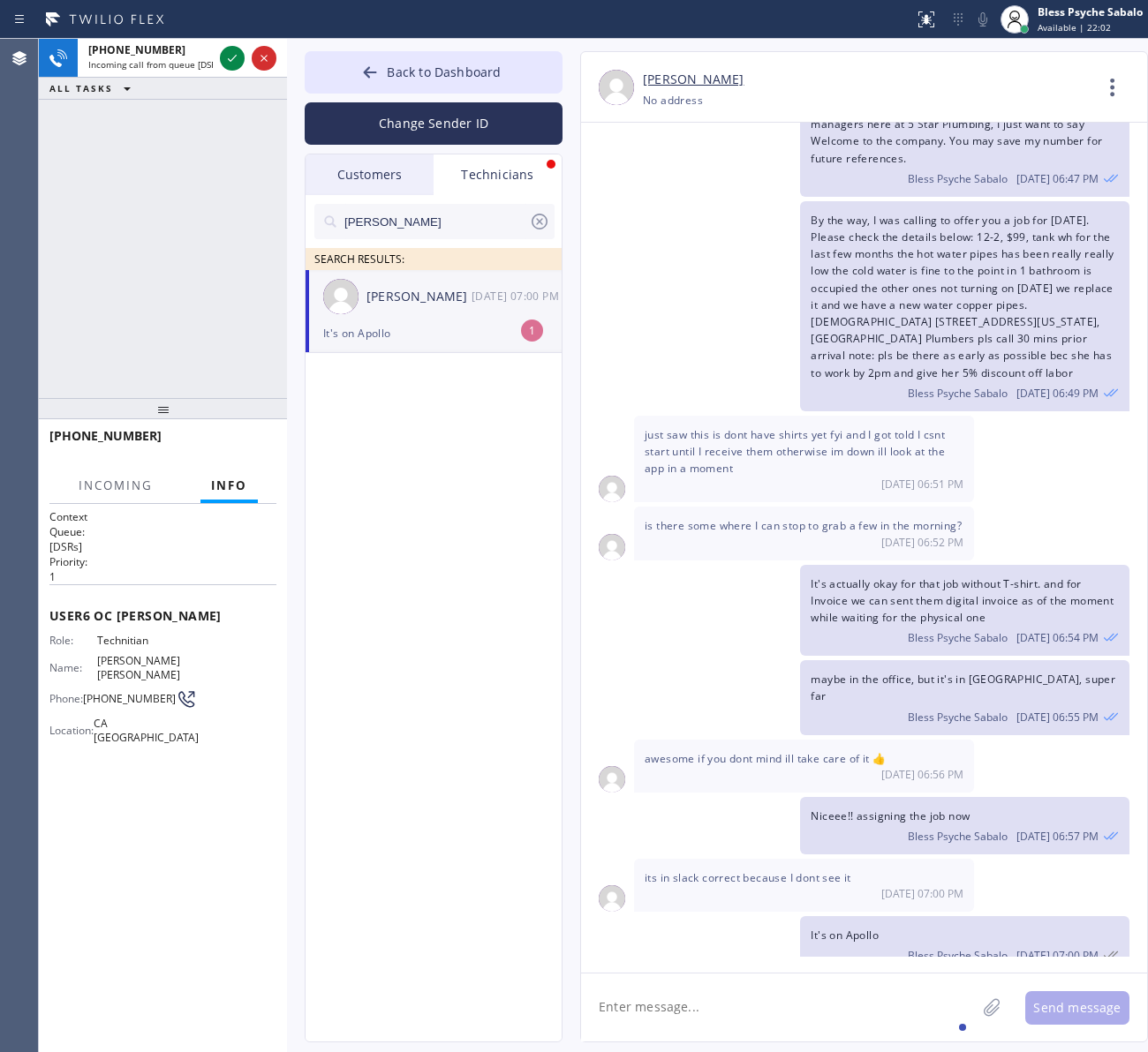
click at [361, 159] on div "Customers" at bounding box center [369, 174] width 128 height 41
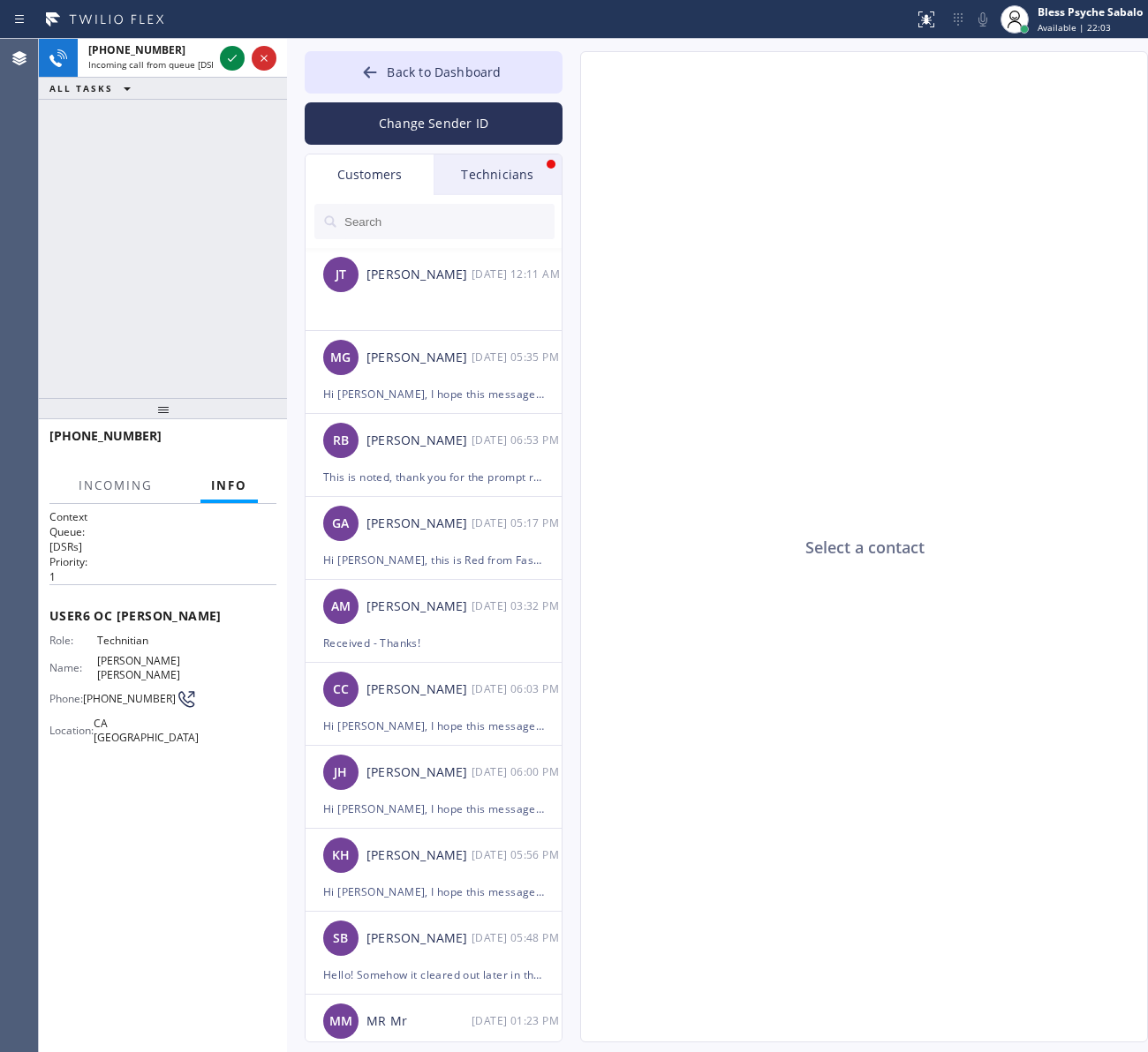
click at [486, 174] on div "Technicians" at bounding box center [497, 174] width 128 height 41
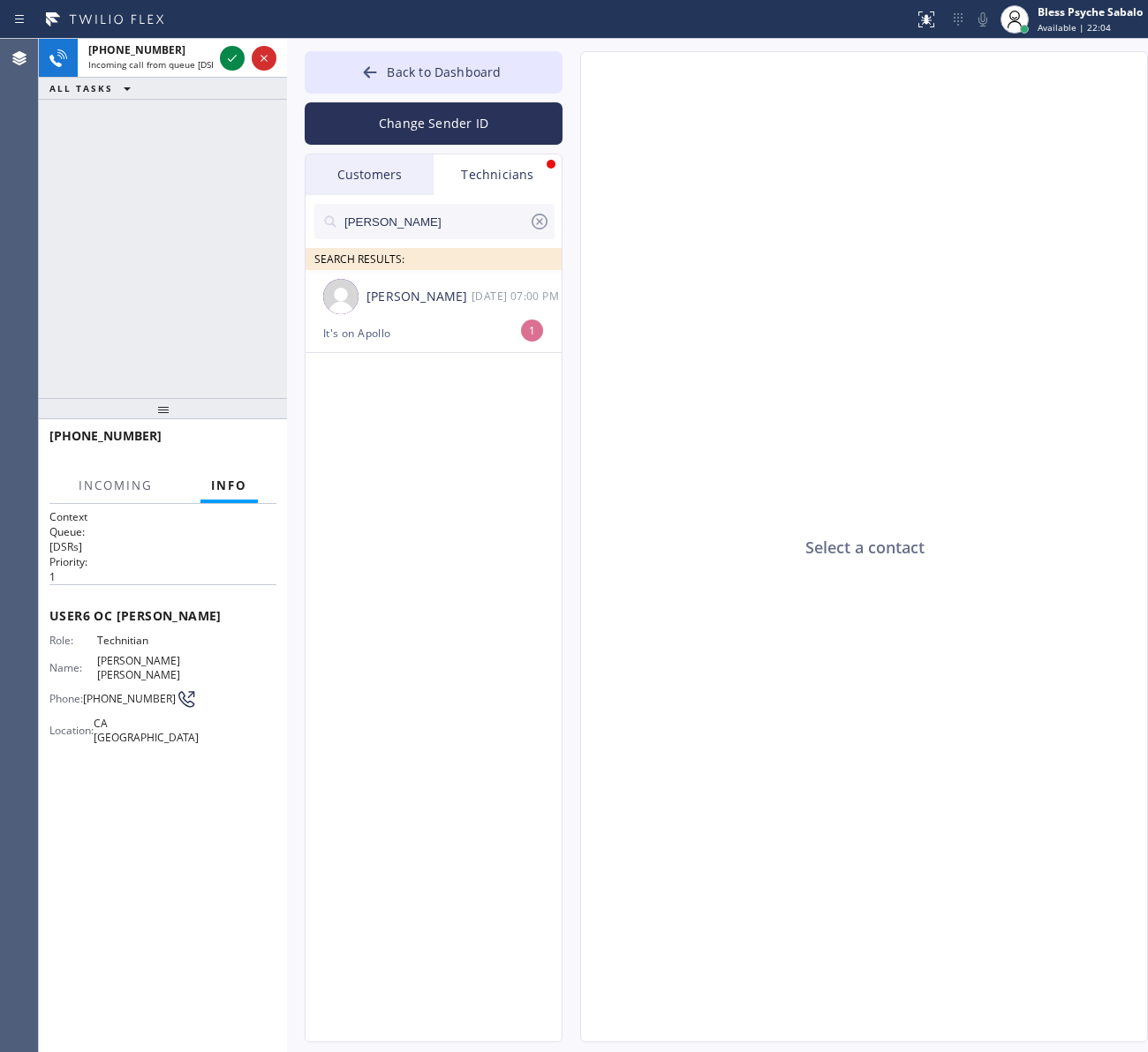
click at [364, 178] on div "Customers" at bounding box center [369, 174] width 128 height 41
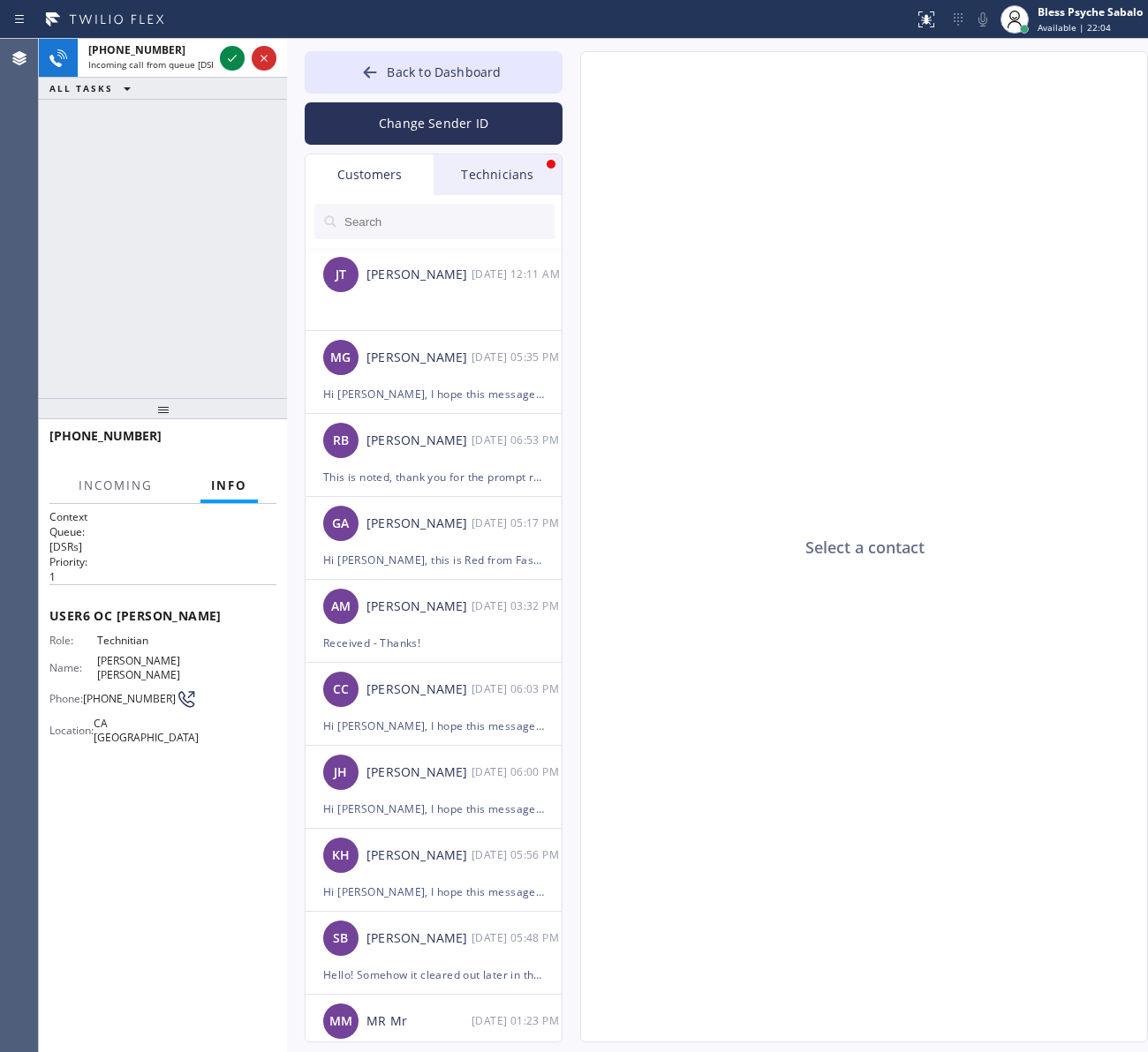
click at [504, 190] on div "Technicians" at bounding box center [497, 174] width 128 height 41
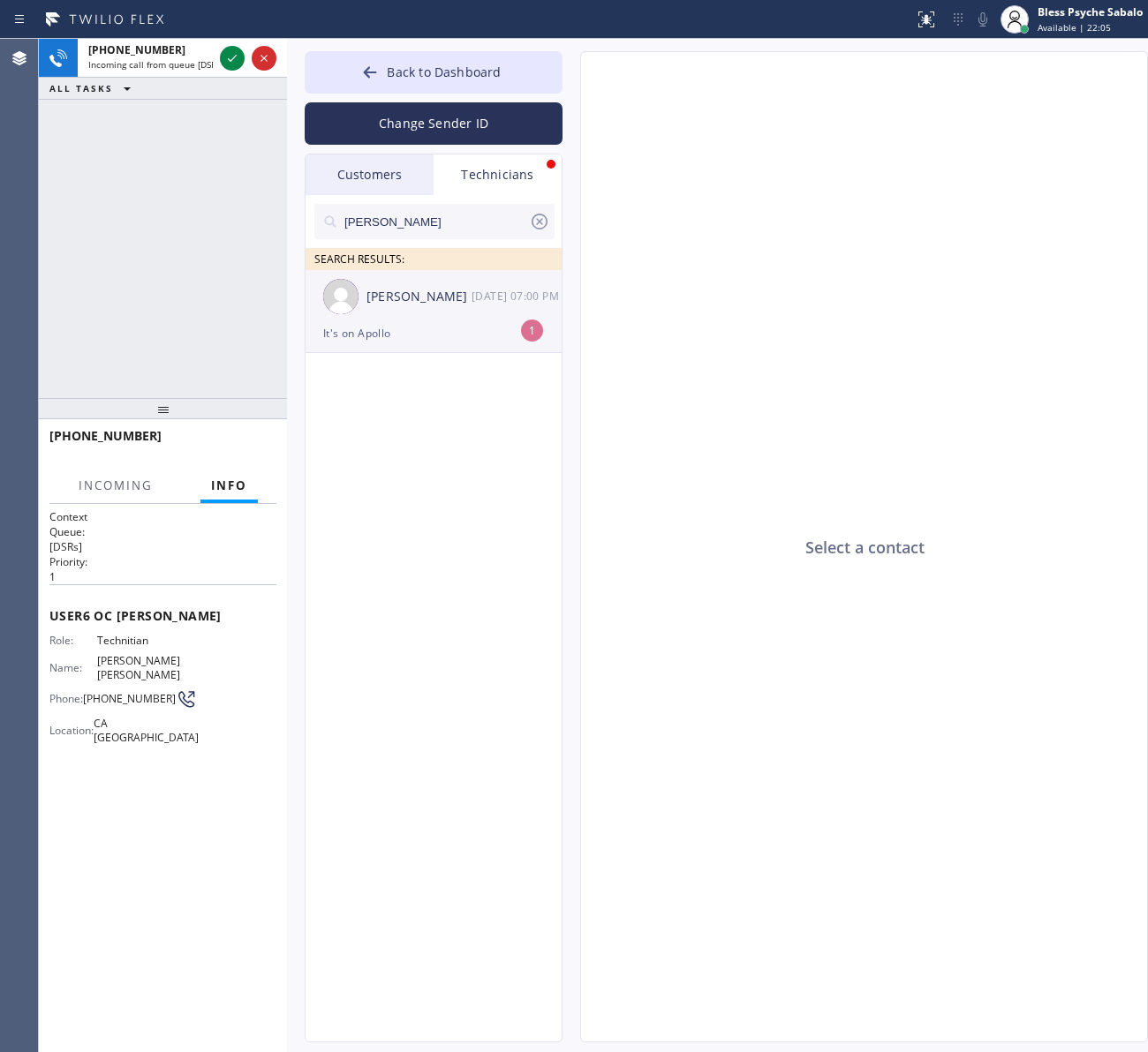
click at [443, 310] on div "[PERSON_NAME] [DATE] 07:00 PM" at bounding box center [434, 297] width 257 height 53
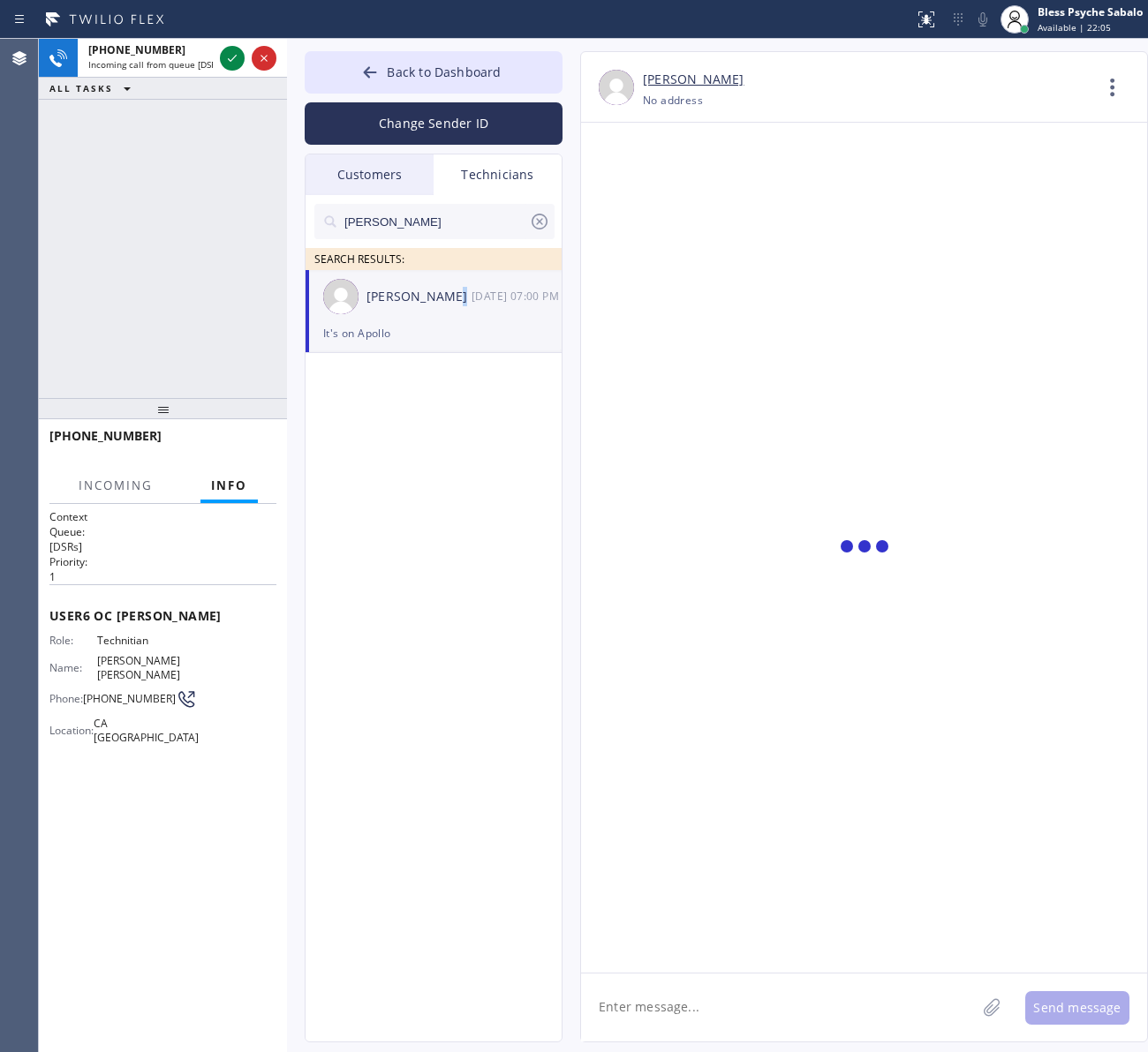
scroll to position [75, 0]
click at [443, 310] on div "[PERSON_NAME] [DATE] 07:00 PM" at bounding box center [434, 297] width 257 height 53
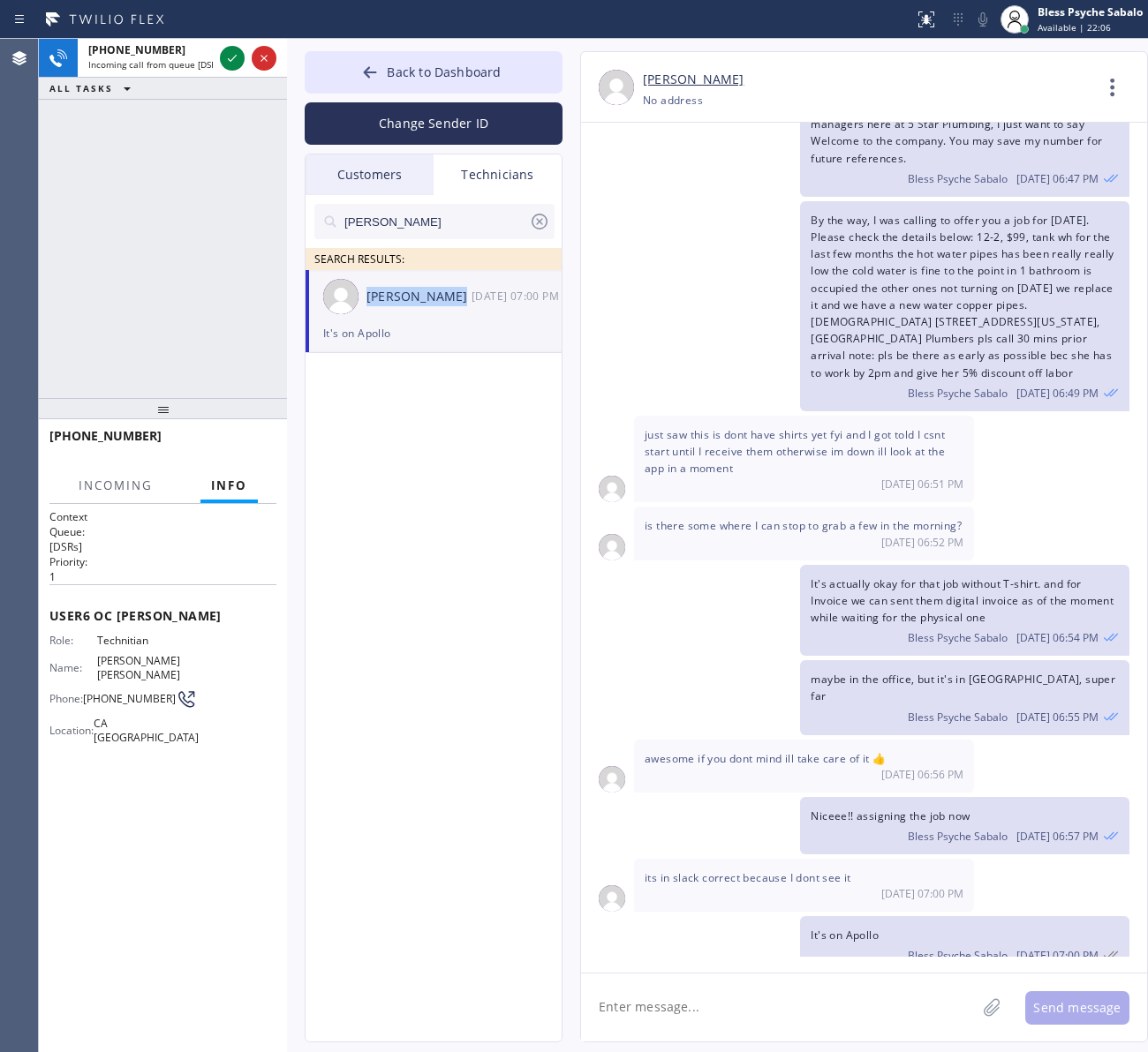
click at [831, 982] on textarea at bounding box center [778, 1008] width 395 height 68
click at [94, 485] on span "Incoming" at bounding box center [115, 485] width 74 height 16
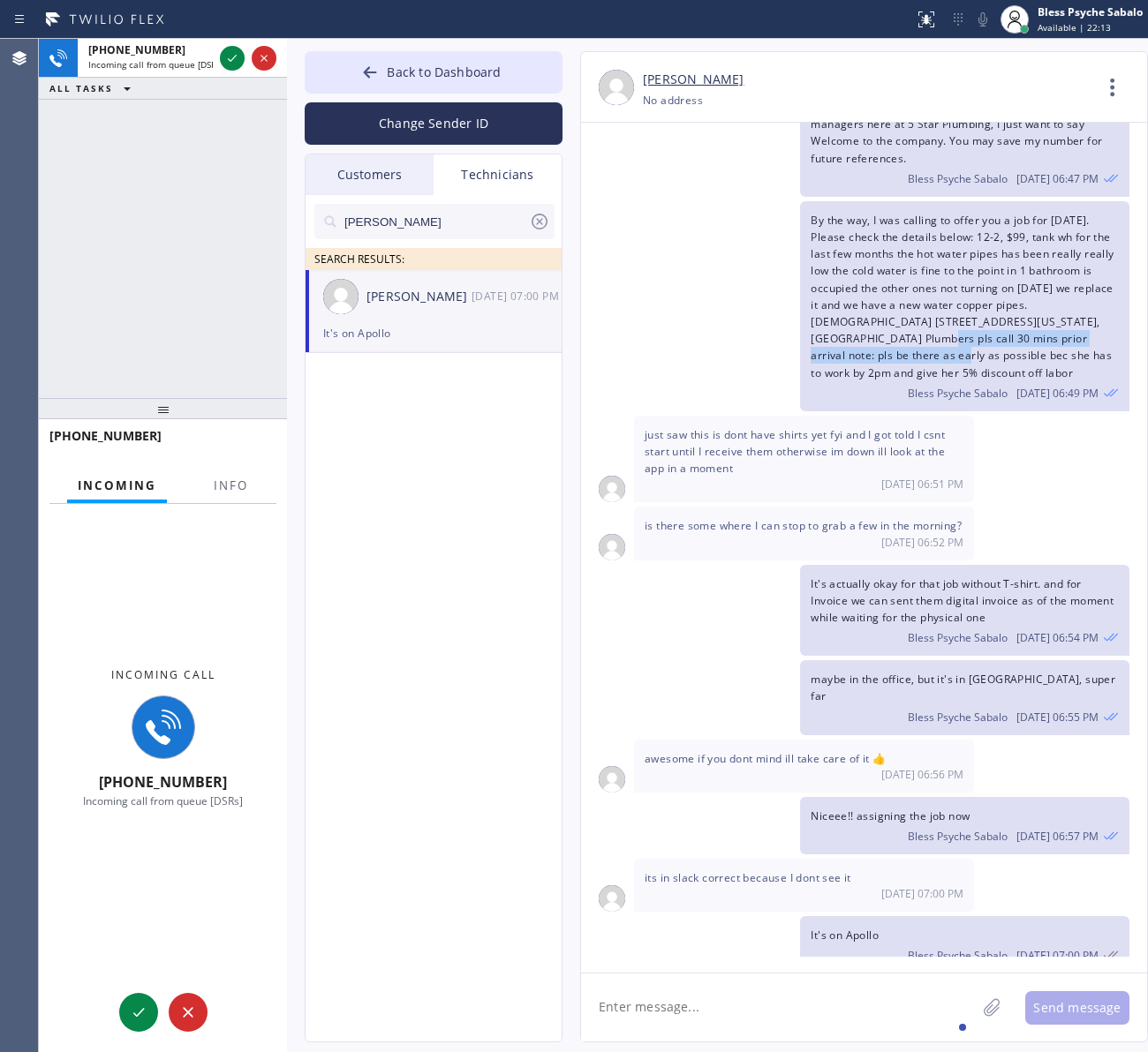
click at [669, 328] on div "By the way, I was calling to offer you a job for [DATE]. Please check the detai…" at bounding box center [855, 307] width 548 height 210
click at [456, 165] on div "Technicians" at bounding box center [497, 174] width 128 height 41
click at [460, 165] on div "Technicians" at bounding box center [497, 174] width 128 height 41
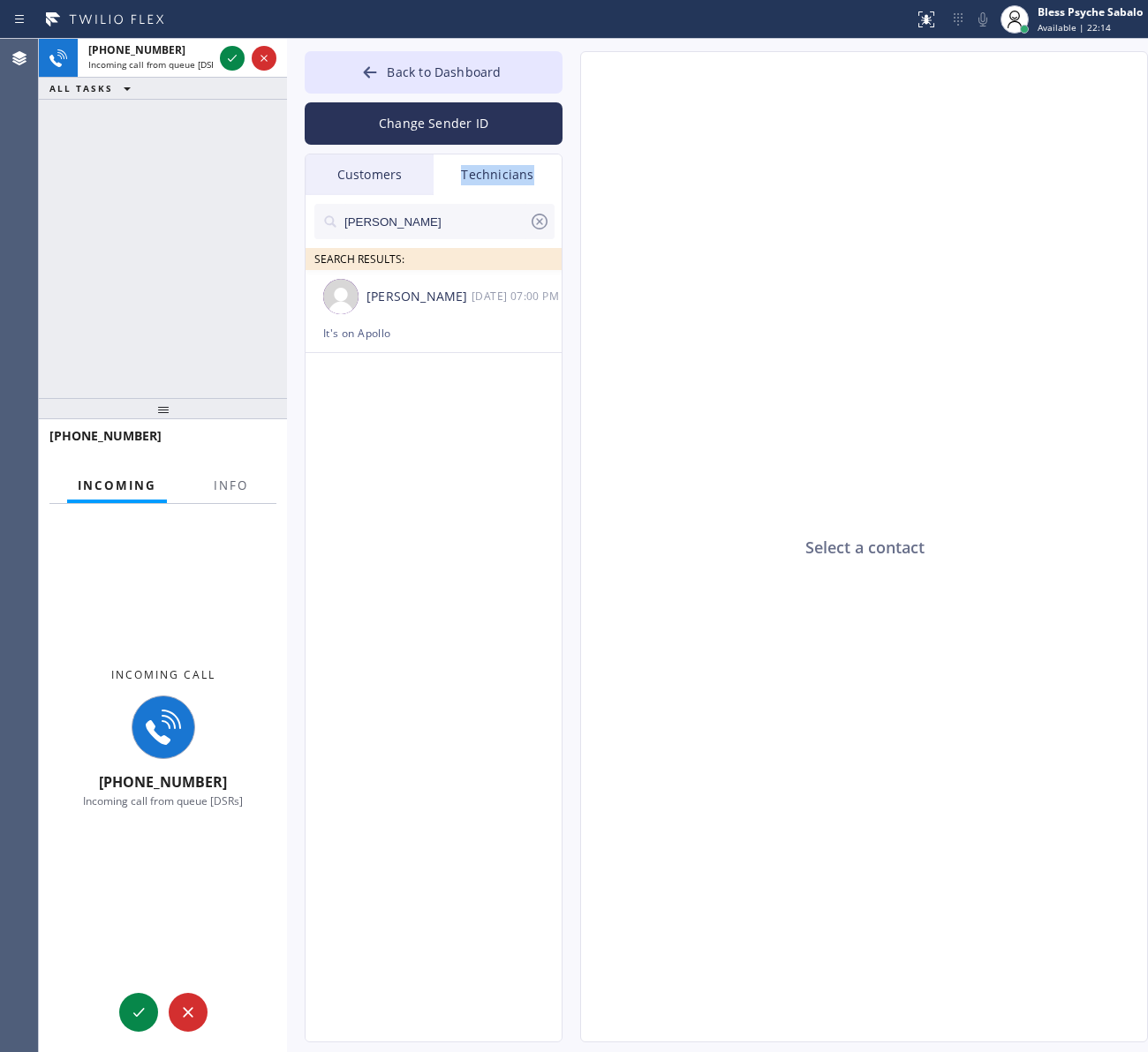
click at [460, 165] on div "Technicians" at bounding box center [497, 174] width 128 height 41
drag, startPoint x: 460, startPoint y: 166, endPoint x: 457, endPoint y: 192, distance: 26.2
click at [461, 166] on div "Technicians" at bounding box center [497, 174] width 128 height 41
click at [482, 313] on div "[PERSON_NAME] [DATE] 07:00 PM" at bounding box center [434, 297] width 257 height 53
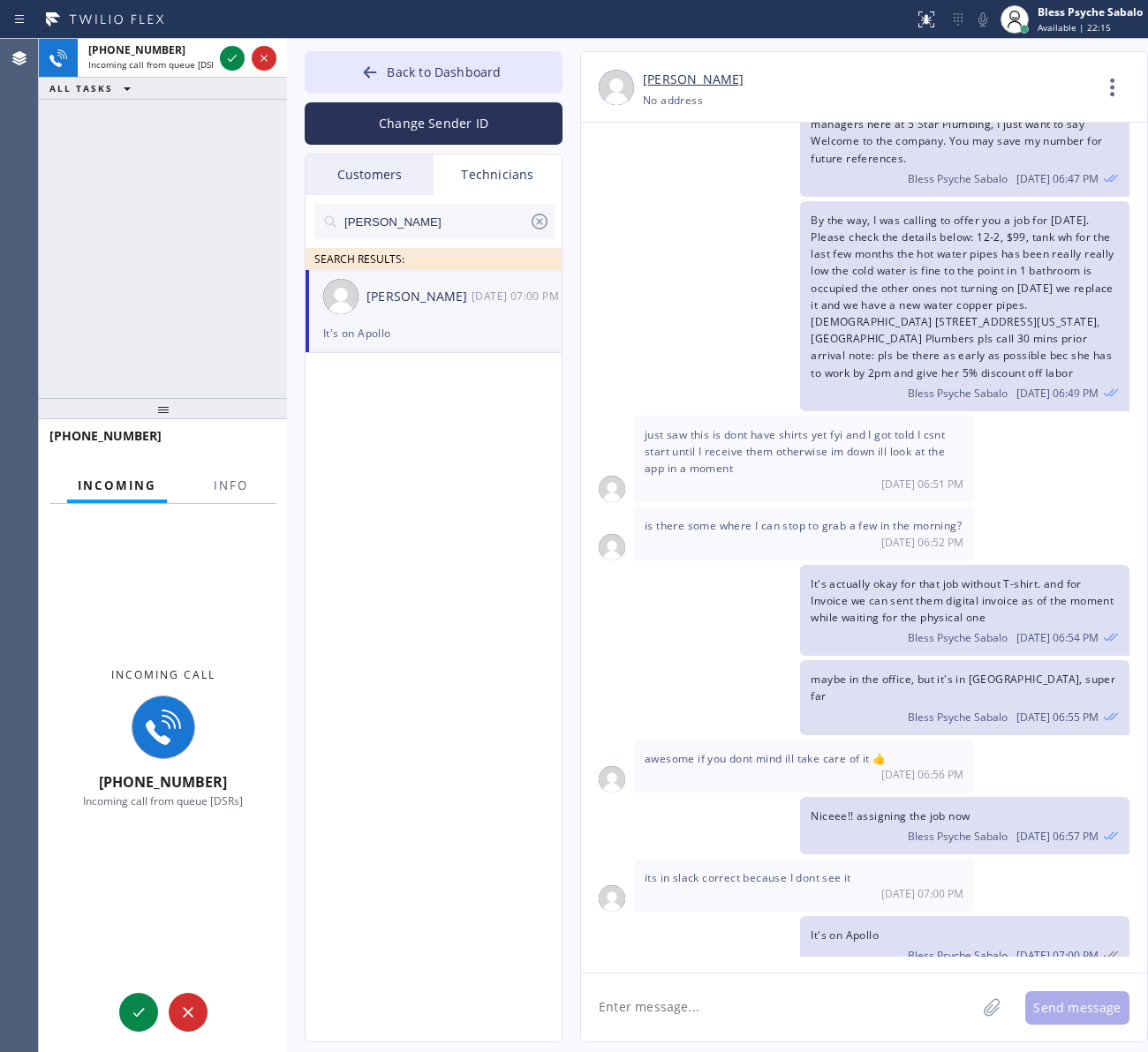
click at [541, 226] on icon at bounding box center [539, 221] width 21 height 21
click at [541, 227] on input "text" at bounding box center [449, 221] width 212 height 35
click at [353, 165] on div "Customers" at bounding box center [369, 174] width 128 height 41
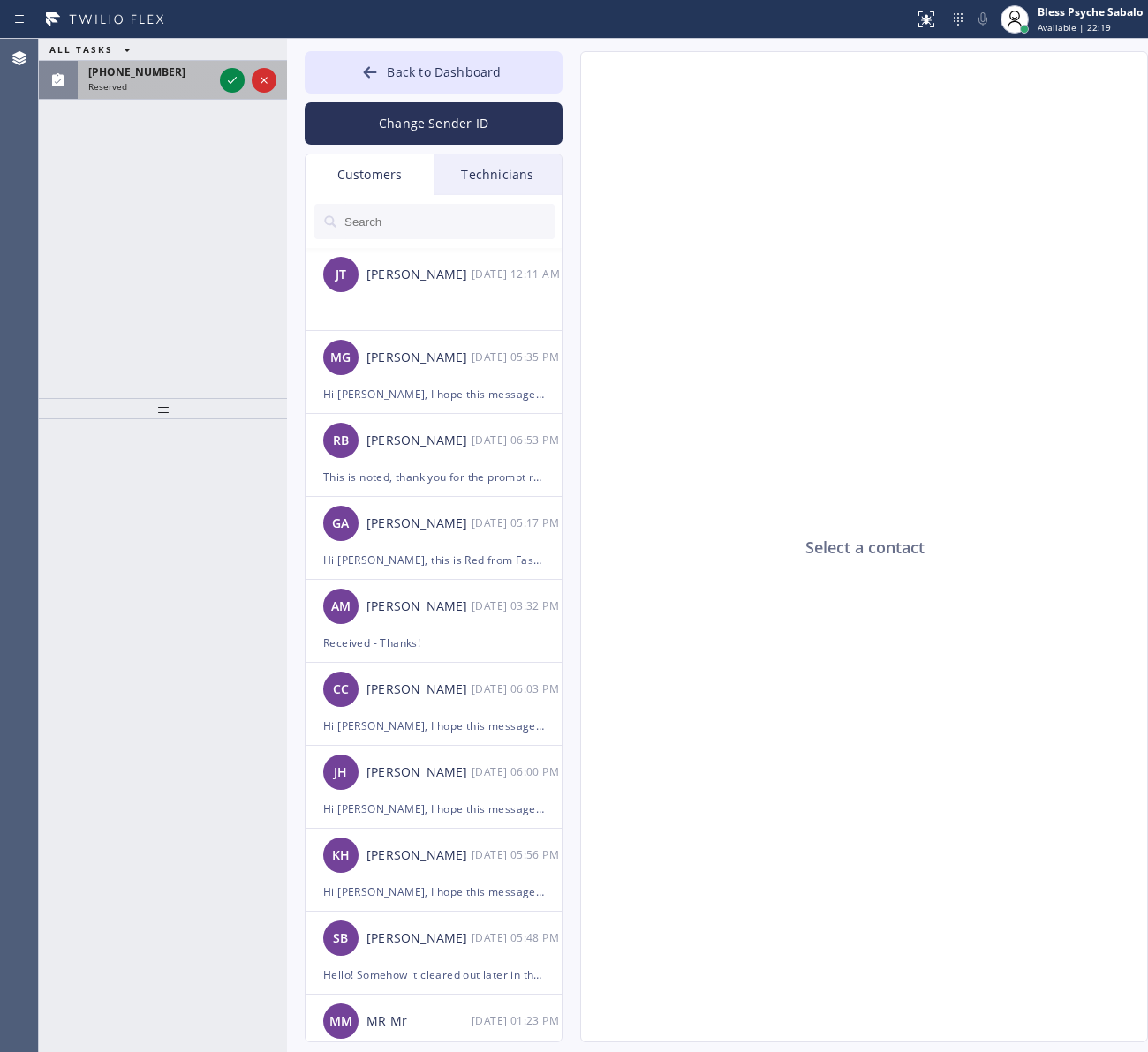
click at [117, 88] on span "Reserved" at bounding box center [107, 86] width 39 height 12
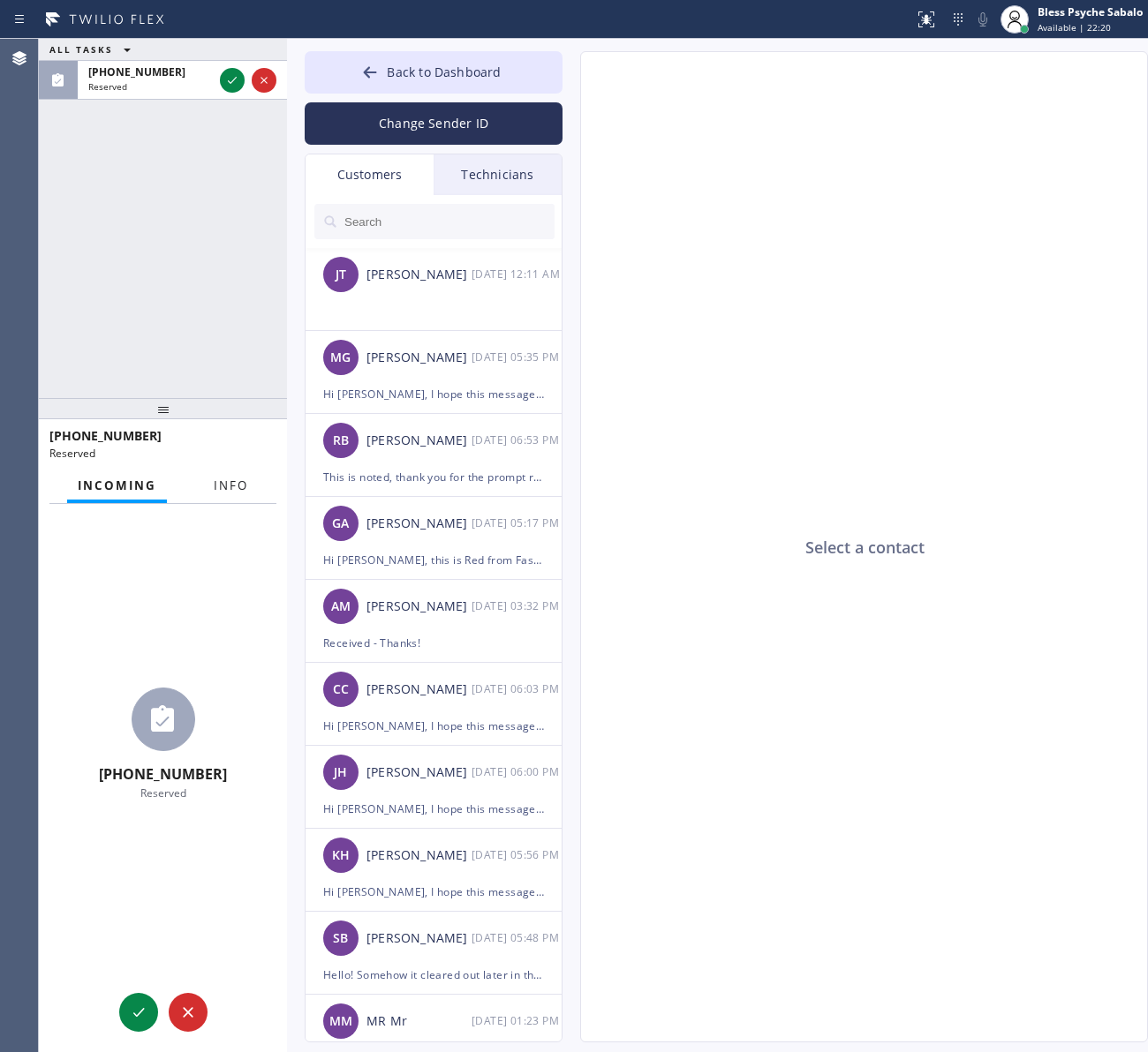
click at [237, 469] on button "Info" at bounding box center [231, 485] width 56 height 34
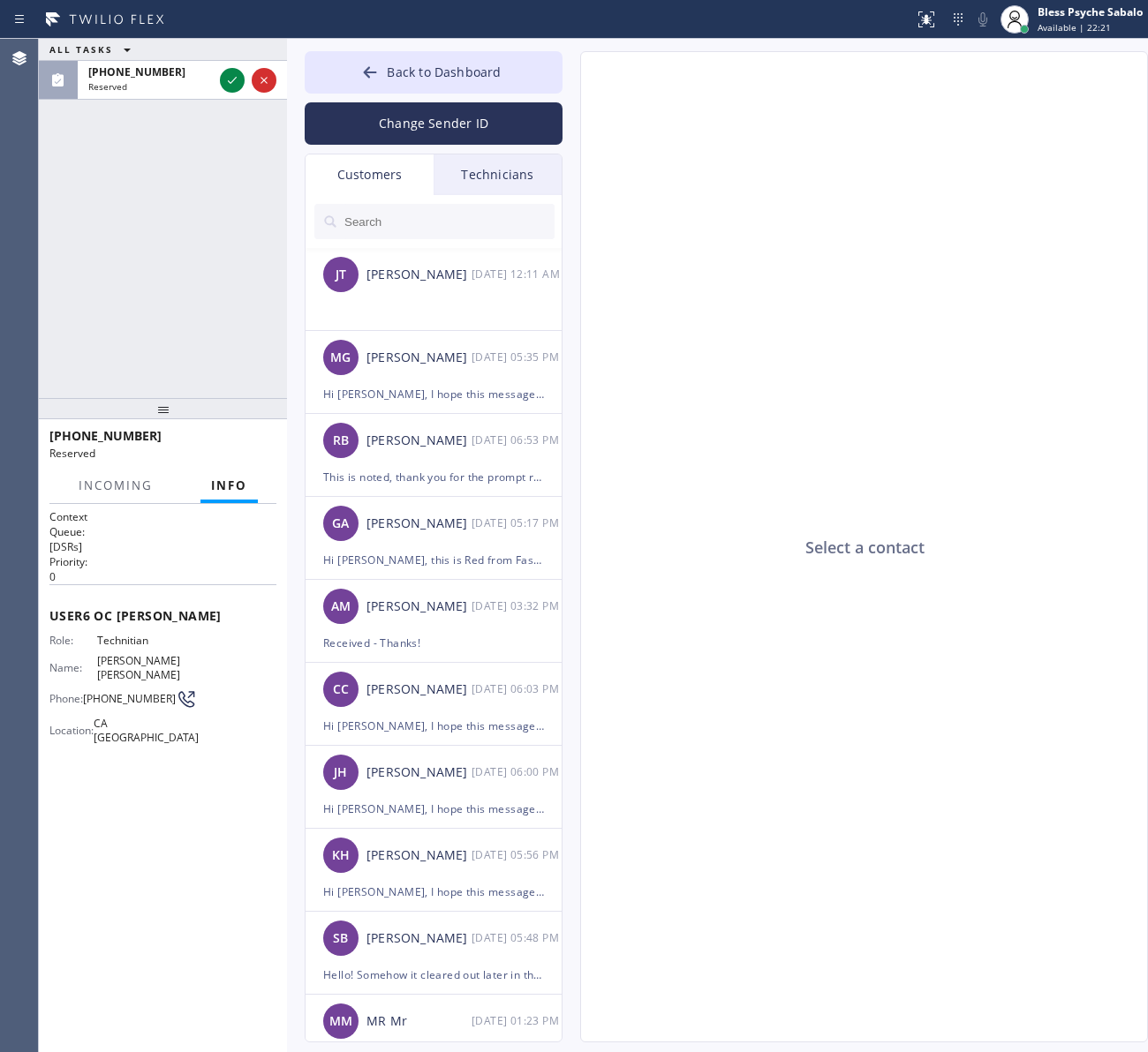
click at [178, 353] on div "ALL TASKS ALL TASKS ACTIVE TASKS TASKS IN WRAP UP [PHONE_NUMBER] Reserved" at bounding box center [163, 219] width 248 height 359
click at [146, 59] on button "ALL TASKS" at bounding box center [94, 49] width 110 height 21
click at [144, 72] on button "ALL TASKS" at bounding box center [102, 71] width 127 height 23
drag, startPoint x: 144, startPoint y: 72, endPoint x: 177, endPoint y: 77, distance: 33.4
click at [147, 73] on span "[PHONE_NUMBER]" at bounding box center [136, 72] width 97 height 15
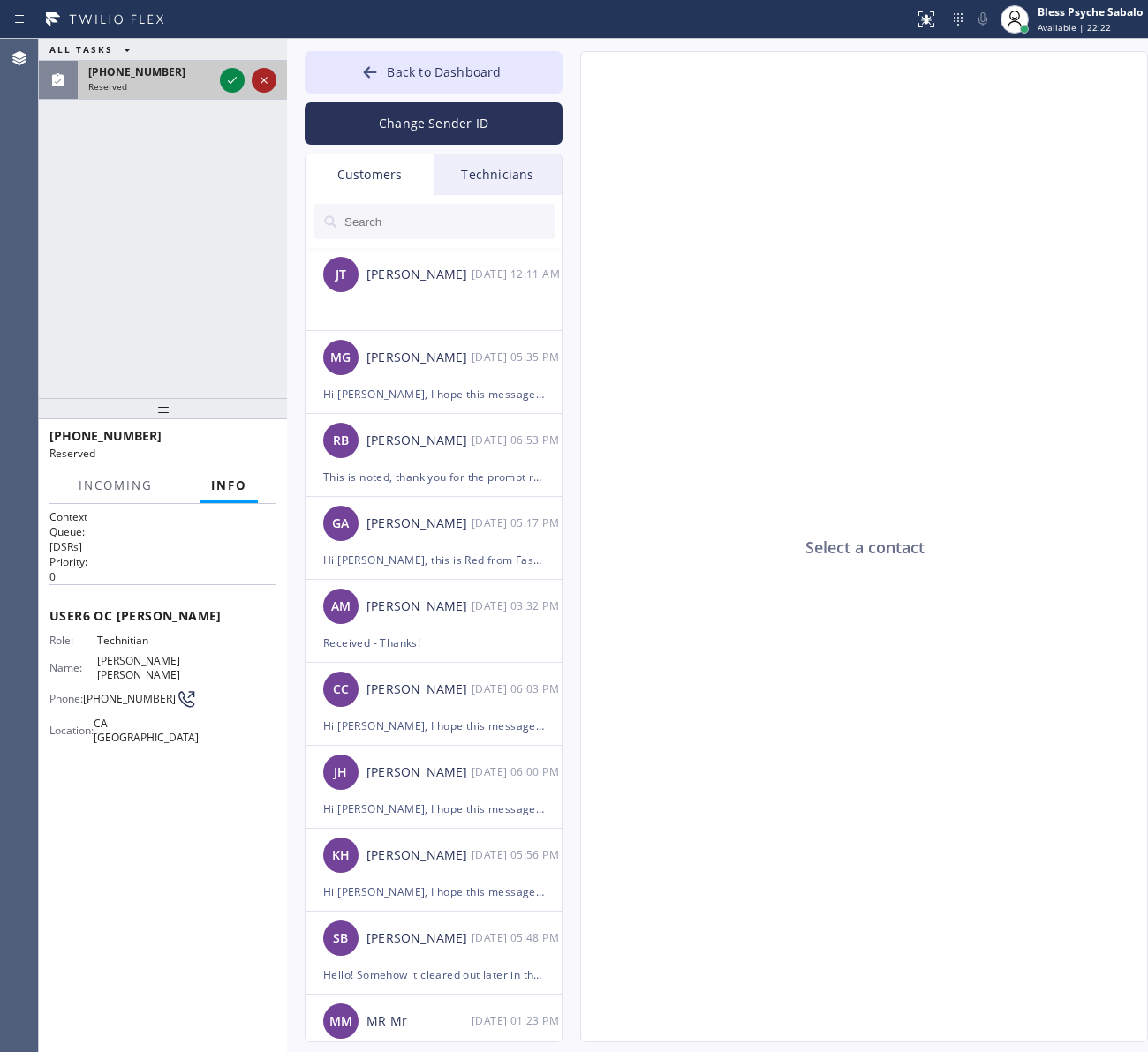
click at [272, 77] on icon at bounding box center [264, 80] width 21 height 21
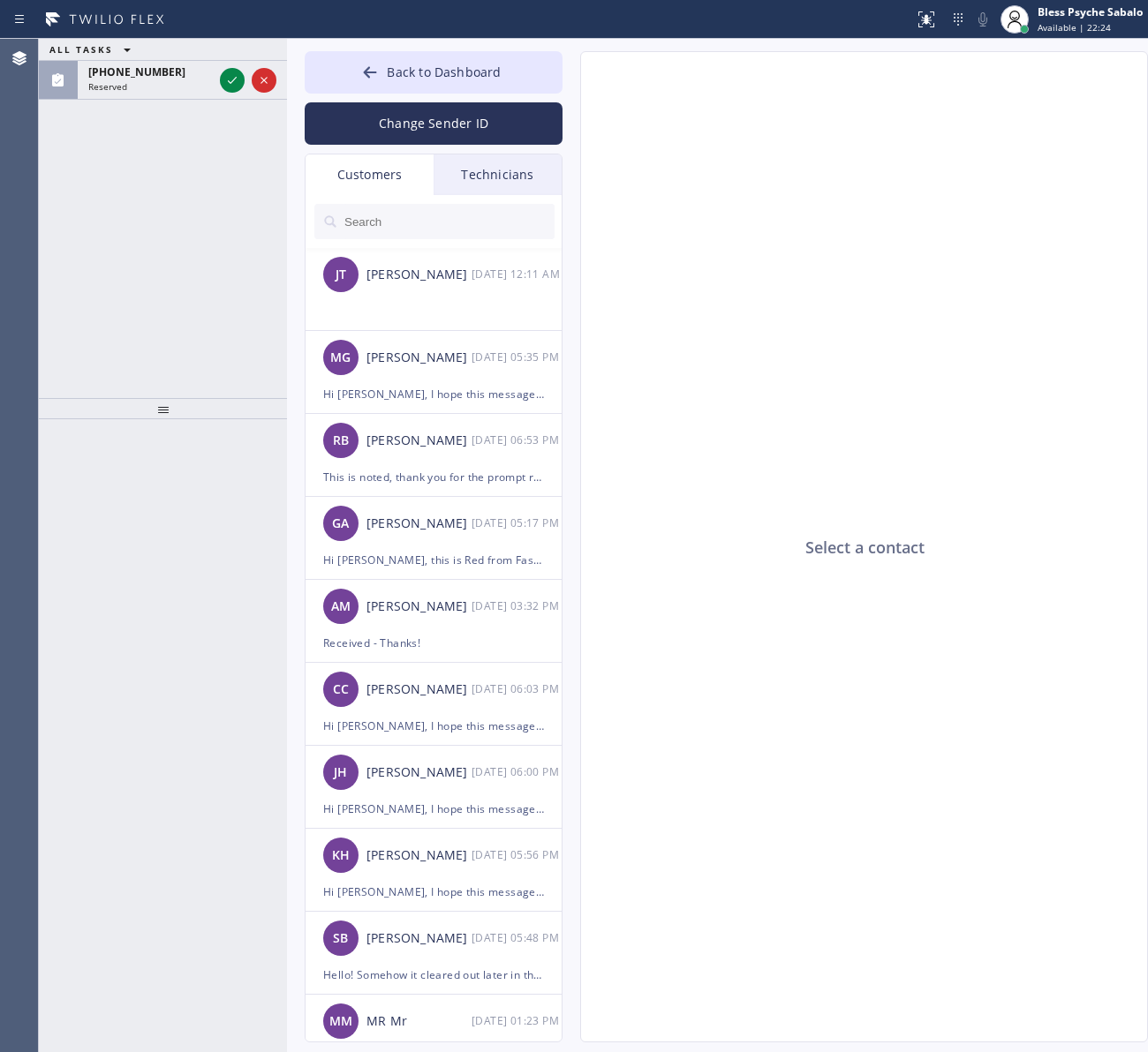
drag, startPoint x: 240, startPoint y: 177, endPoint x: 190, endPoint y: 309, distance: 141.2
click at [240, 187] on div "ALL TASKS ALL TASKS ACTIVE TASKS TASKS IN WRAP UP [PHONE_NUMBER] Reserved" at bounding box center [163, 219] width 248 height 359
click at [186, 86] on div "Reserved" at bounding box center [150, 86] width 125 height 12
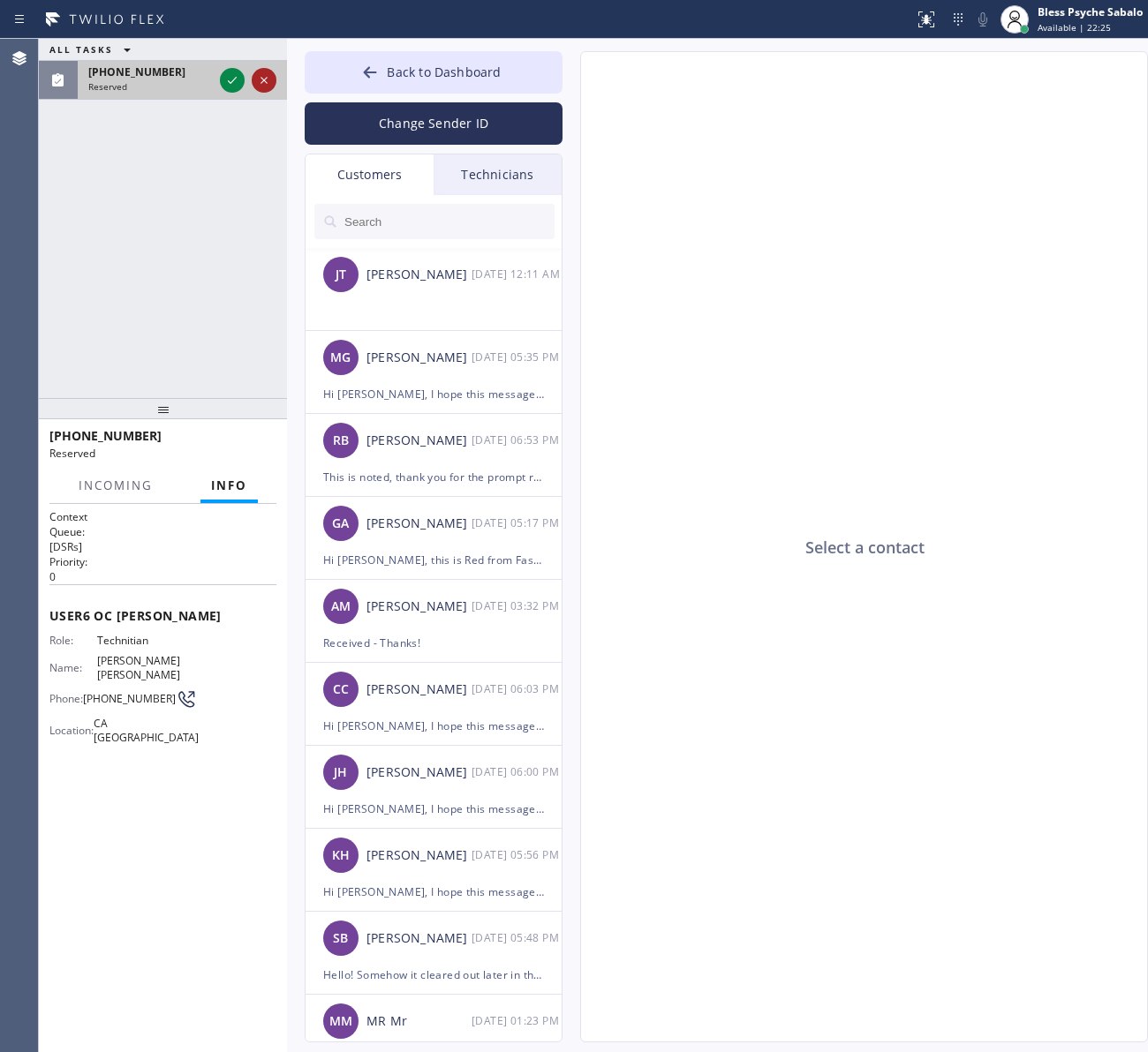
click at [265, 80] on icon at bounding box center [264, 80] width 21 height 21
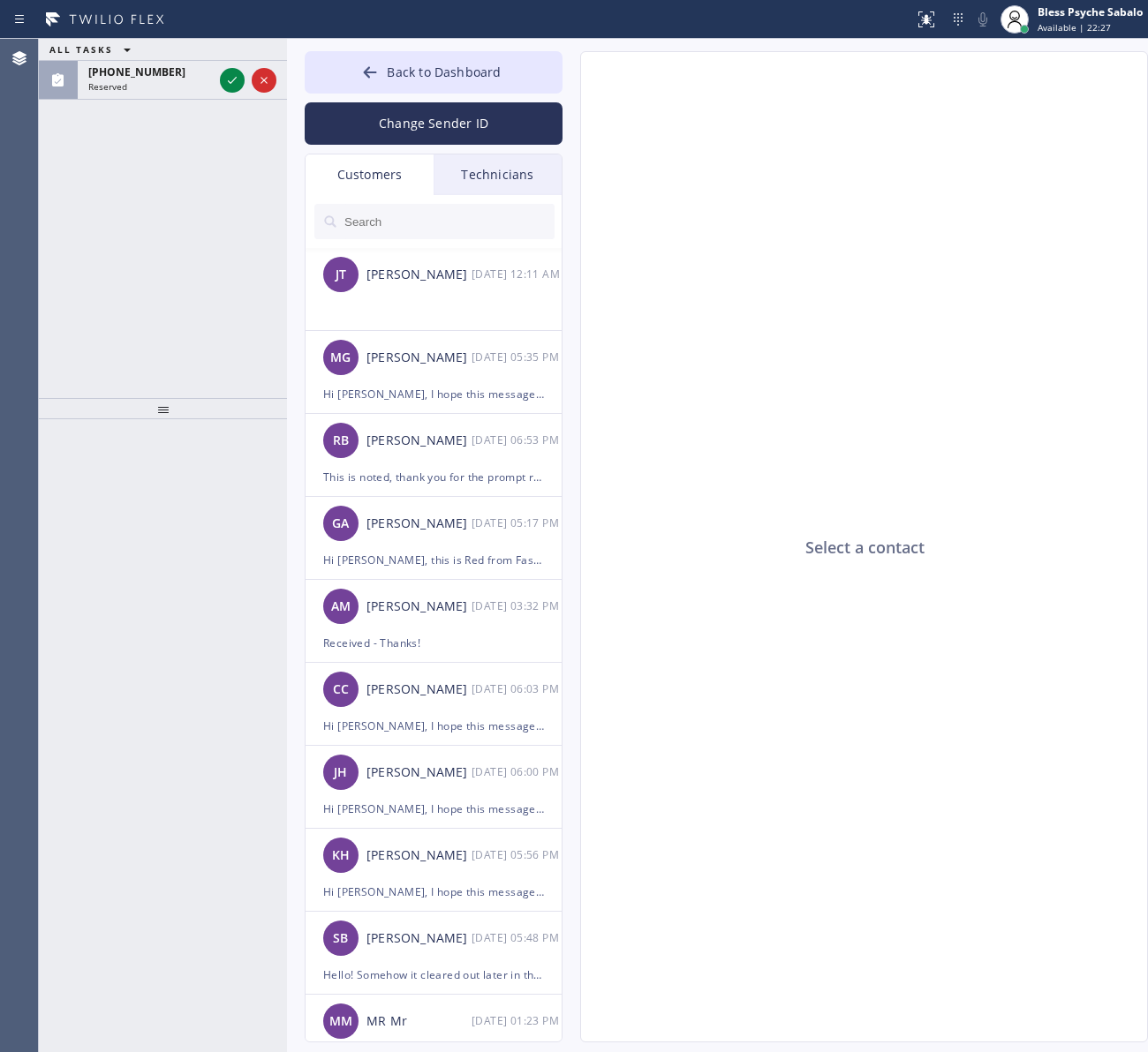
click at [130, 54] on icon at bounding box center [127, 49] width 21 height 21
